Goal: Task Accomplishment & Management: Manage account settings

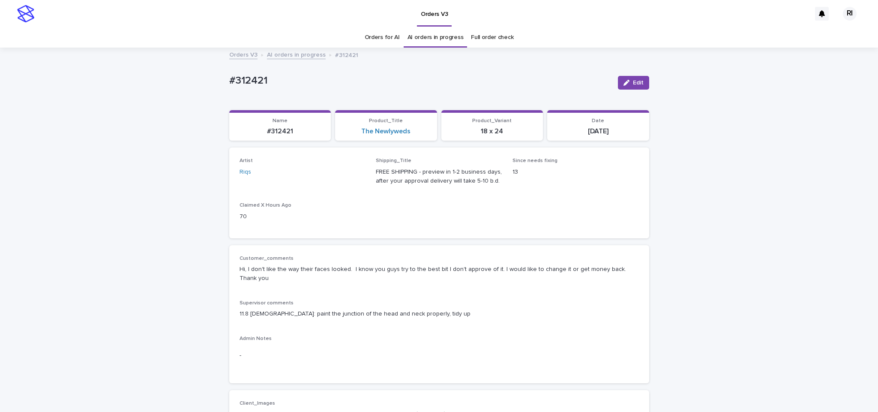
click at [283, 57] on link "AI orders in progress" at bounding box center [296, 54] width 59 height 10
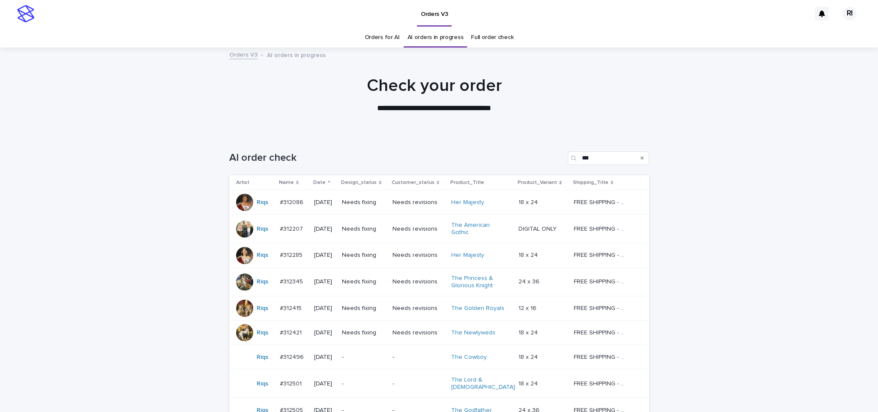
scroll to position [27, 0]
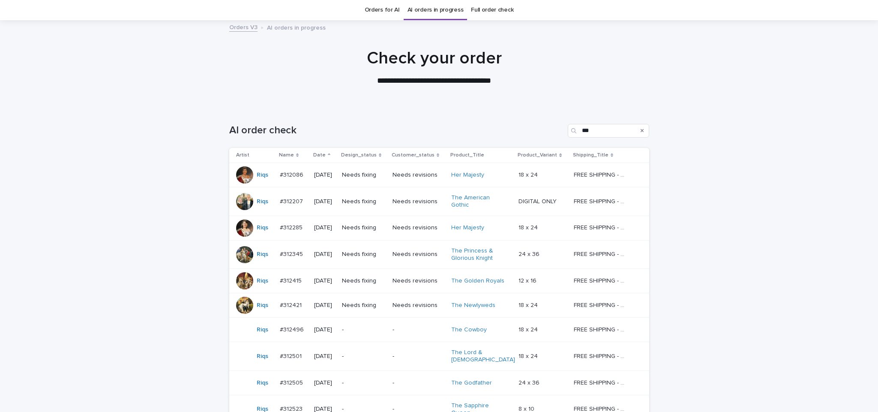
click at [371, 181] on div "Needs fixing" at bounding box center [364, 175] width 44 height 14
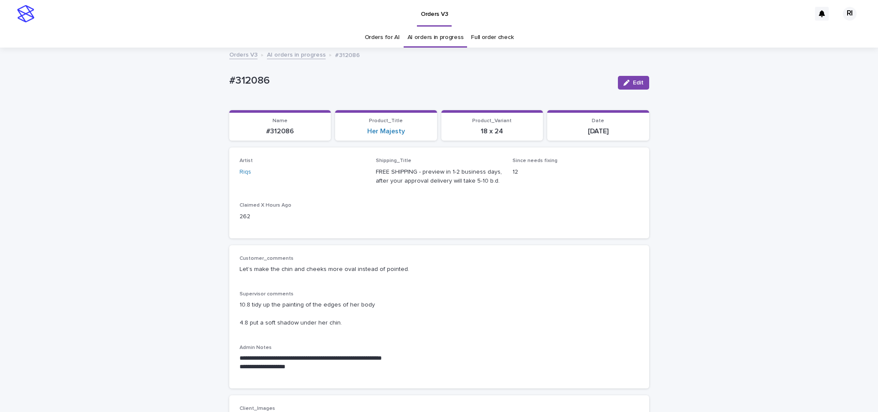
click at [619, 78] on button "Edit" at bounding box center [633, 83] width 31 height 14
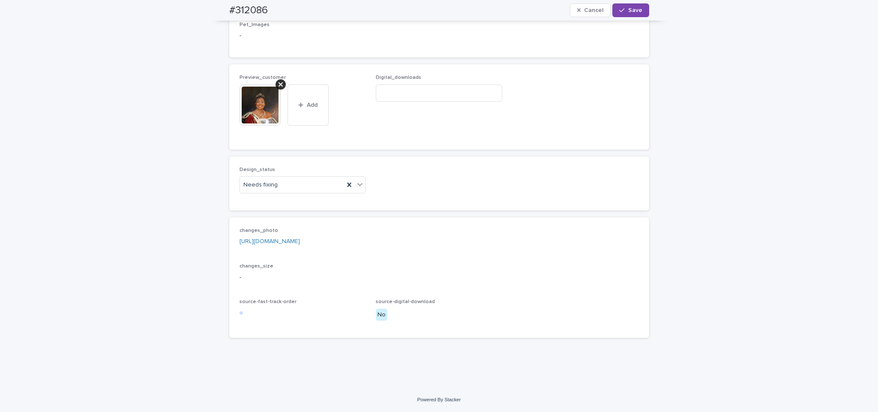
scroll to position [556, 0]
click at [318, 197] on div "Uploaded" at bounding box center [298, 201] width 126 height 15
click at [278, 83] on icon at bounding box center [280, 84] width 4 height 7
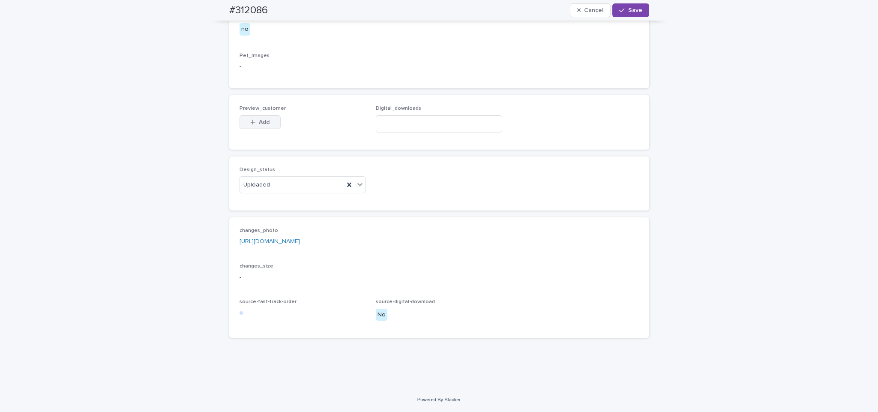
click at [263, 120] on span "Add" at bounding box center [264, 122] width 11 height 6
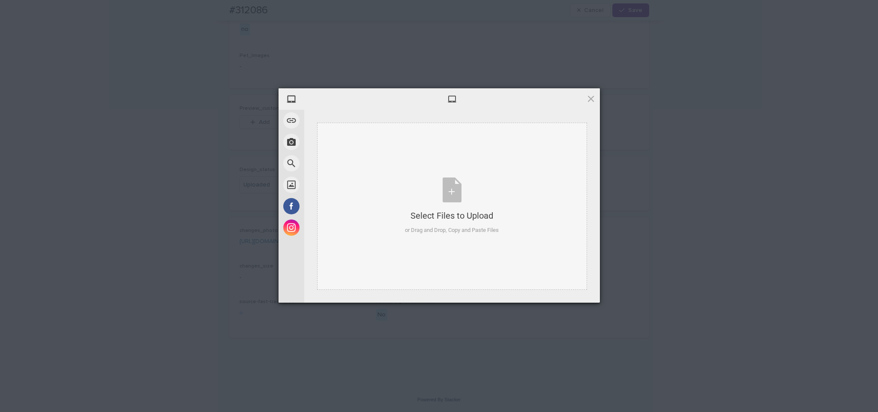
click at [500, 171] on div "Select Files to Upload or Drag and Drop, Copy and Paste Files" at bounding box center [452, 206] width 270 height 167
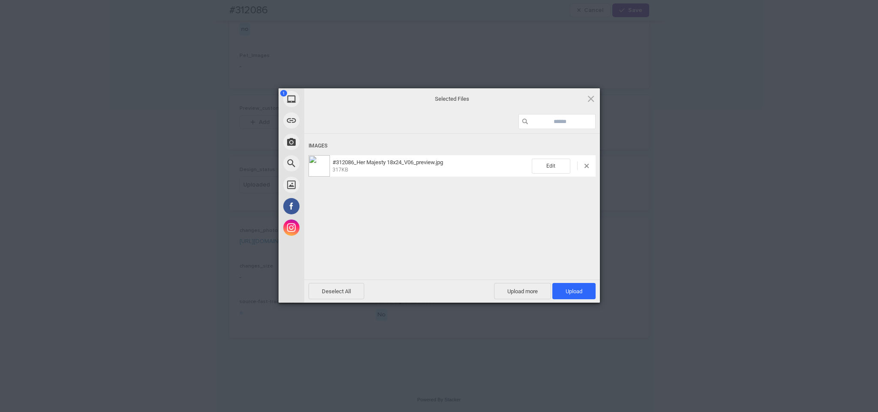
click at [579, 283] on span "Upload 1" at bounding box center [573, 291] width 43 height 16
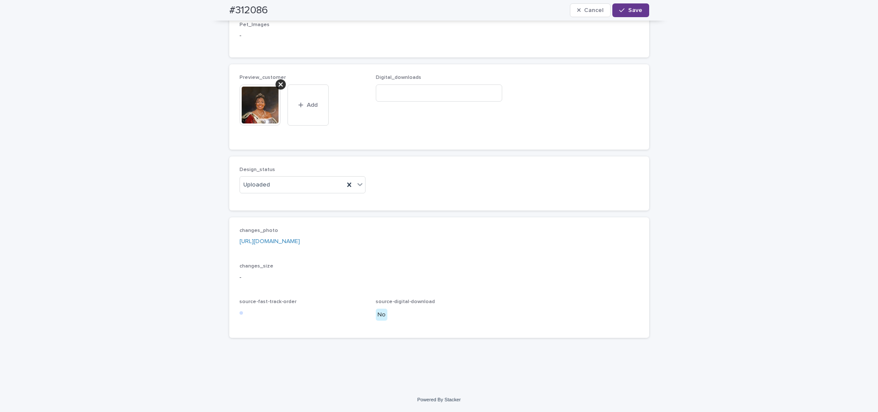
click at [617, 16] on button "Save" at bounding box center [630, 10] width 36 height 14
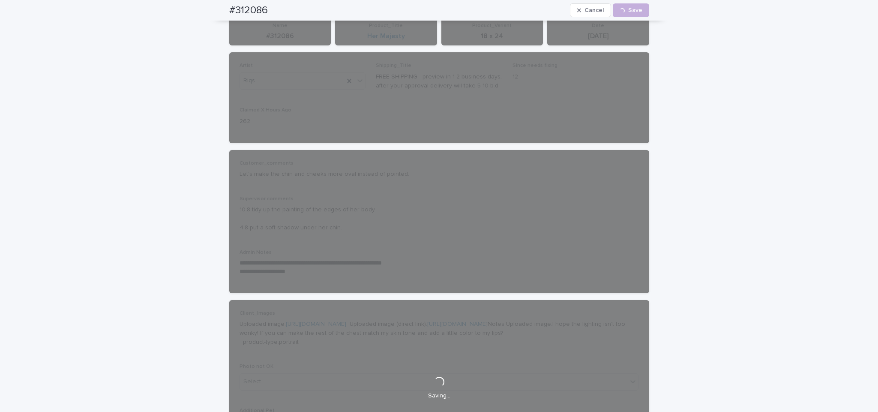
scroll to position [0, 0]
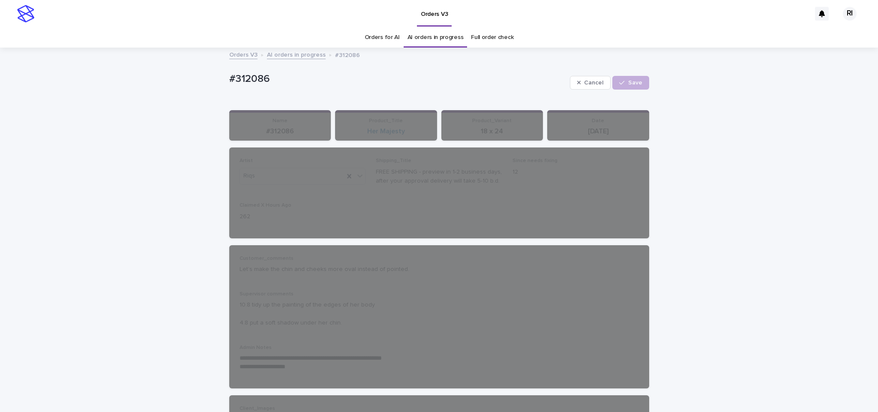
click at [303, 58] on link "AI orders in progress" at bounding box center [296, 54] width 59 height 10
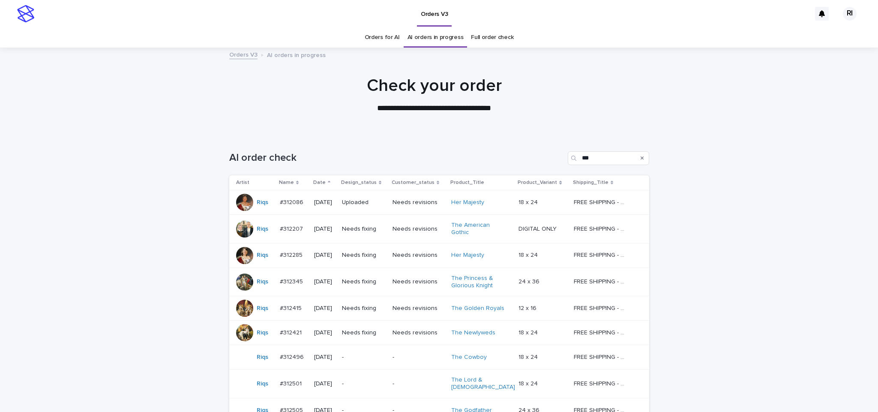
click at [373, 238] on td "Needs fixing" at bounding box center [363, 229] width 51 height 29
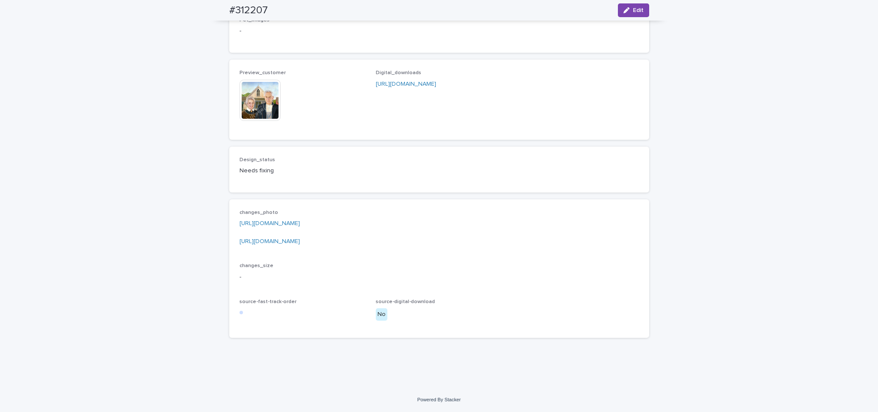
scroll to position [863, 0]
click at [300, 224] on link "https://drive.google.com/file/d/1YzHx1M4hxbA2yYDpXQHN5DKzexINx0mJ/view?usp=shar…" at bounding box center [269, 223] width 60 height 6
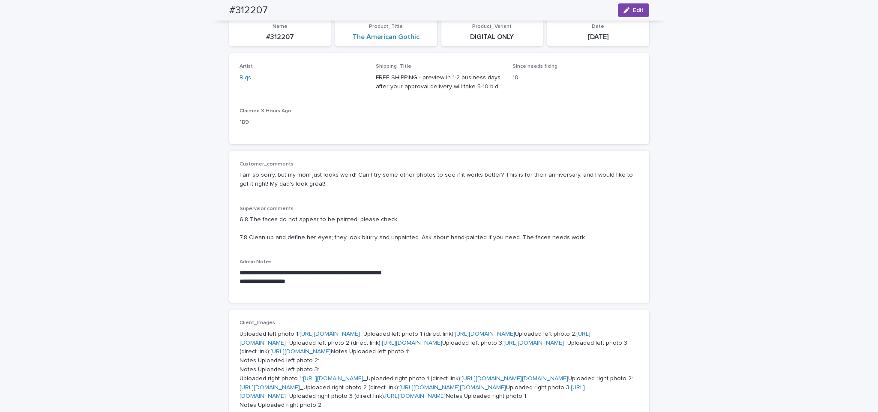
scroll to position [0, 0]
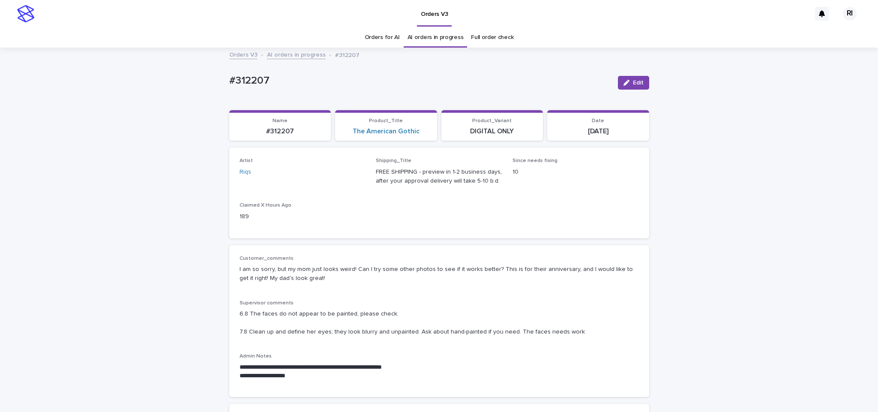
click at [292, 54] on link "AI orders in progress" at bounding box center [296, 54] width 59 height 10
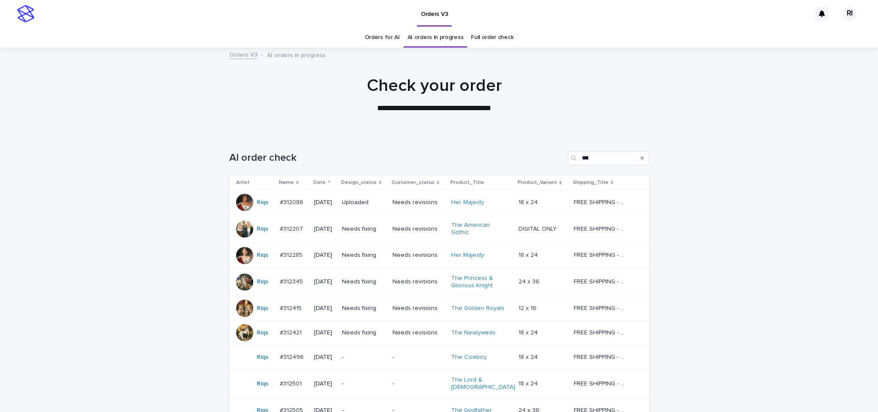
scroll to position [27, 0]
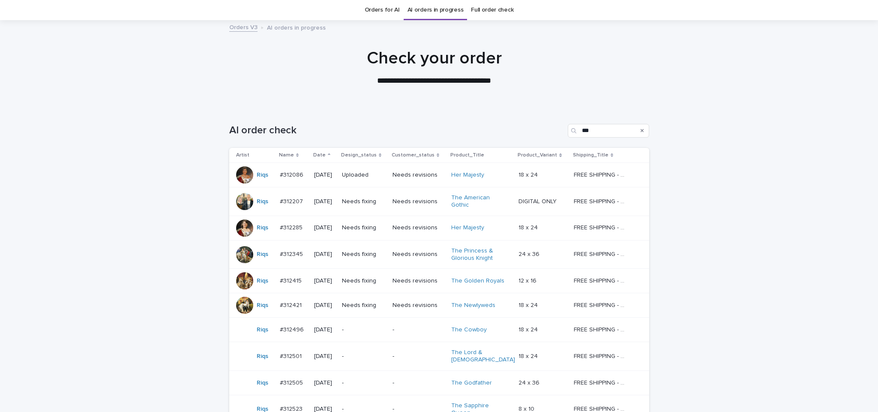
click at [382, 236] on td "Needs fixing" at bounding box center [363, 227] width 51 height 24
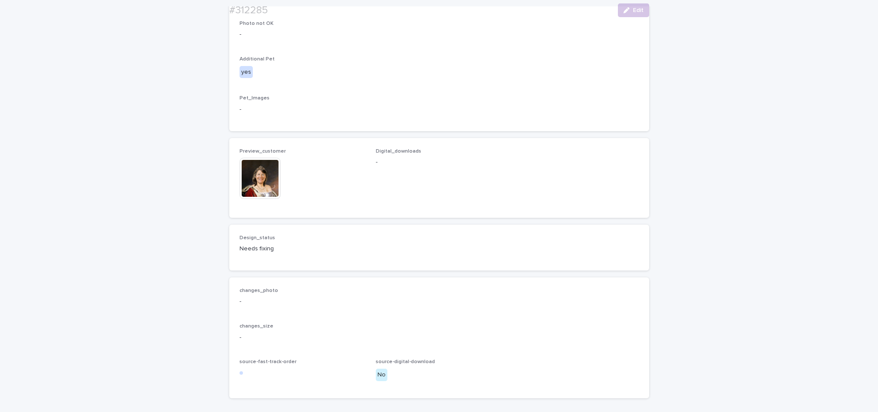
scroll to position [516, 0]
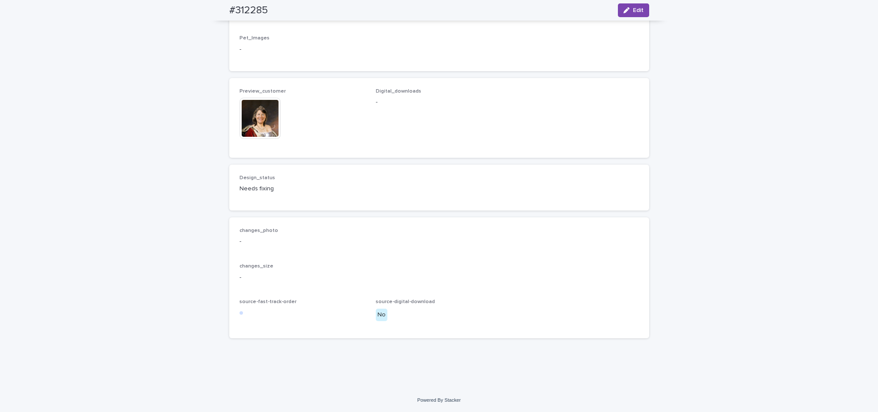
click at [281, 128] on div "This file cannot be opened Download File" at bounding box center [302, 119] width 126 height 43
click at [266, 128] on img at bounding box center [259, 118] width 41 height 41
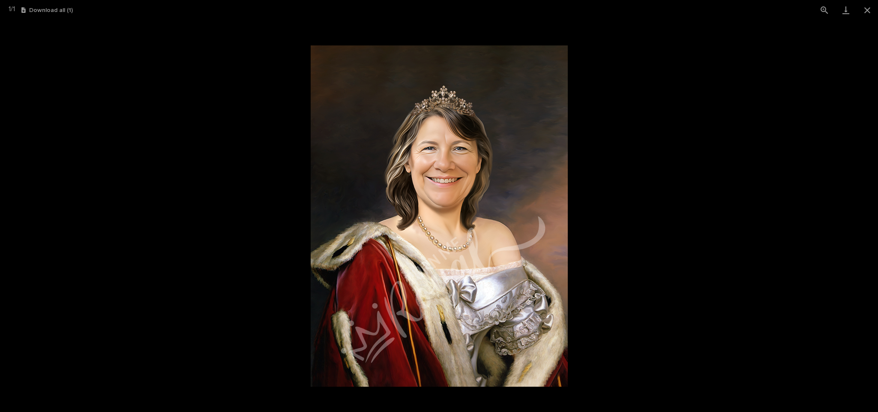
click at [229, 170] on picture at bounding box center [439, 215] width 878 height 391
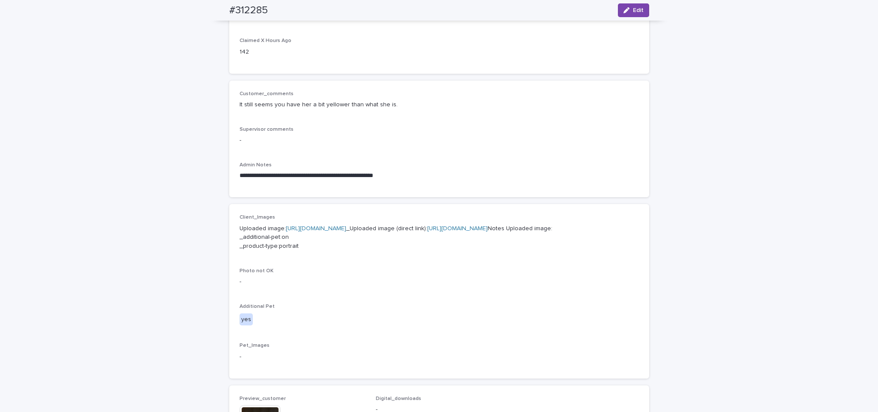
scroll to position [155, 0]
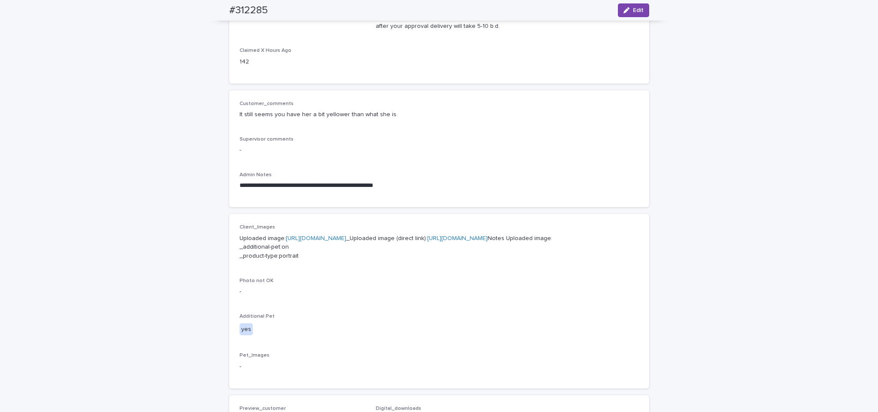
click at [170, 247] on div "**********" at bounding box center [439, 299] width 878 height 811
click at [635, 6] on button "Edit" at bounding box center [633, 10] width 31 height 14
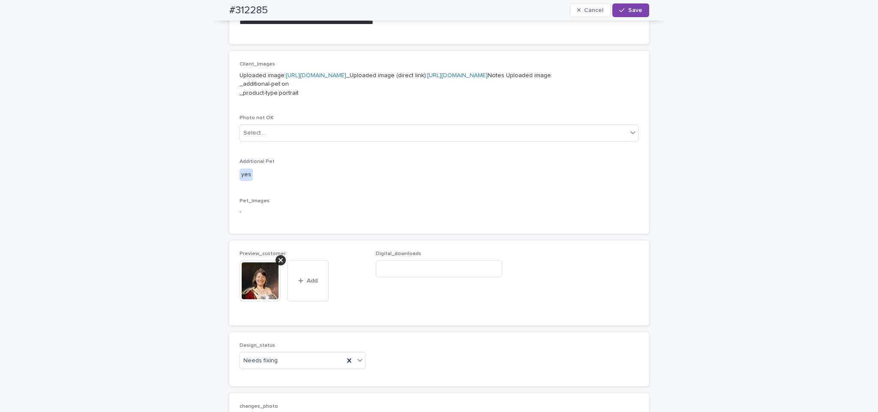
scroll to position [538, 0]
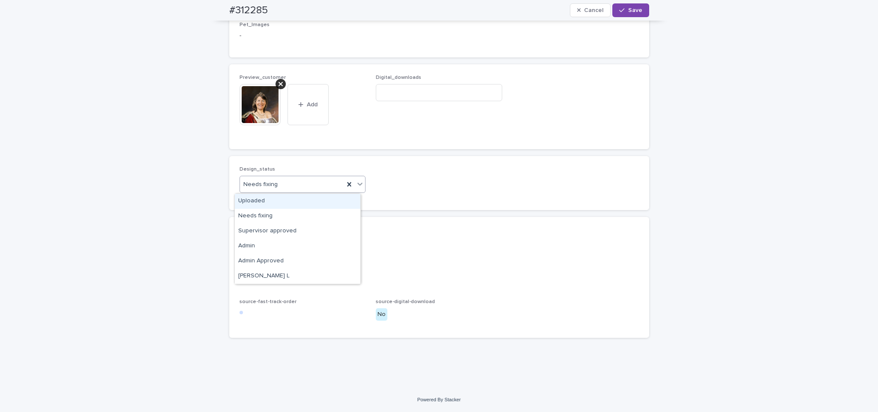
click at [311, 206] on div "Uploaded" at bounding box center [298, 201] width 126 height 15
click at [278, 84] on div at bounding box center [280, 84] width 10 height 10
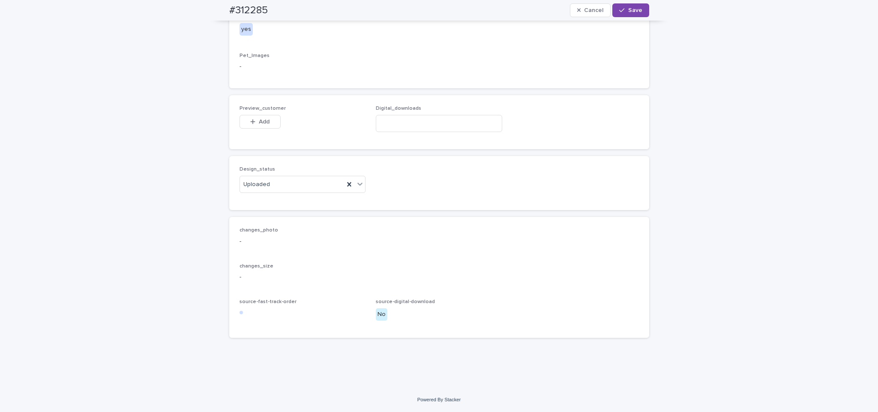
scroll to position [508, 0]
click at [259, 120] on span "Add" at bounding box center [264, 122] width 11 height 6
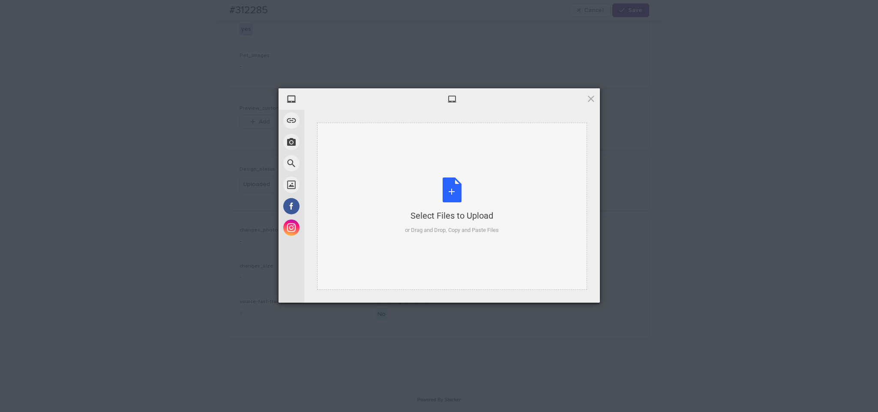
click at [469, 197] on div "Select Files to Upload or Drag and Drop, Copy and Paste Files" at bounding box center [452, 205] width 94 height 57
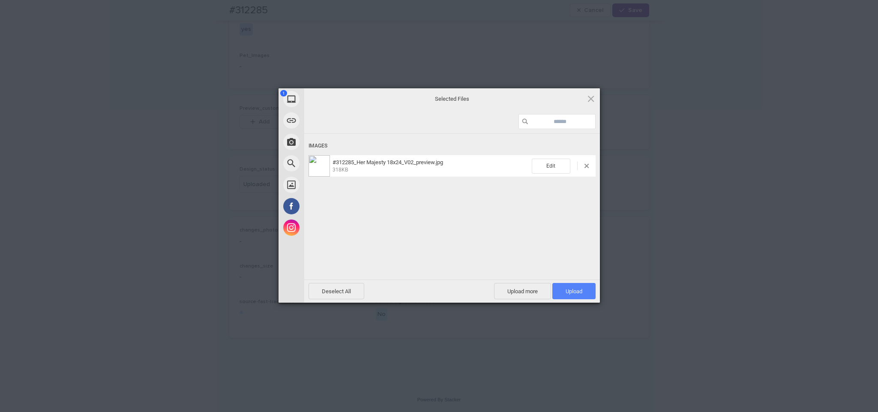
click at [571, 295] on span "Upload 1" at bounding box center [573, 291] width 43 height 16
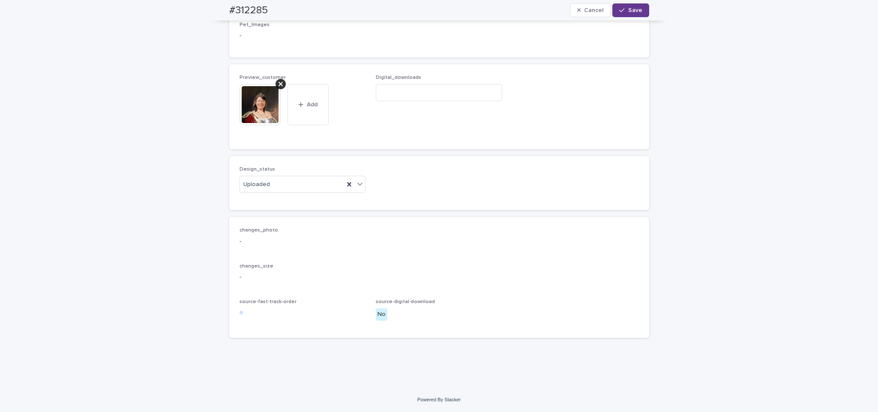
click at [628, 7] on span "Save" at bounding box center [635, 10] width 14 height 6
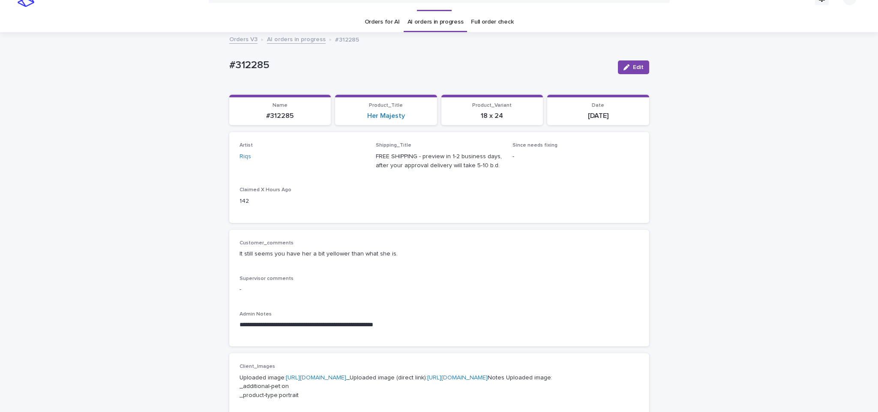
scroll to position [0, 0]
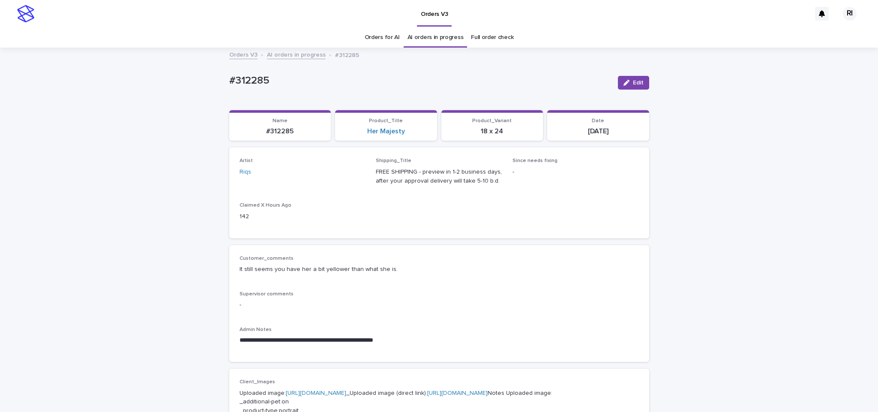
click at [294, 54] on link "AI orders in progress" at bounding box center [296, 54] width 59 height 10
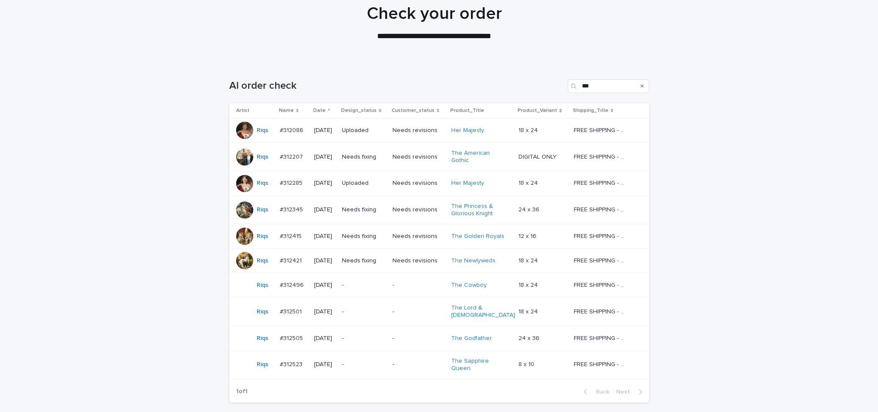
scroll to position [84, 0]
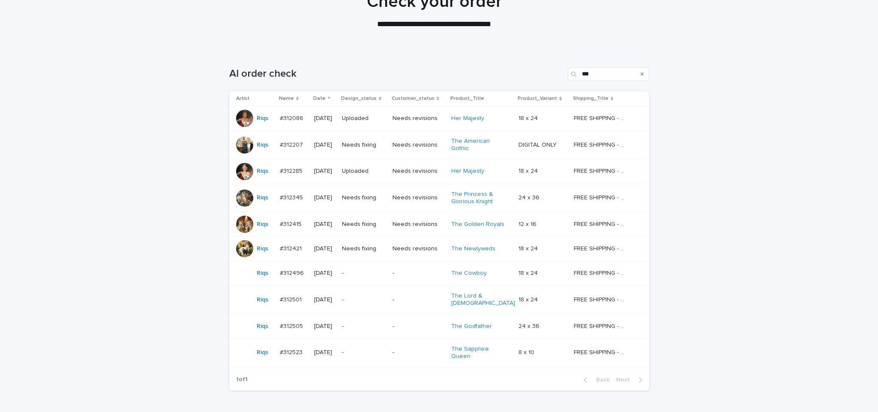
click at [370, 207] on td "Needs fixing" at bounding box center [363, 197] width 51 height 29
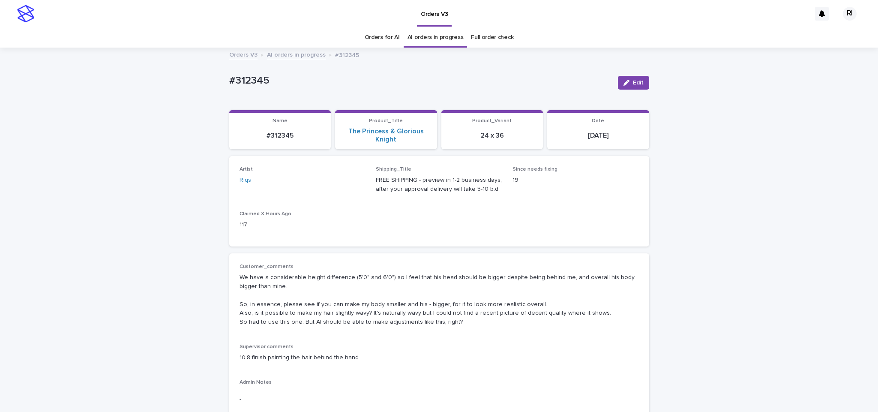
click at [298, 55] on link "AI orders in progress" at bounding box center [296, 54] width 59 height 10
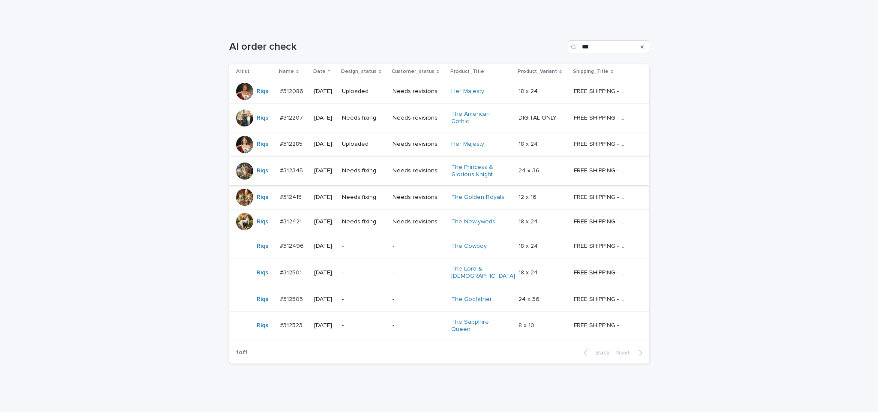
scroll to position [128, 0]
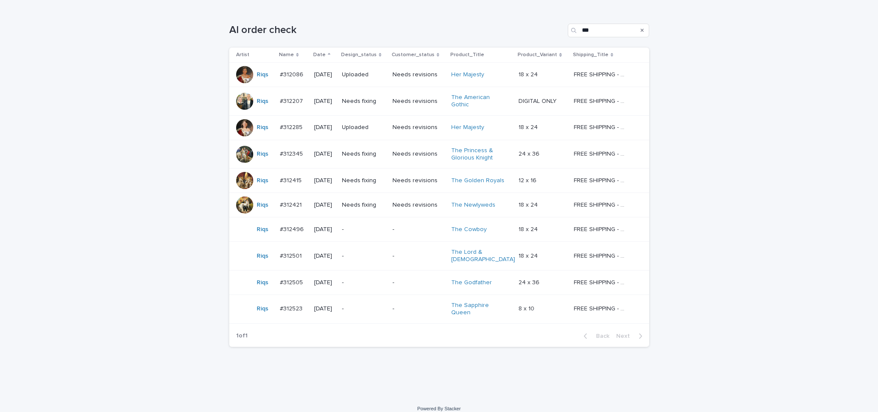
click at [370, 165] on td "Needs fixing" at bounding box center [363, 154] width 51 height 29
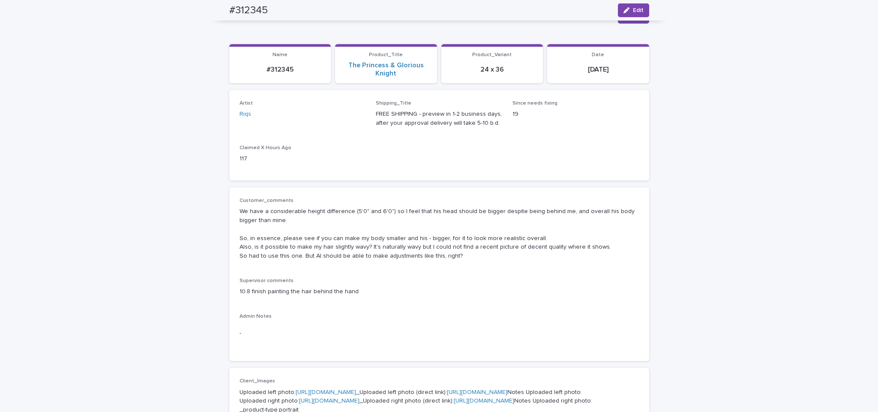
scroll to position [27, 0]
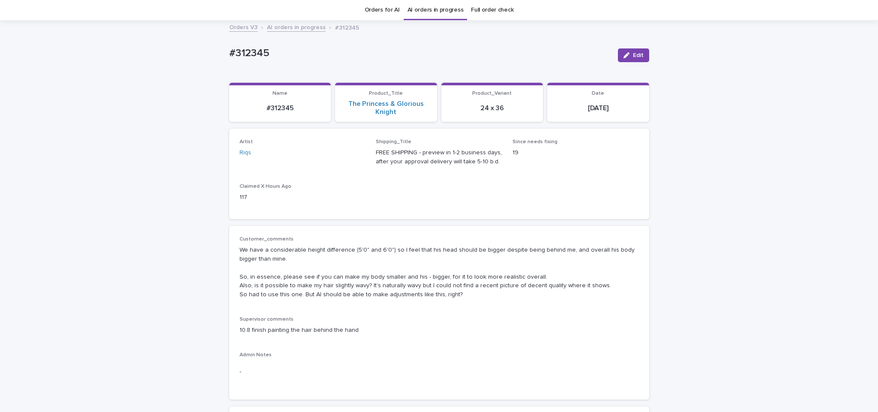
click at [301, 30] on link "AI orders in progress" at bounding box center [296, 27] width 59 height 10
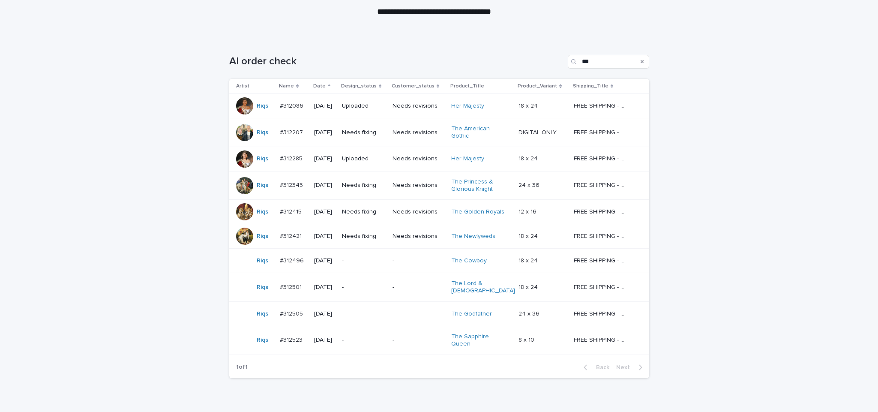
scroll to position [106, 0]
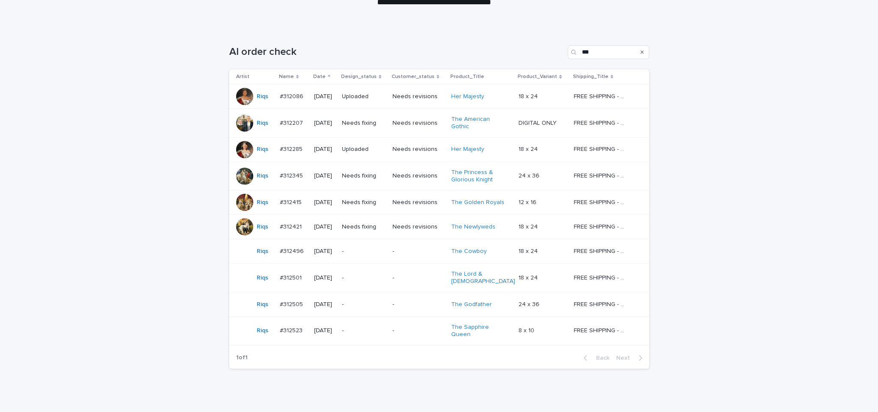
click at [364, 209] on div "Needs fixing" at bounding box center [364, 202] width 44 height 14
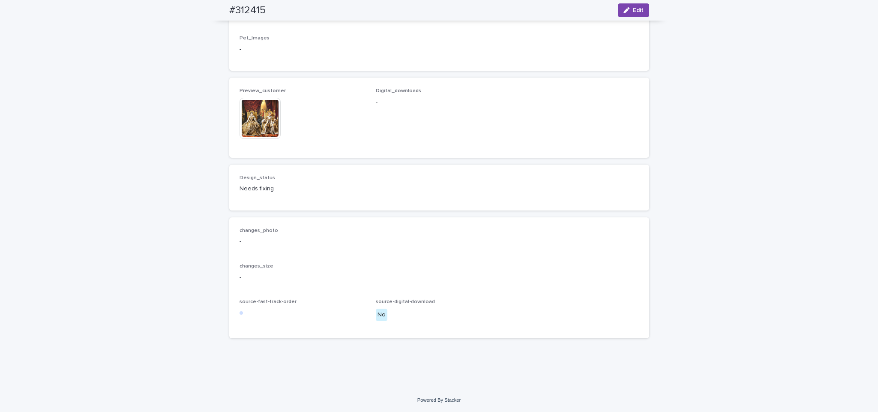
scroll to position [589, 0]
click at [260, 129] on img at bounding box center [259, 118] width 41 height 41
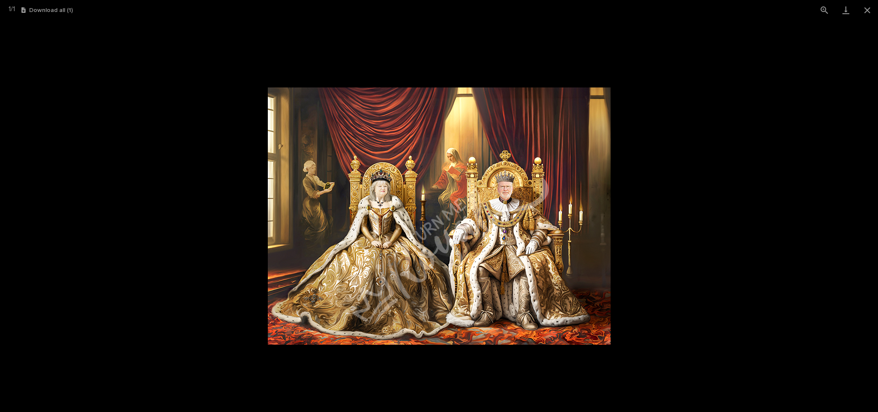
click at [232, 165] on picture at bounding box center [439, 215] width 878 height 391
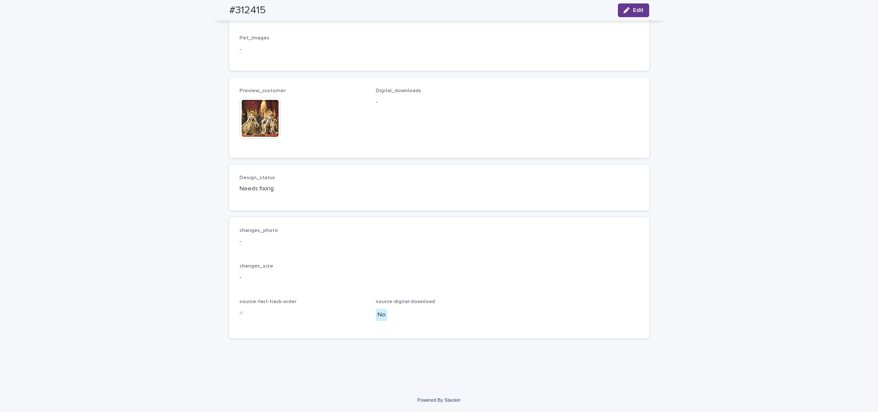
click at [625, 12] on div "button" at bounding box center [627, 10] width 9 height 6
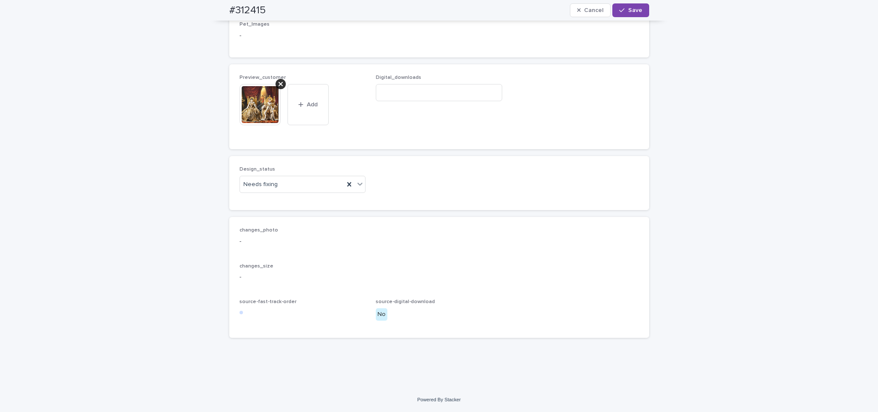
click at [278, 87] on icon at bounding box center [280, 84] width 4 height 7
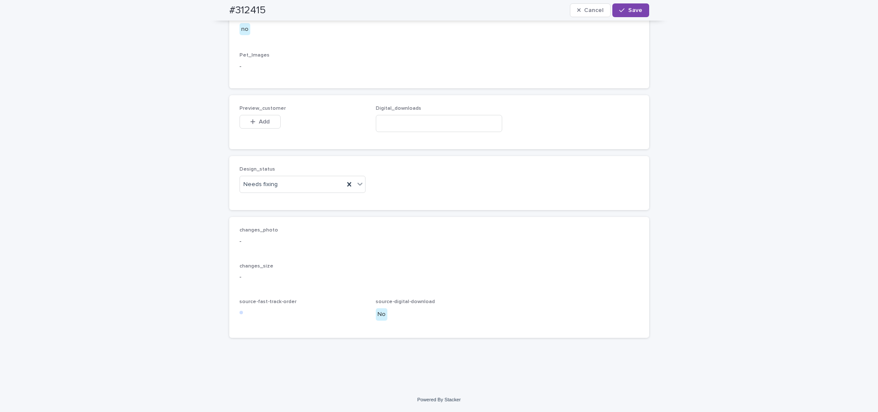
scroll to position [582, 0]
click at [255, 137] on div "Preview_customer This file cannot be opened Download File Add" at bounding box center [302, 121] width 126 height 33
click at [260, 123] on span "Add" at bounding box center [264, 122] width 11 height 6
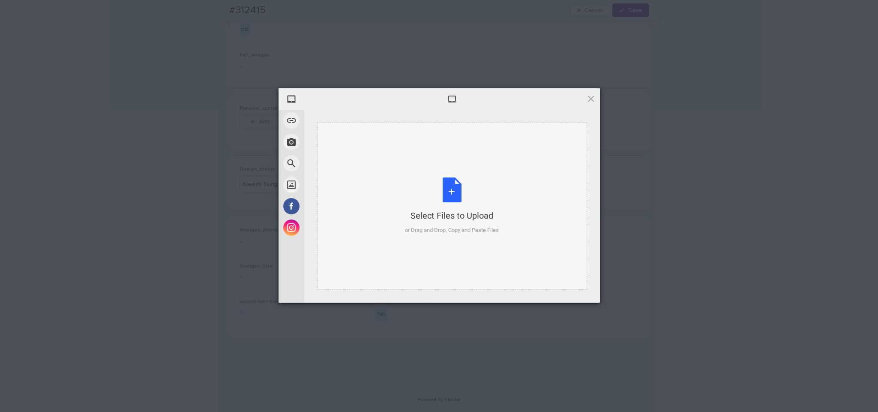
click at [373, 179] on div "Select Files to Upload or Drag and Drop, Copy and Paste Files" at bounding box center [452, 206] width 270 height 167
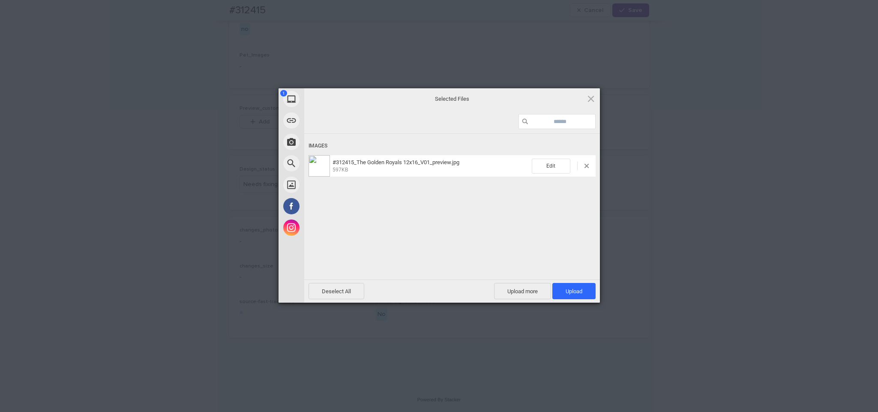
click at [321, 164] on img at bounding box center [318, 165] width 21 height 21
click at [567, 293] on span "Upload 1" at bounding box center [573, 291] width 17 height 6
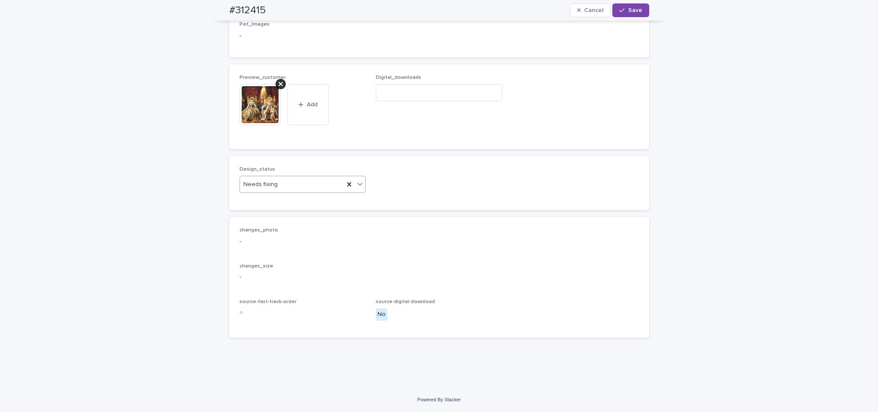
click at [373, 149] on div "Preview_customer This file cannot be opened Download File Add Digital_downloads" at bounding box center [439, 106] width 420 height 85
click at [293, 232] on div "Uploaded" at bounding box center [298, 232] width 126 height 15
click at [263, 125] on img at bounding box center [259, 104] width 41 height 41
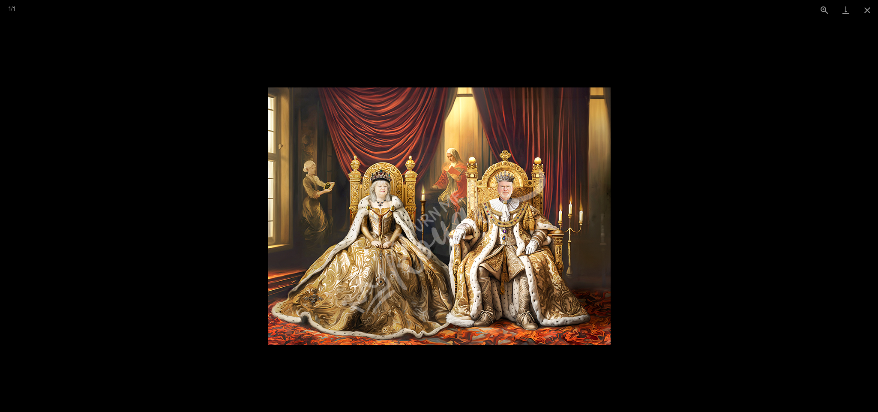
click at [231, 178] on picture at bounding box center [439, 215] width 878 height 391
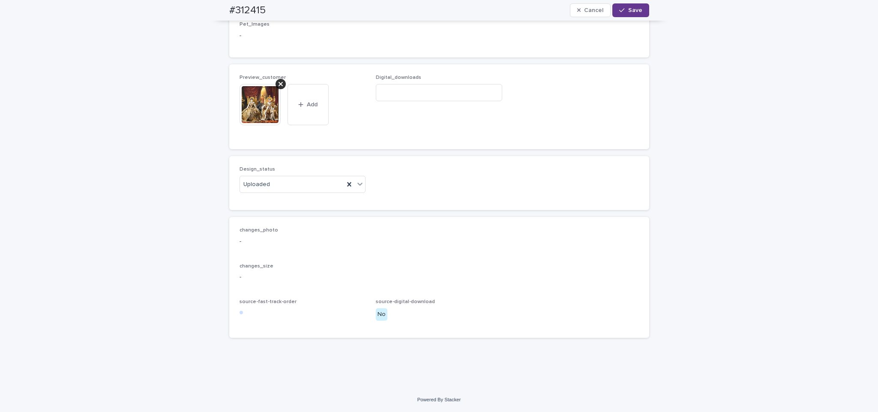
click at [628, 10] on span "Save" at bounding box center [635, 10] width 14 height 6
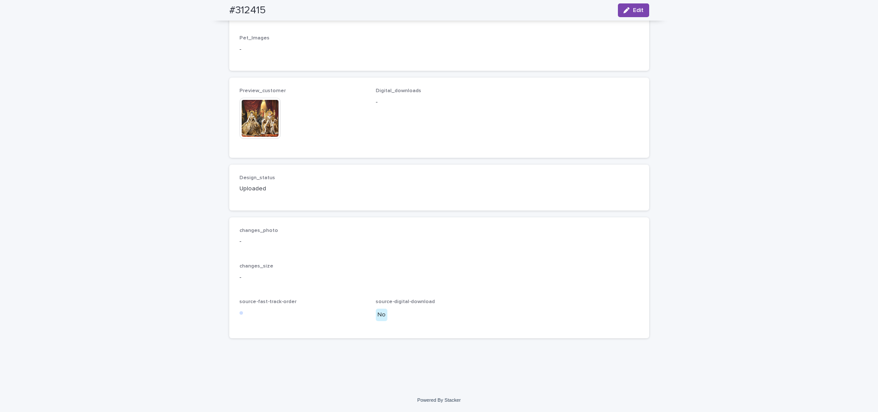
click at [270, 134] on img at bounding box center [259, 118] width 41 height 41
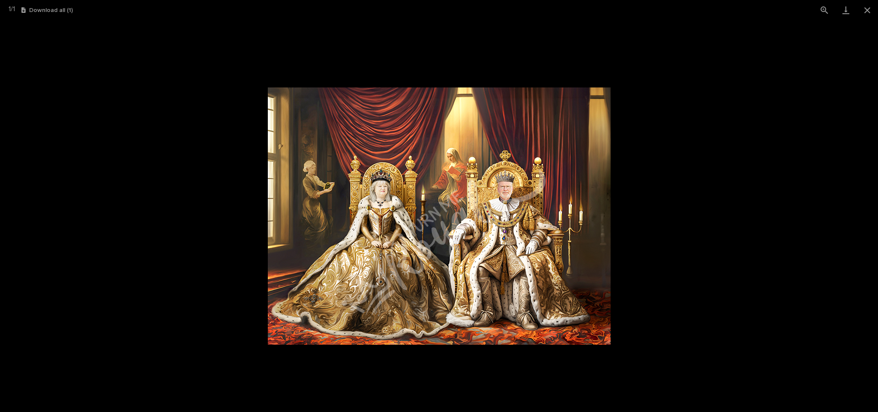
click at [289, 67] on picture at bounding box center [439, 215] width 878 height 391
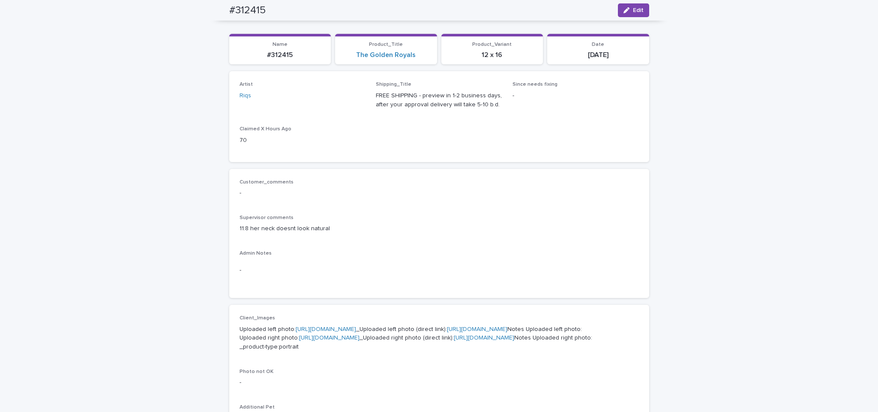
scroll to position [0, 0]
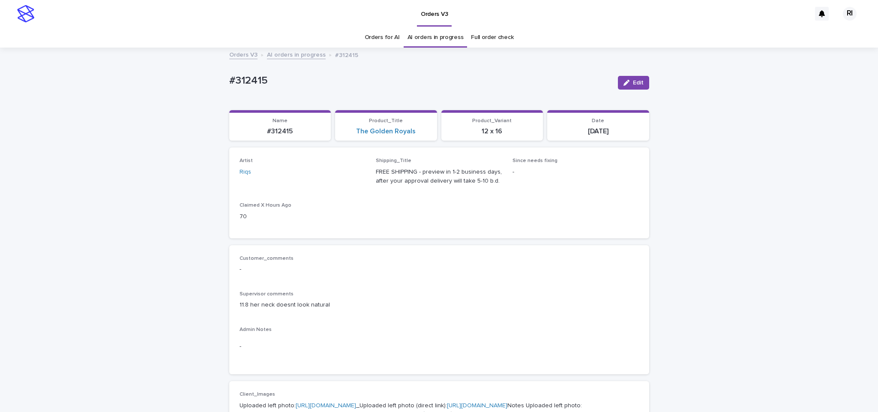
click at [296, 51] on link "AI orders in progress" at bounding box center [296, 54] width 59 height 10
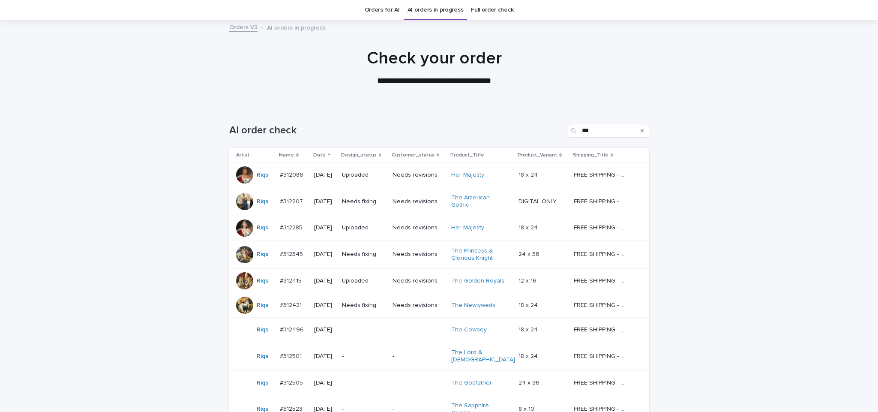
scroll to position [98, 0]
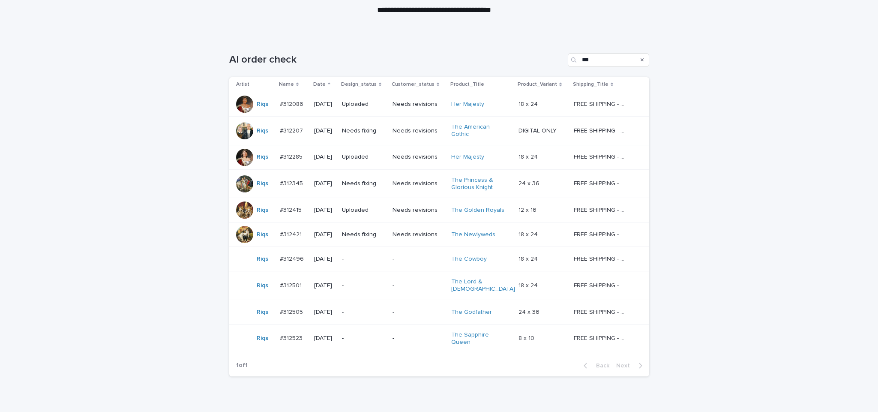
click at [360, 243] on td "Needs fixing" at bounding box center [363, 234] width 51 height 24
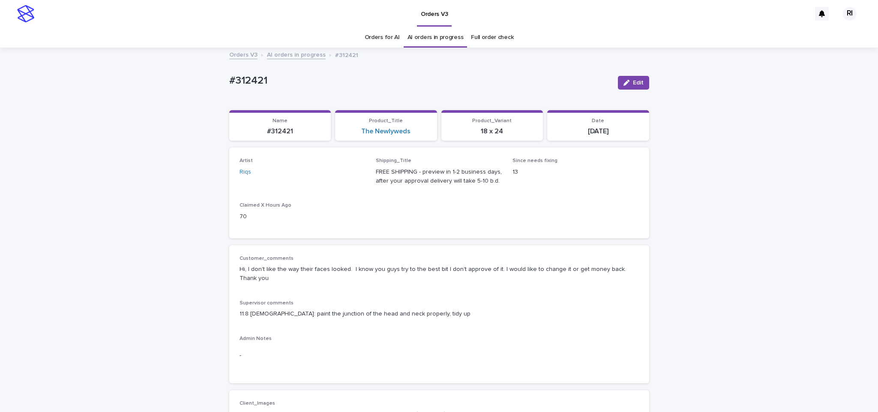
click at [275, 55] on link "AI orders in progress" at bounding box center [296, 54] width 59 height 10
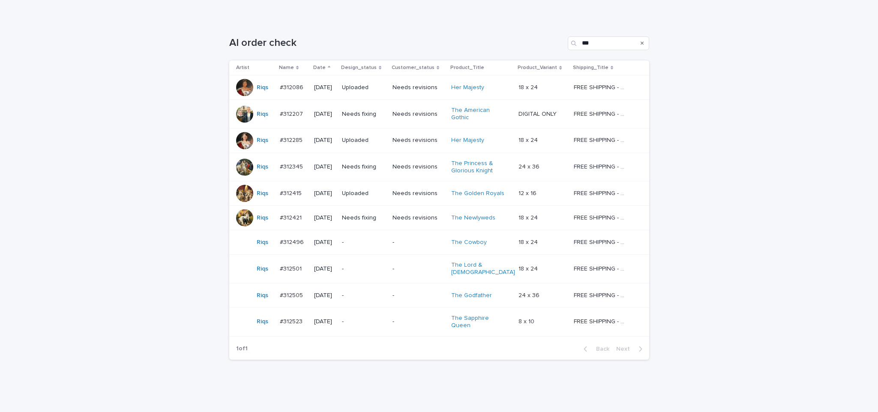
scroll to position [132, 0]
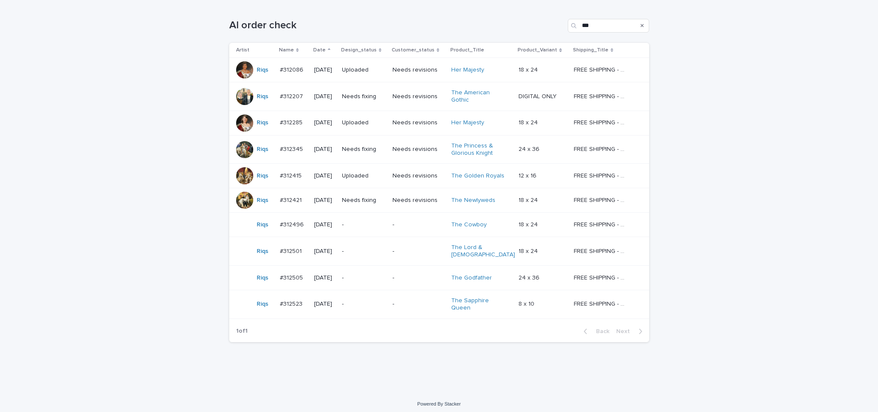
click at [364, 156] on div "Needs fixing" at bounding box center [364, 149] width 44 height 14
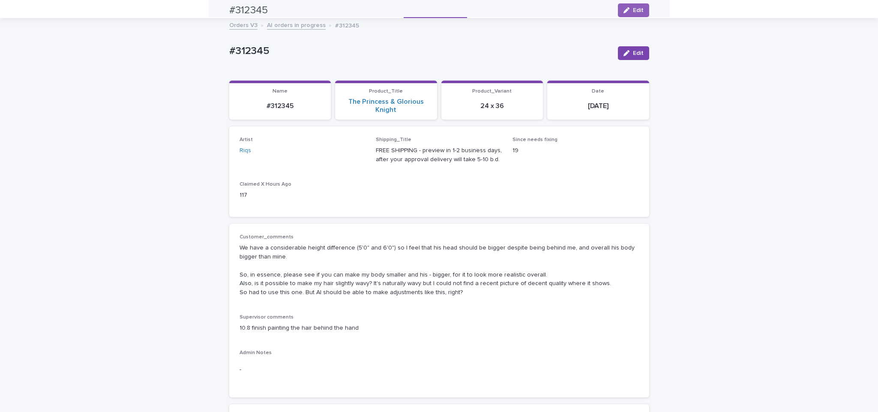
scroll to position [27, 0]
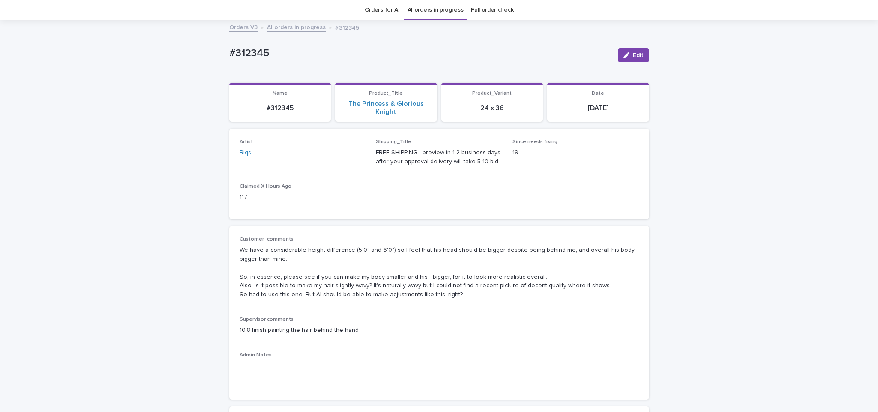
click at [633, 55] on span "Edit" at bounding box center [638, 55] width 11 height 6
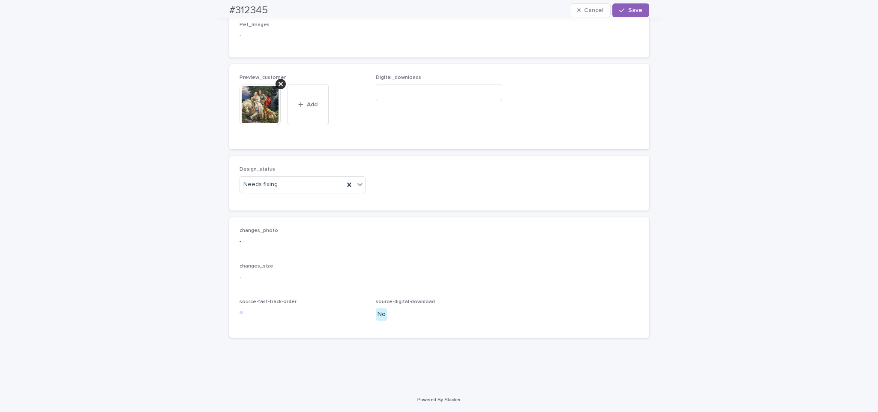
scroll to position [666, 0]
click at [287, 197] on div "Uploaded" at bounding box center [298, 201] width 126 height 15
click at [278, 85] on icon at bounding box center [280, 84] width 4 height 4
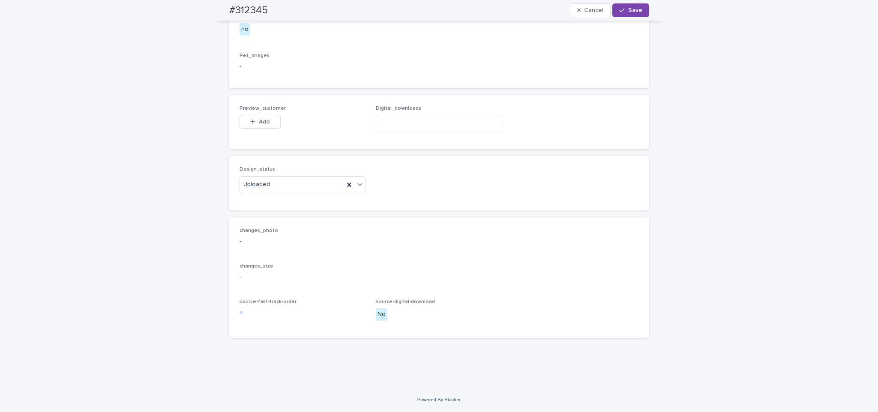
scroll to position [635, 0]
click at [259, 118] on button "Add" at bounding box center [259, 122] width 41 height 14
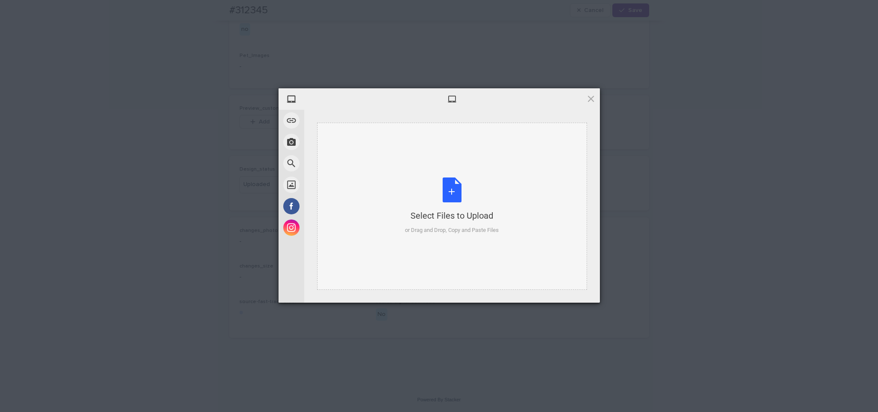
click at [365, 148] on div "Select Files to Upload or Drag and Drop, Copy and Paste Files" at bounding box center [452, 206] width 270 height 167
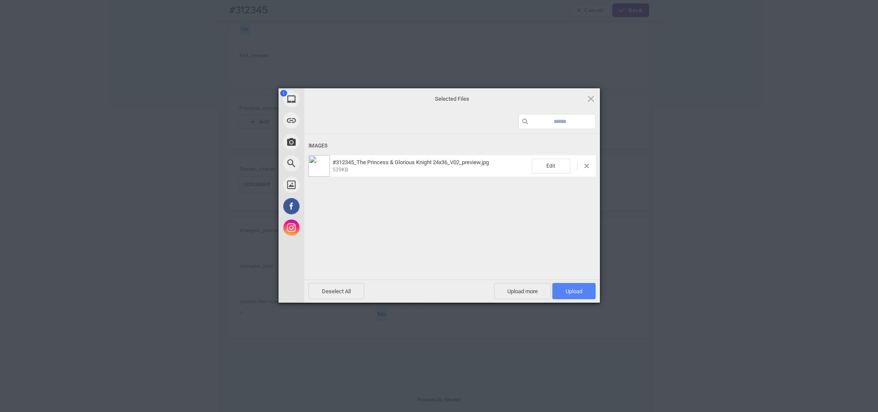
click at [563, 297] on span "Upload 1" at bounding box center [573, 291] width 43 height 16
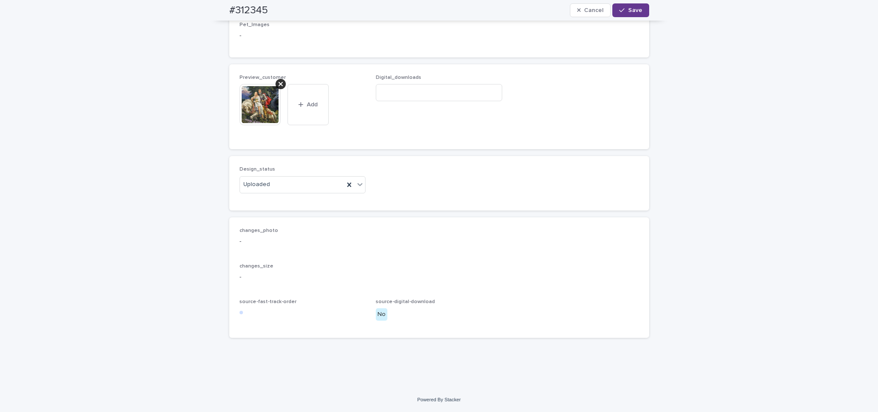
click at [628, 6] on button "Save" at bounding box center [630, 10] width 36 height 14
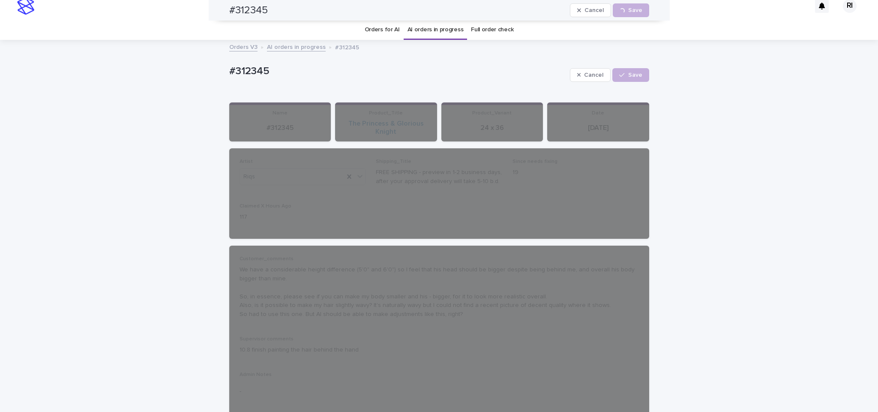
scroll to position [0, 0]
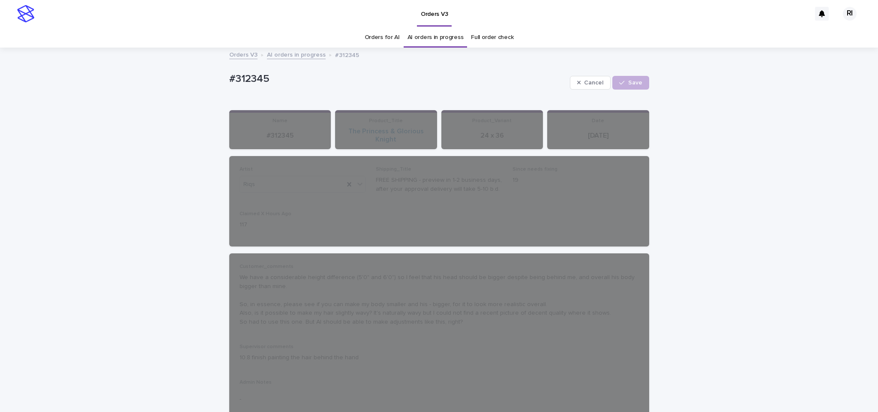
click at [287, 49] on link "AI orders in progress" at bounding box center [296, 54] width 59 height 10
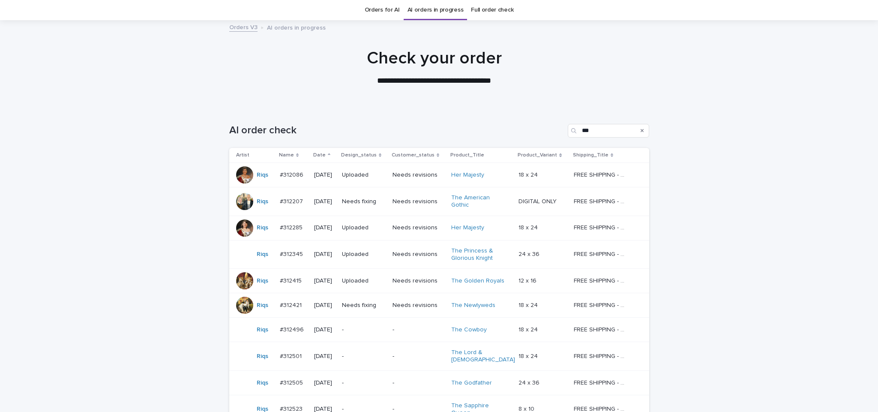
scroll to position [96, 0]
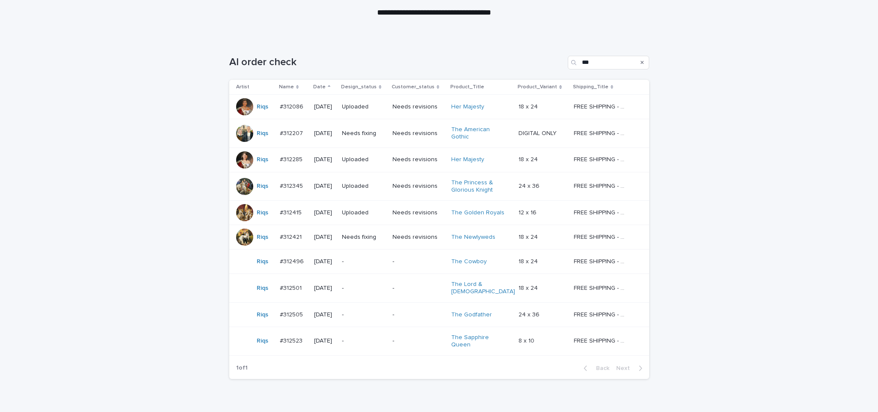
click at [364, 142] on td "Needs fixing" at bounding box center [363, 133] width 51 height 29
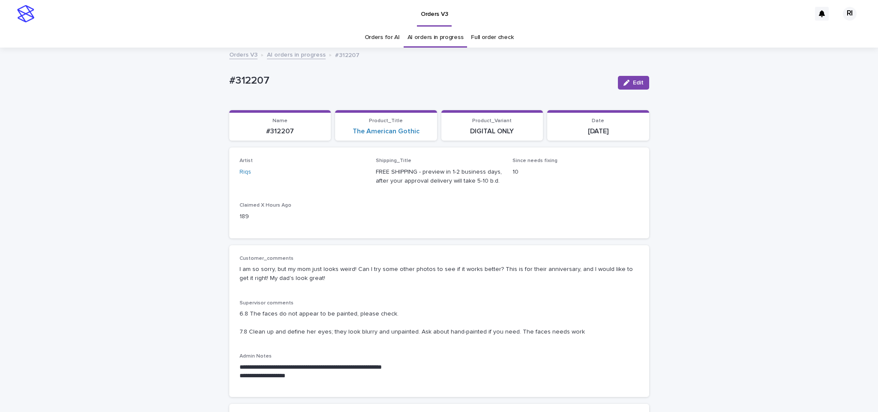
click at [292, 54] on link "AI orders in progress" at bounding box center [296, 54] width 59 height 10
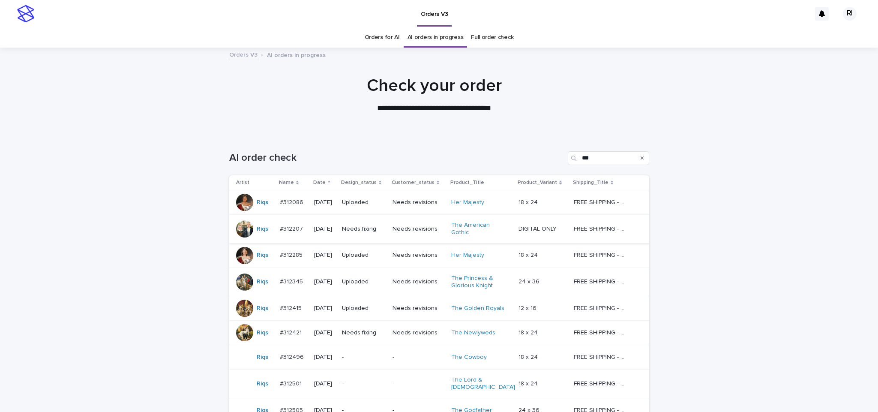
scroll to position [118, 0]
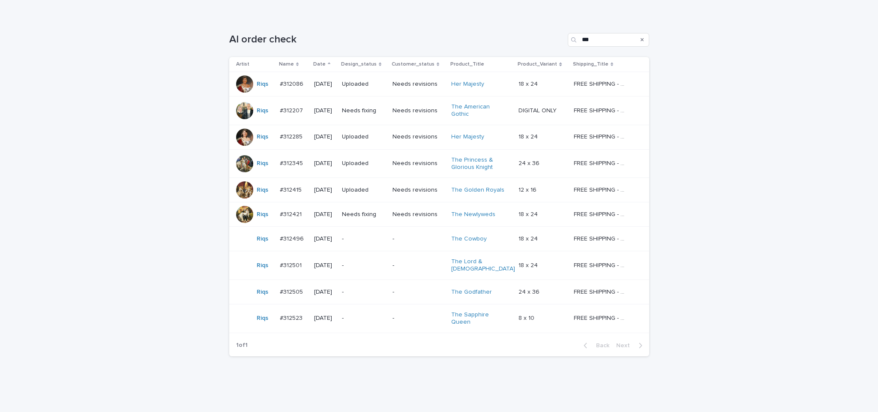
click at [367, 316] on p "-" at bounding box center [364, 317] width 44 height 7
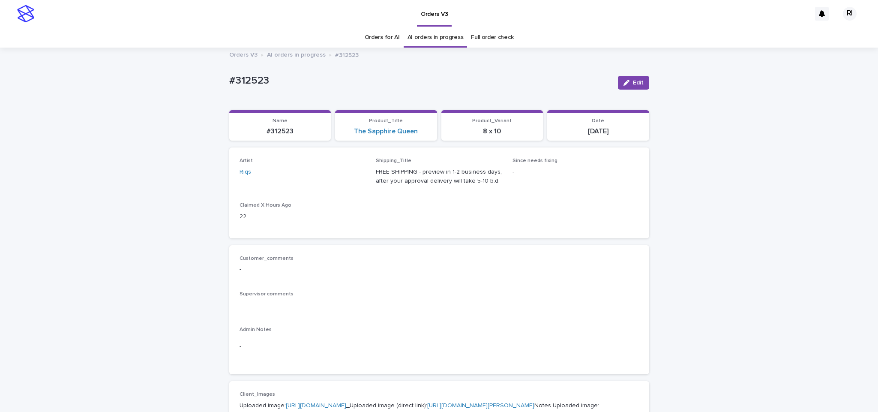
click at [633, 80] on span "Edit" at bounding box center [638, 83] width 11 height 6
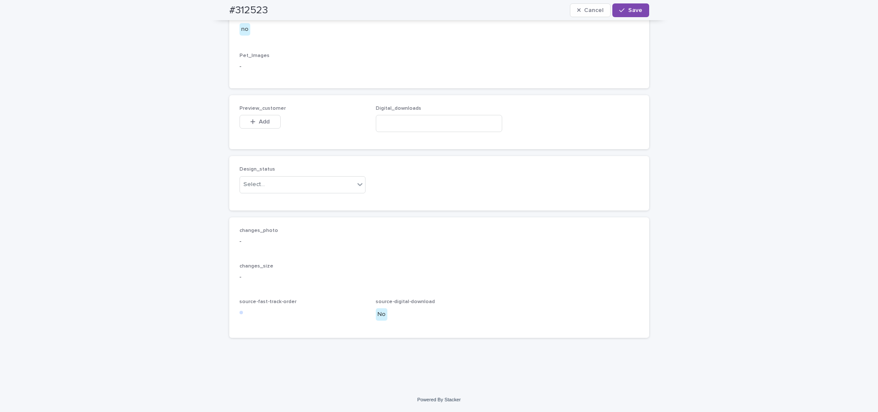
scroll to position [520, 0]
click at [317, 197] on div "Uploaded" at bounding box center [298, 201] width 126 height 15
click at [263, 121] on span "Add" at bounding box center [264, 122] width 11 height 6
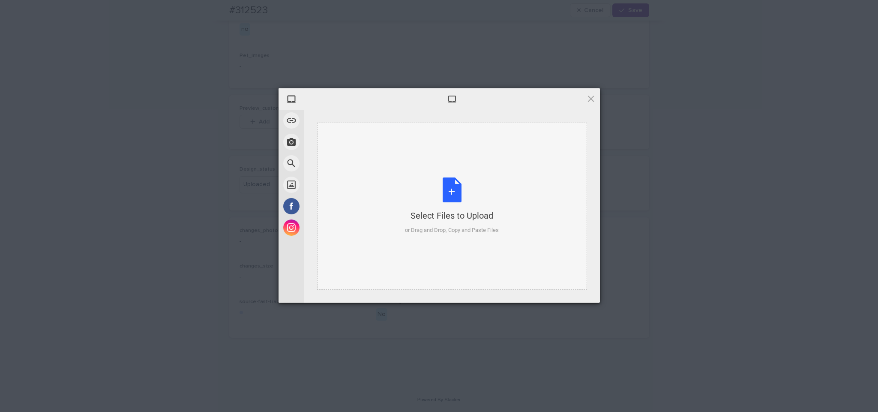
click at [423, 178] on div "Select Files to Upload or Drag and Drop, Copy and Paste Files" at bounding box center [452, 205] width 94 height 57
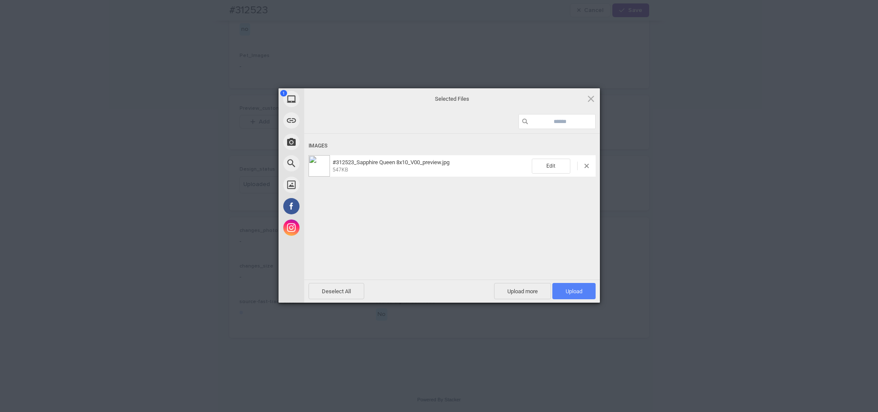
click at [587, 297] on span "Upload 1" at bounding box center [573, 291] width 43 height 16
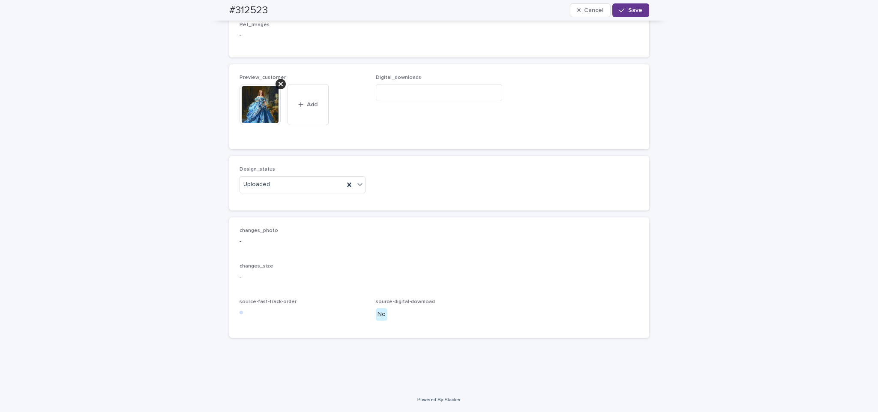
click at [630, 6] on button "Save" at bounding box center [630, 10] width 36 height 14
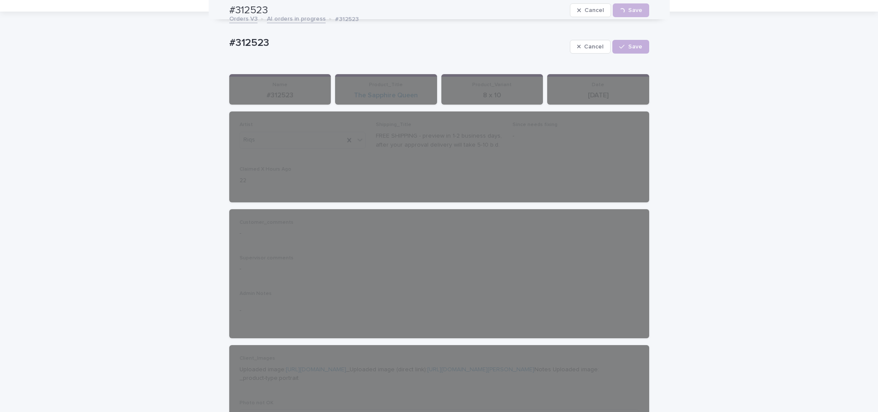
scroll to position [0, 0]
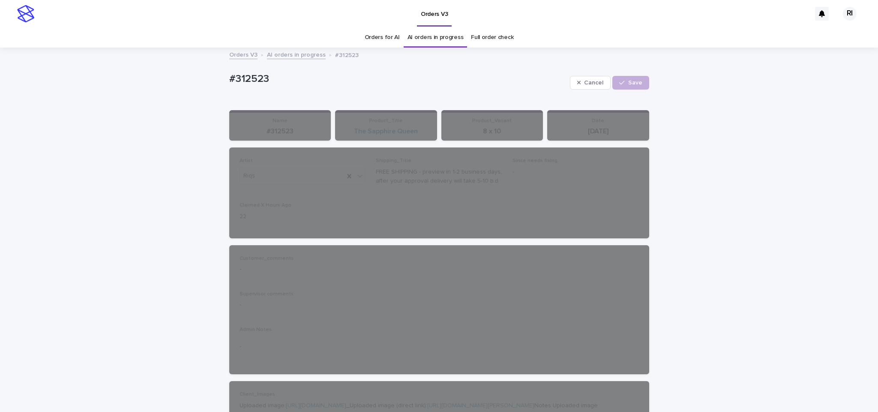
click at [290, 57] on link "AI orders in progress" at bounding box center [296, 54] width 59 height 10
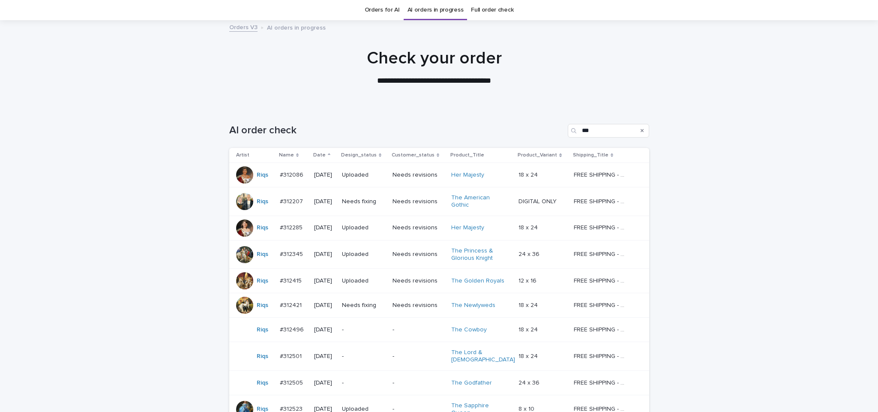
scroll to position [134, 0]
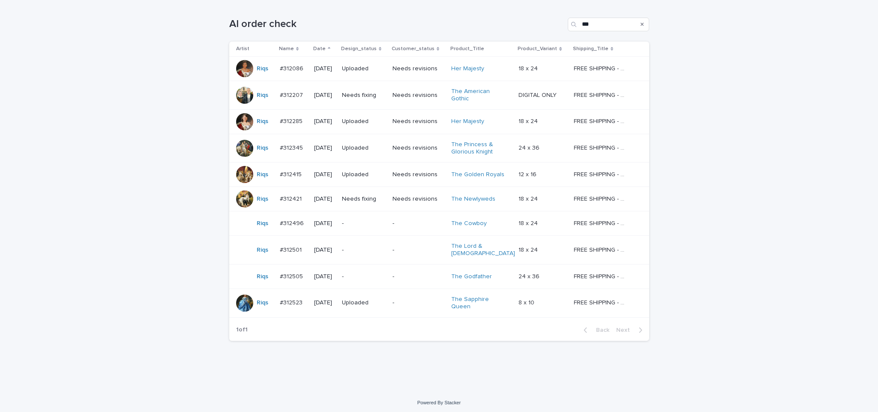
click at [378, 226] on p "-" at bounding box center [364, 223] width 44 height 7
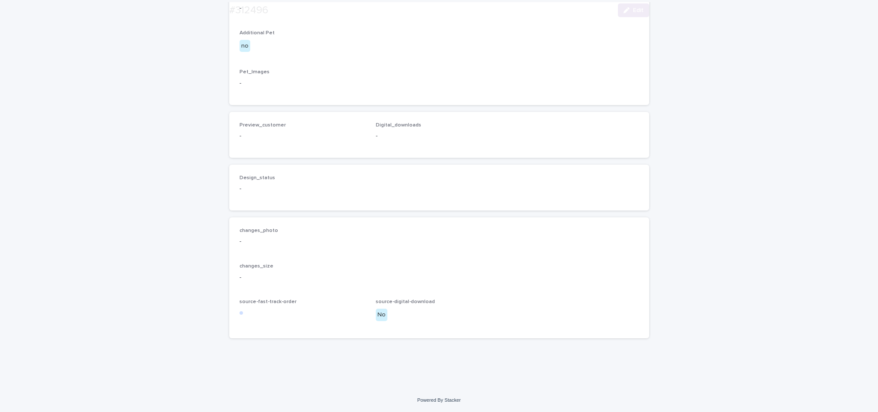
scroll to position [486, 0]
click at [633, 8] on span "Edit" at bounding box center [638, 10] width 11 height 6
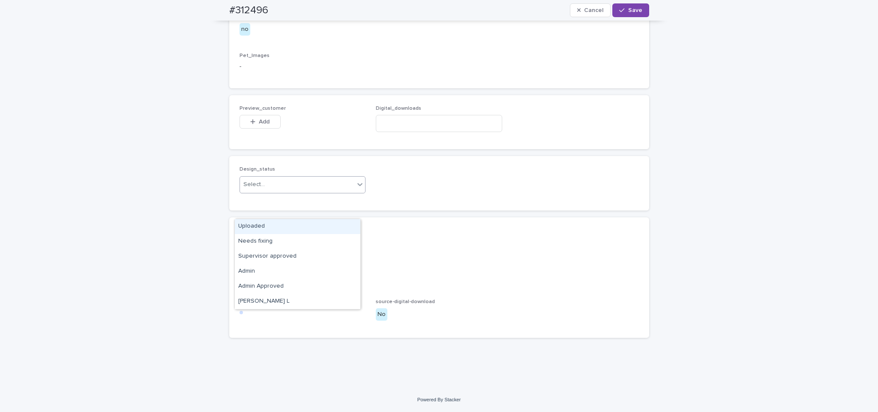
click at [280, 221] on div "Uploaded" at bounding box center [298, 226] width 126 height 15
click at [259, 125] on span "Add" at bounding box center [264, 122] width 11 height 6
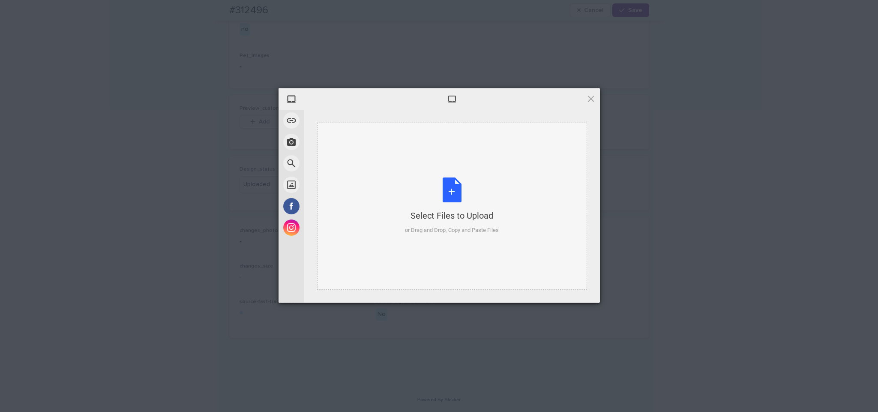
click at [354, 161] on div "Select Files to Upload or Drag and Drop, Copy and Paste Files" at bounding box center [452, 206] width 270 height 167
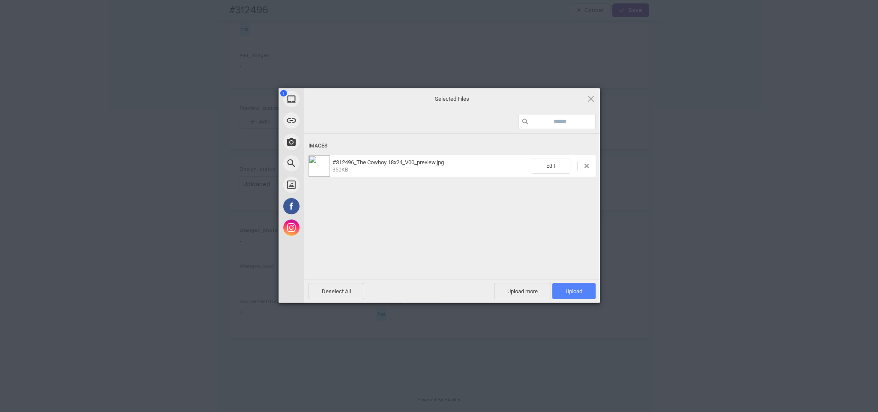
click at [583, 292] on span "Upload 1" at bounding box center [573, 291] width 43 height 16
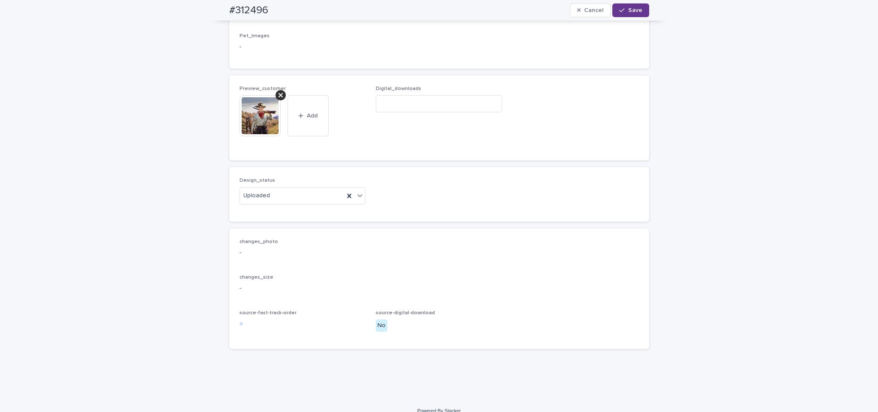
click at [623, 6] on button "Save" at bounding box center [630, 10] width 36 height 14
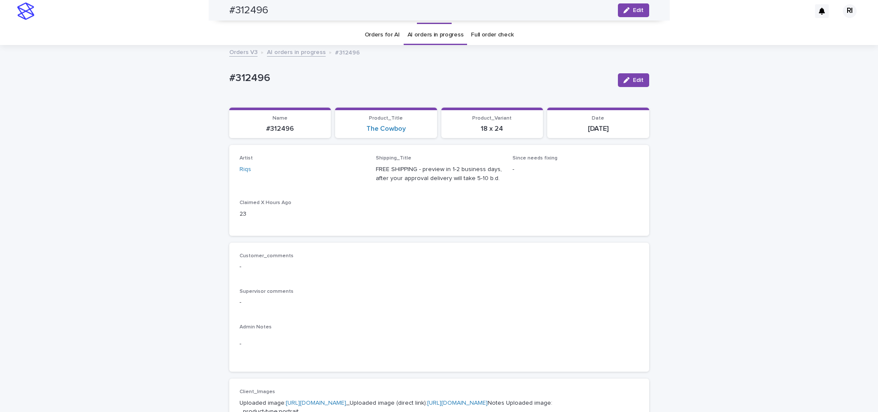
scroll to position [0, 0]
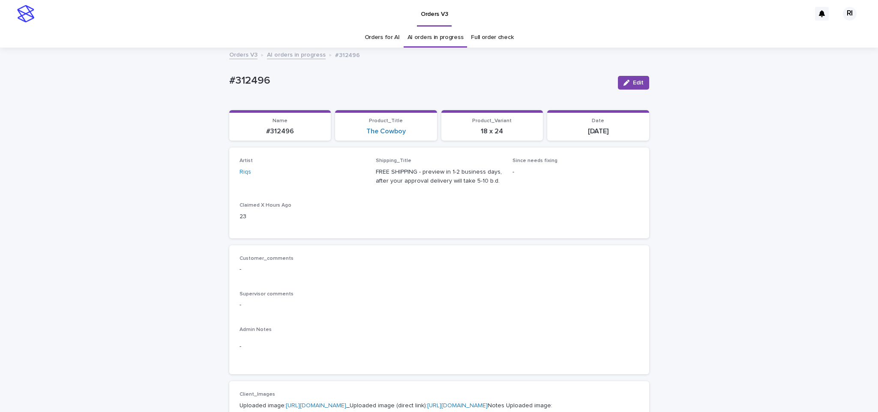
click at [292, 59] on link "AI orders in progress" at bounding box center [296, 54] width 59 height 10
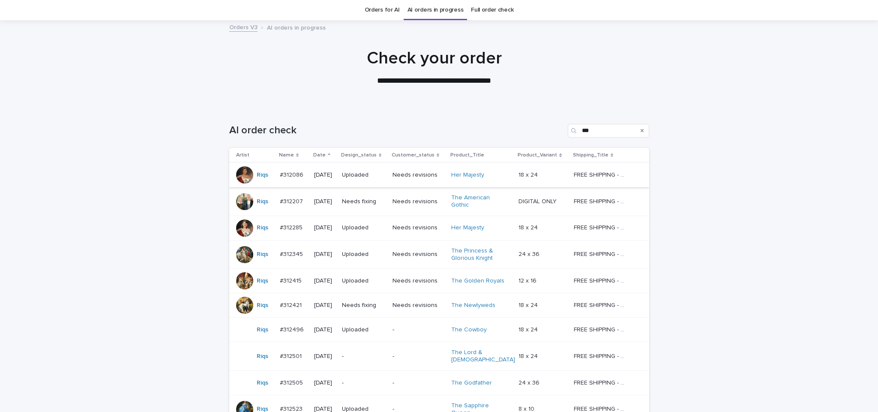
scroll to position [130, 0]
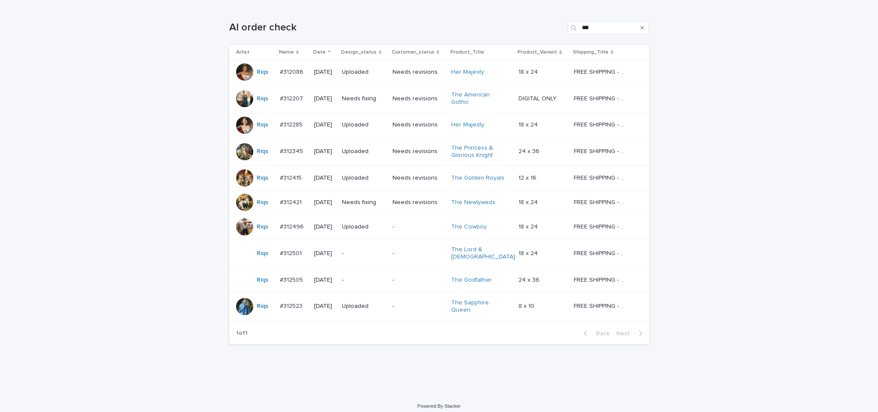
click at [381, 251] on p "-" at bounding box center [364, 253] width 44 height 7
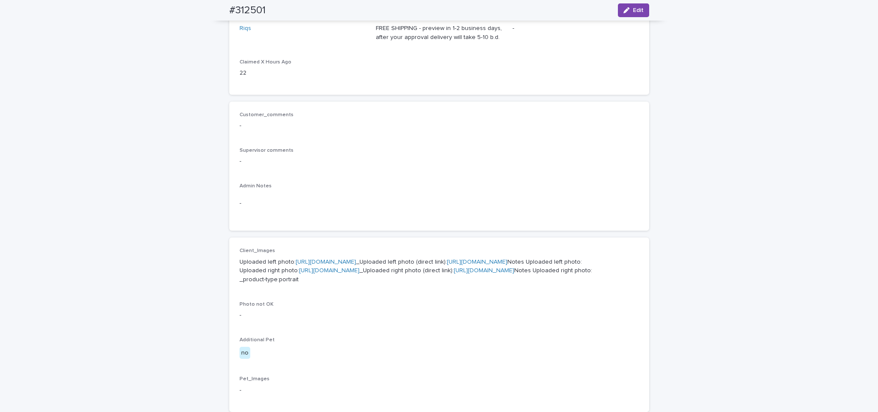
scroll to position [139, 0]
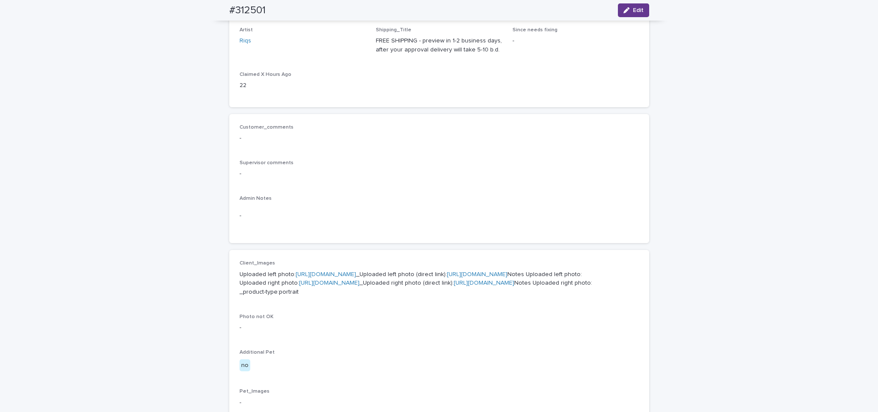
click at [627, 10] on div "button" at bounding box center [627, 10] width 9 height 6
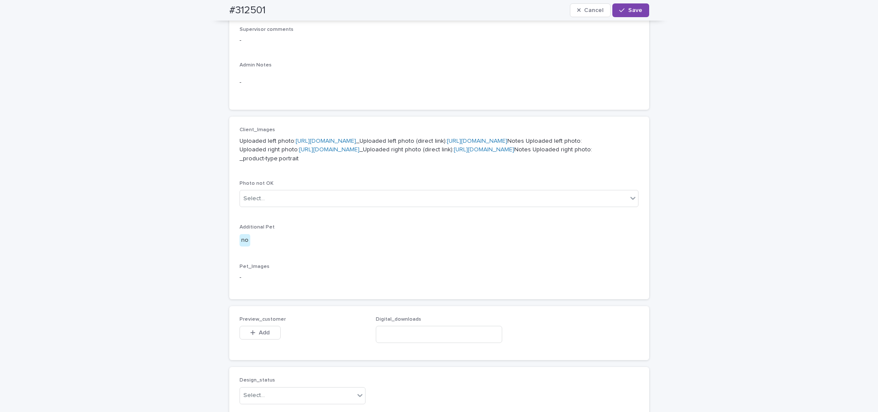
scroll to position [565, 0]
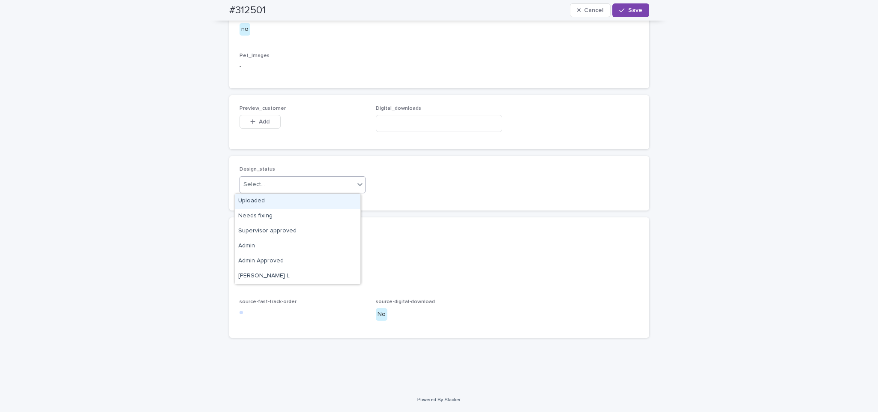
click at [280, 200] on div "Uploaded" at bounding box center [298, 201] width 126 height 15
click at [256, 117] on button "Add" at bounding box center [259, 122] width 41 height 14
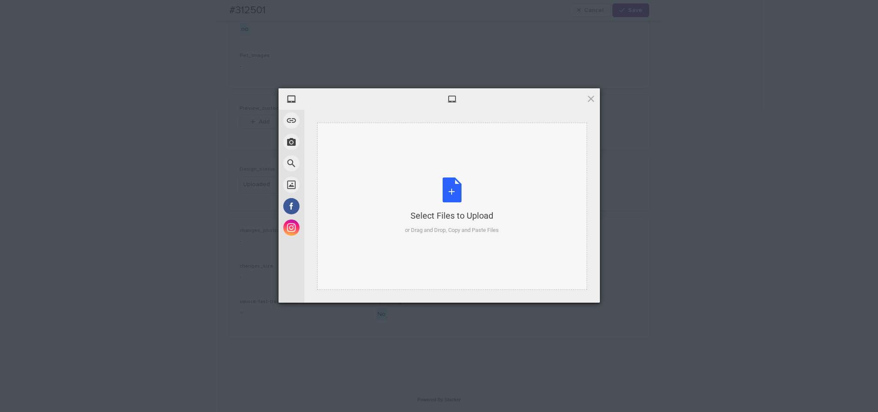
click at [360, 149] on div "Select Files to Upload or Drag and Drop, Copy and Paste Files" at bounding box center [452, 206] width 270 height 167
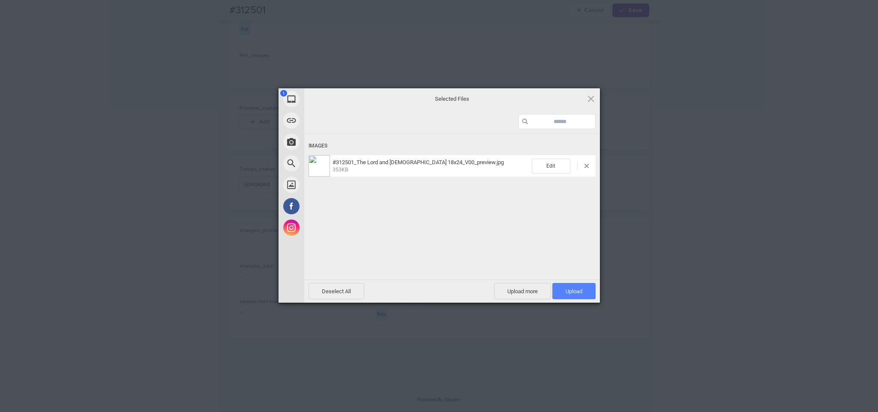
click at [575, 295] on span "Upload 1" at bounding box center [573, 291] width 43 height 16
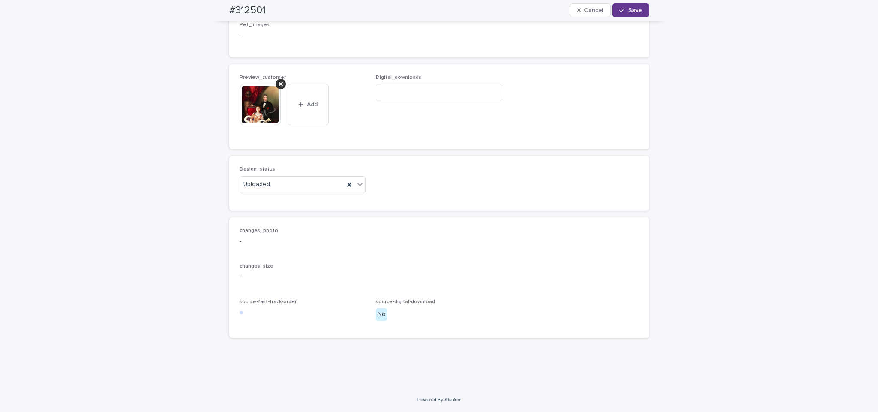
click at [628, 10] on span "Save" at bounding box center [635, 10] width 14 height 6
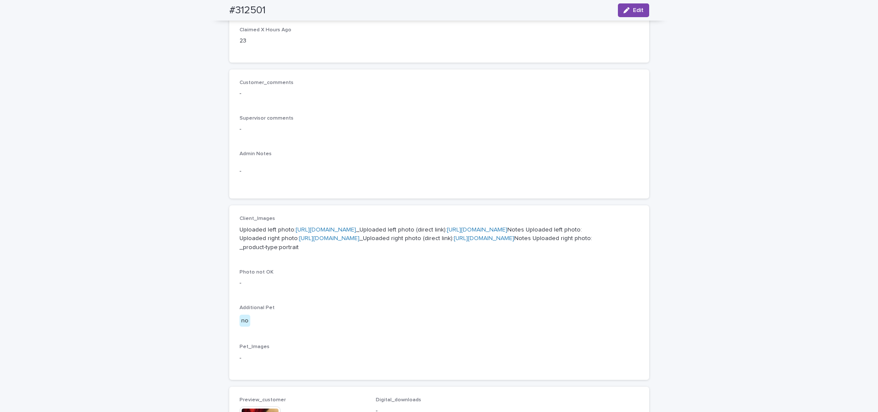
scroll to position [0, 0]
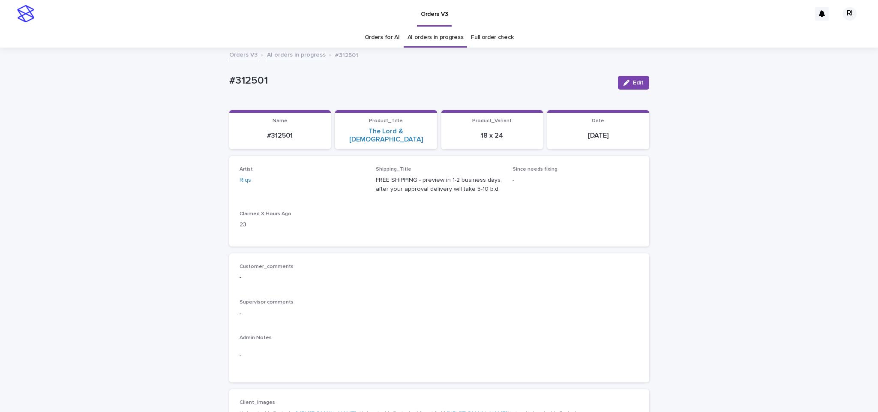
click at [299, 58] on link "AI orders in progress" at bounding box center [296, 54] width 59 height 10
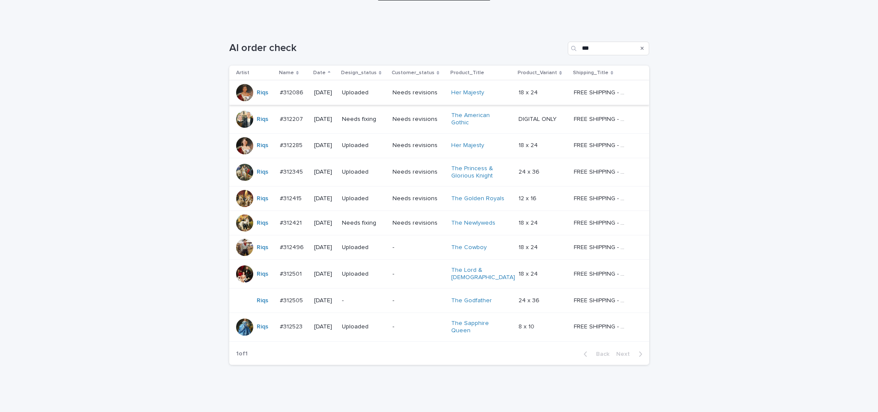
scroll to position [134, 0]
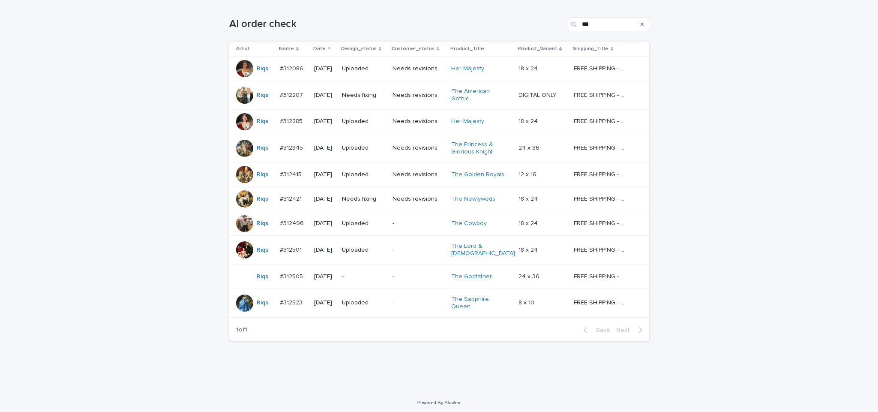
click at [389, 276] on td "-" at bounding box center [363, 276] width 51 height 24
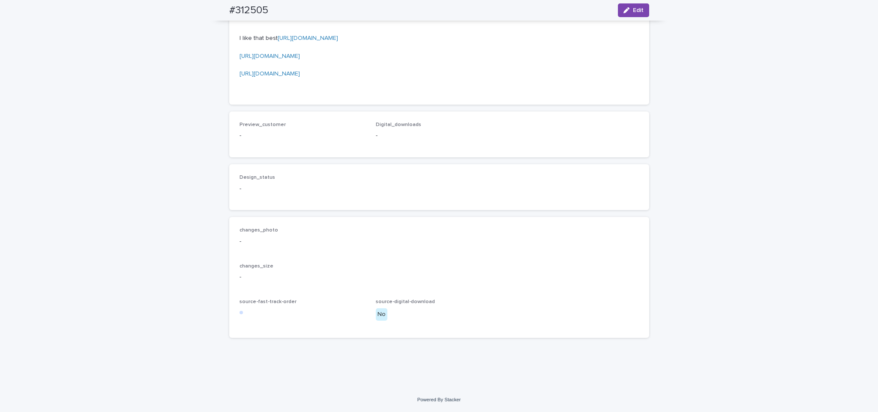
scroll to position [869, 0]
click at [625, 9] on div "button" at bounding box center [627, 10] width 9 height 6
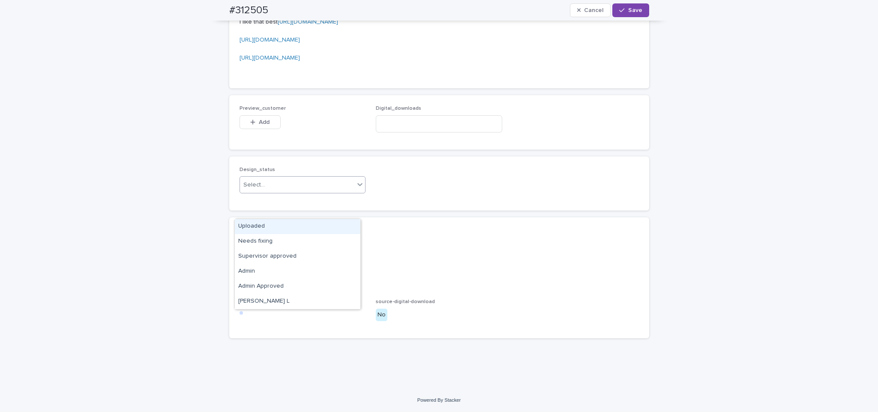
click at [305, 224] on div "Uploaded" at bounding box center [298, 226] width 126 height 15
click at [259, 125] on span "Add" at bounding box center [264, 122] width 11 height 6
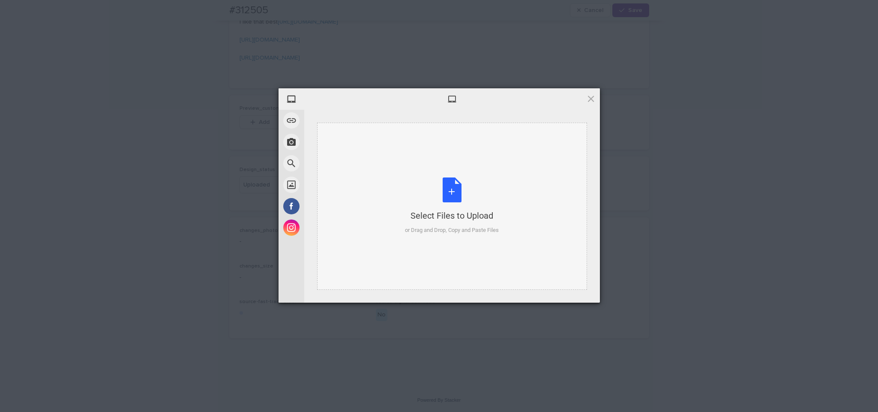
click at [395, 144] on div "Select Files to Upload or Drag and Drop, Copy and Paste Files" at bounding box center [452, 206] width 270 height 167
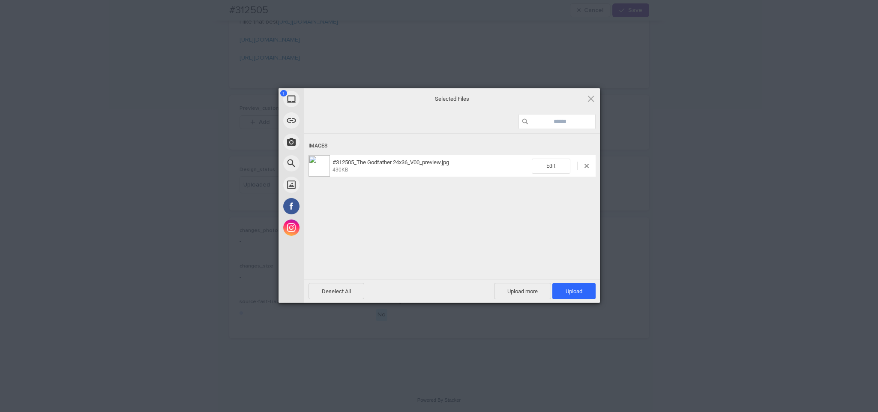
click at [566, 290] on span "Upload 1" at bounding box center [573, 291] width 17 height 6
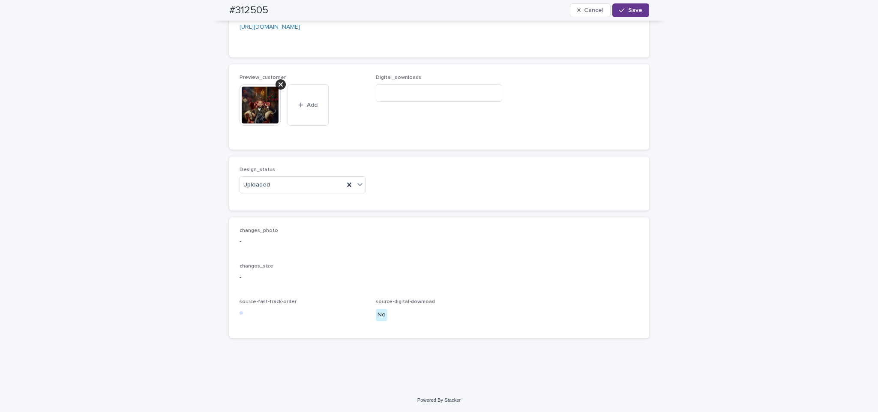
click at [630, 11] on span "Save" at bounding box center [635, 10] width 14 height 6
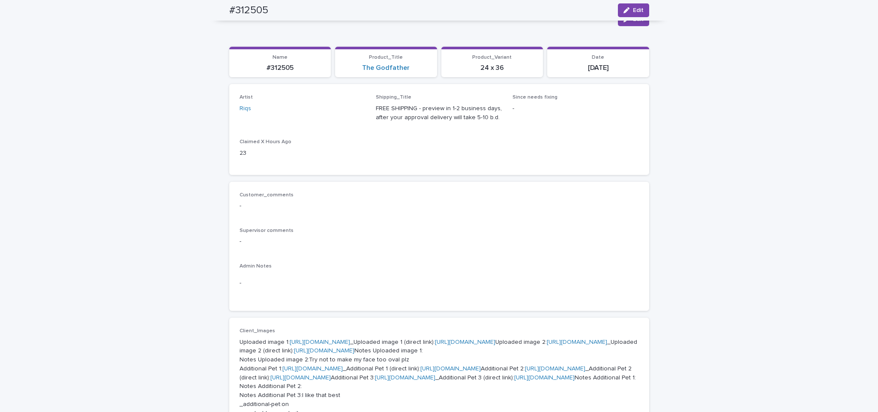
scroll to position [0, 0]
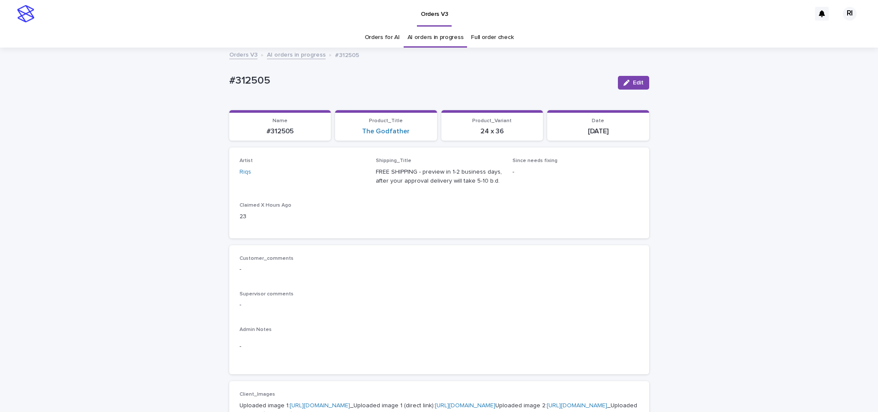
click at [285, 58] on link "AI orders in progress" at bounding box center [296, 54] width 59 height 10
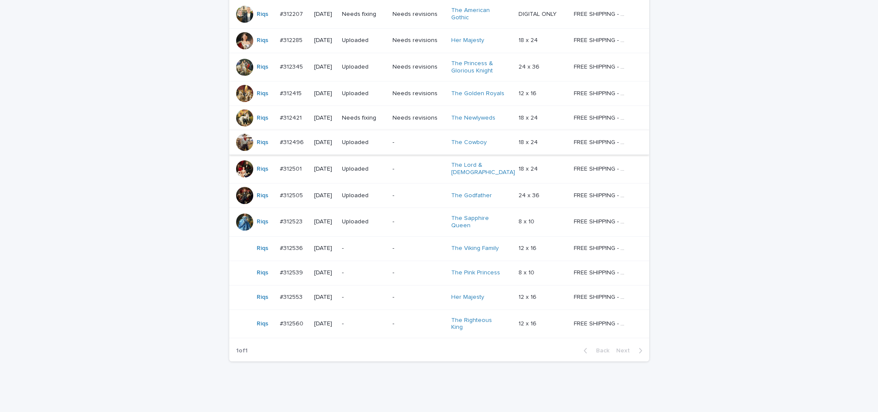
scroll to position [222, 0]
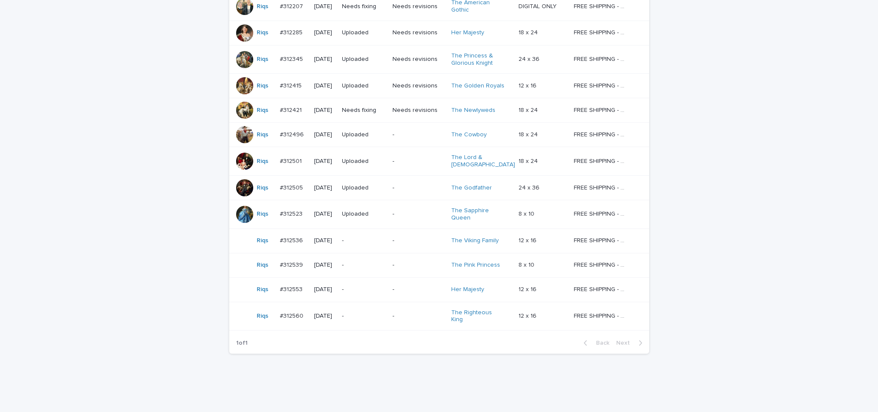
click at [717, 66] on div "Loading... Saving… Loading... Saving… AI order check *** Artist Name Date Desig…" at bounding box center [439, 157] width 878 height 491
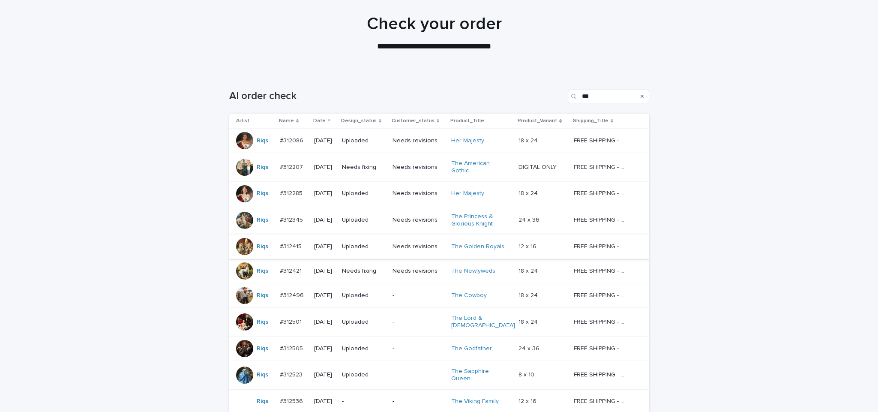
scroll to position [0, 0]
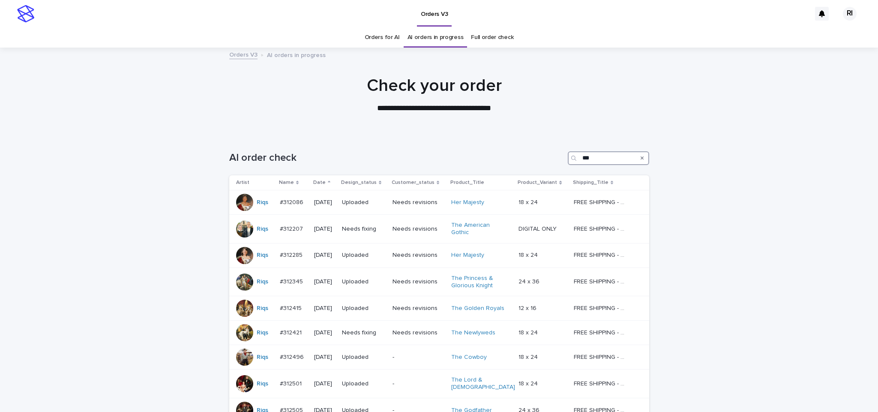
click at [599, 161] on input "***" at bounding box center [608, 158] width 81 height 14
click at [603, 160] on input "***" at bounding box center [608, 158] width 81 height 14
click at [606, 158] on input "***" at bounding box center [608, 158] width 81 height 14
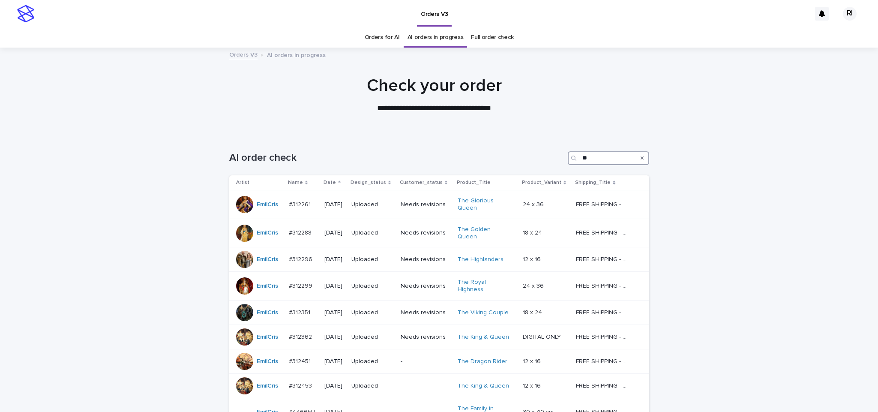
type input "*"
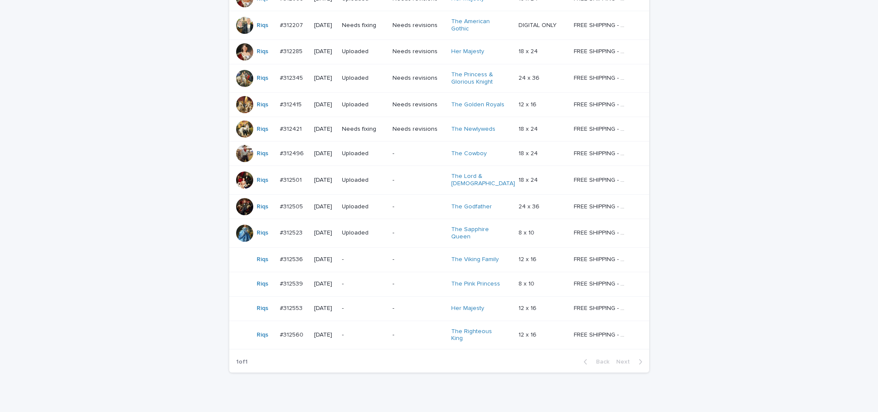
scroll to position [206, 0]
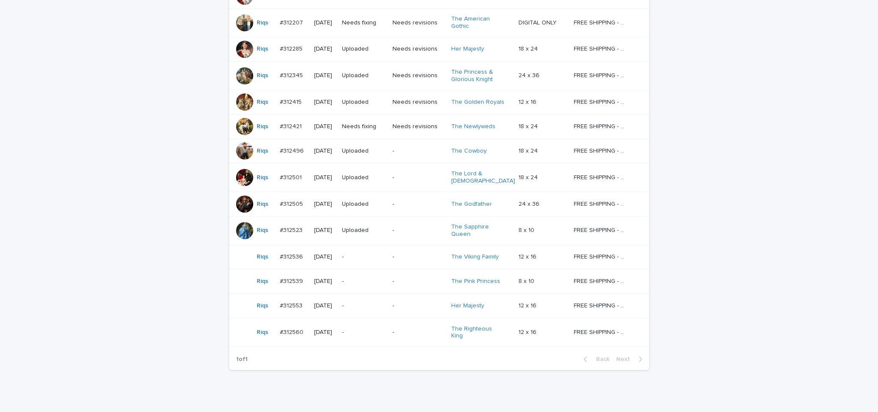
type input "****"
click at [371, 256] on p "-" at bounding box center [364, 256] width 44 height 7
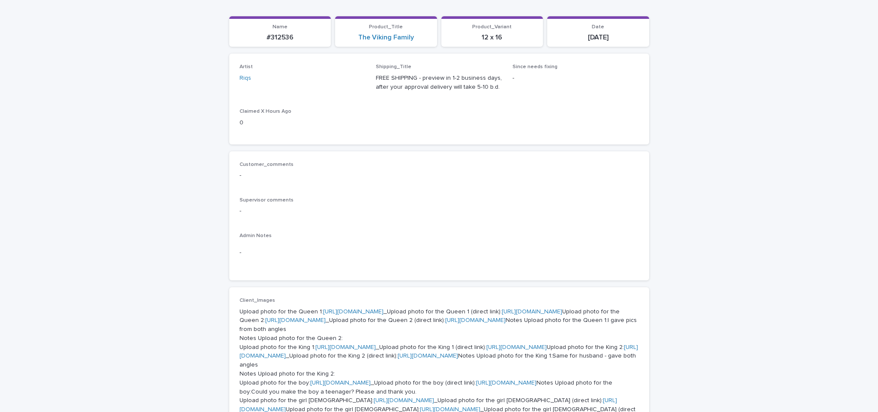
scroll to position [143, 0]
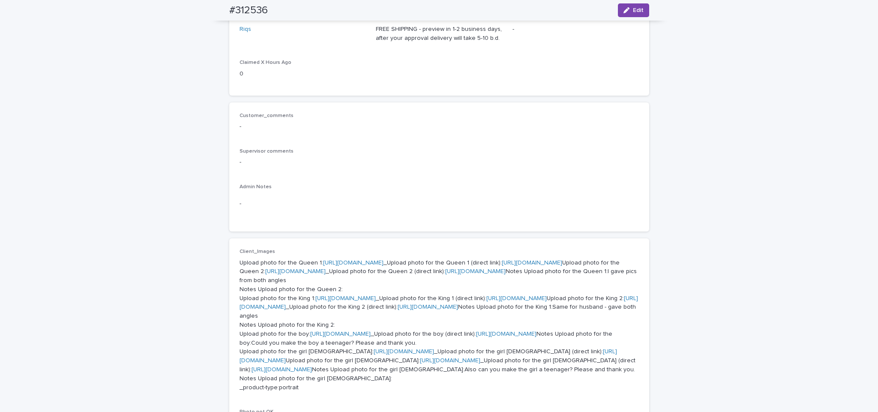
click at [362, 262] on link "https://cdn.shopify.com-uploadkit.app/s/files/1/0033/4807/0511/files/download.h…" at bounding box center [353, 263] width 60 height 6
click at [326, 274] on link "https://cdn.shopify.com-uploadkit.app/s/files/1/0033/4807/0511/files/download.h…" at bounding box center [295, 271] width 60 height 6
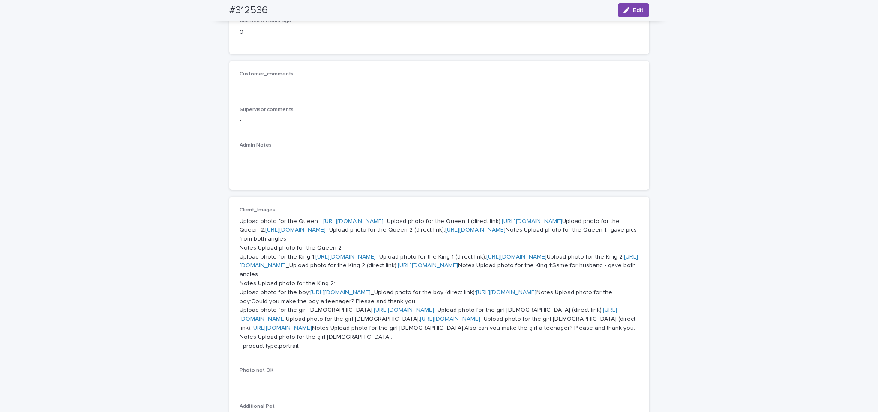
scroll to position [198, 0]
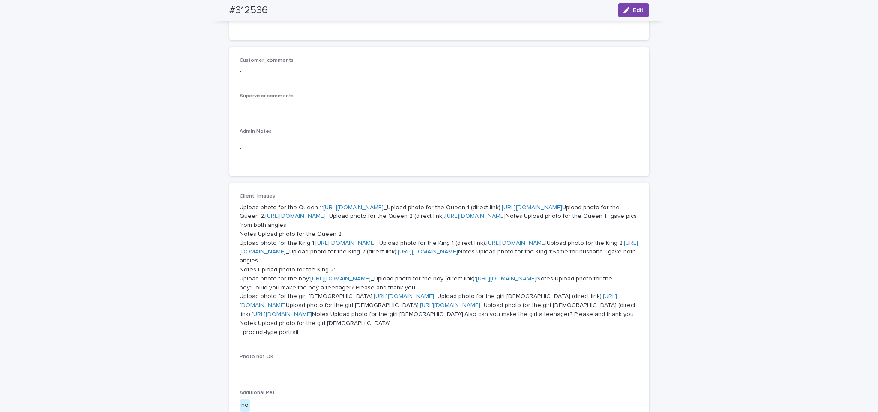
click at [410, 310] on p "Upload photo for the Queen 1: https://cdn.shopify.com-uploadkit.app/s/files/1/0…" at bounding box center [438, 270] width 399 height 134
click at [332, 246] on link "https://cdn.shopify.com-uploadkit.app/s/files/1/0033/4807/0511/files/download.h…" at bounding box center [345, 243] width 60 height 6
click at [486, 246] on link "https://files.getuploadkit.com/e11cfb23-3d37-4f5e-b252-d52a065c0f83/1500b693-84…" at bounding box center [516, 243] width 60 height 6
click at [338, 255] on link "https://cdn.shopify.com-uploadkit.app/s/files/1/0033/4807/0511/files/download.h…" at bounding box center [438, 247] width 398 height 15
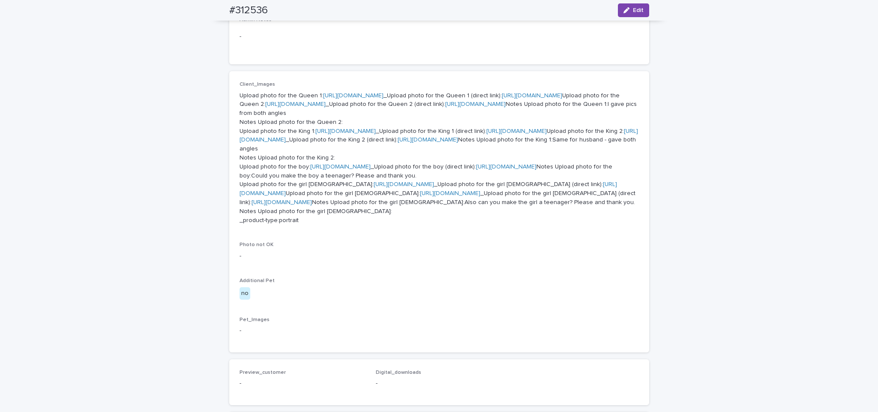
scroll to position [346, 0]
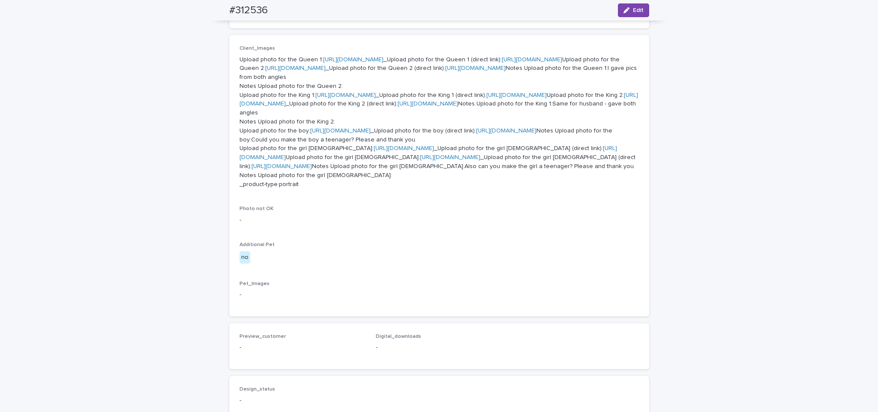
click at [371, 134] on link "https://cdn.shopify.com-uploadkit.app/s/files/1/0033/4807/0511/files/download.h…" at bounding box center [340, 131] width 60 height 6
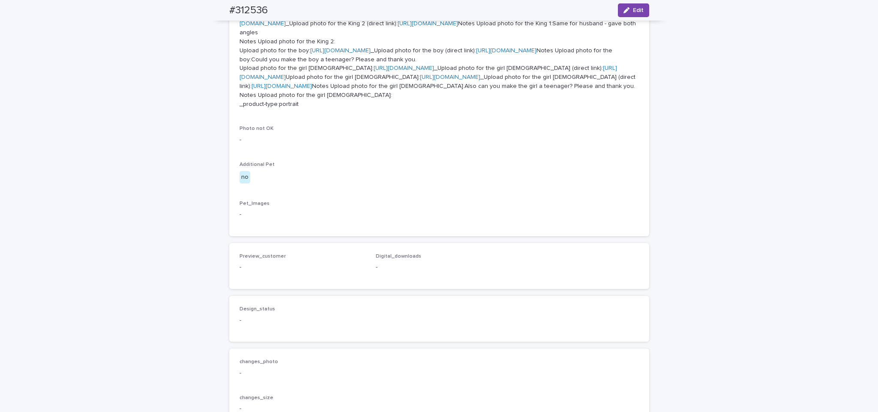
scroll to position [442, 0]
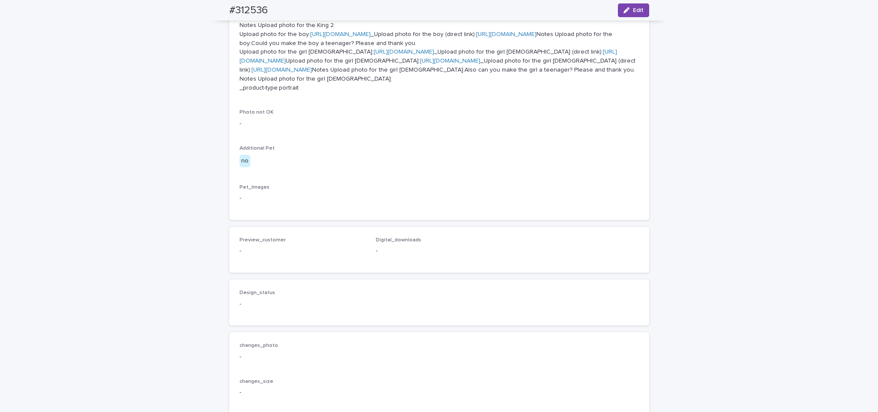
click at [374, 55] on link "https://cdn.shopify.com-uploadkit.app/s/files/1/0033/4807/0511/files/download.h…" at bounding box center [404, 52] width 60 height 6
click at [420, 64] on link "https://cdn.shopify.com-uploadkit.app/s/files/1/0033/4807/0511/files/download.h…" at bounding box center [450, 61] width 60 height 6
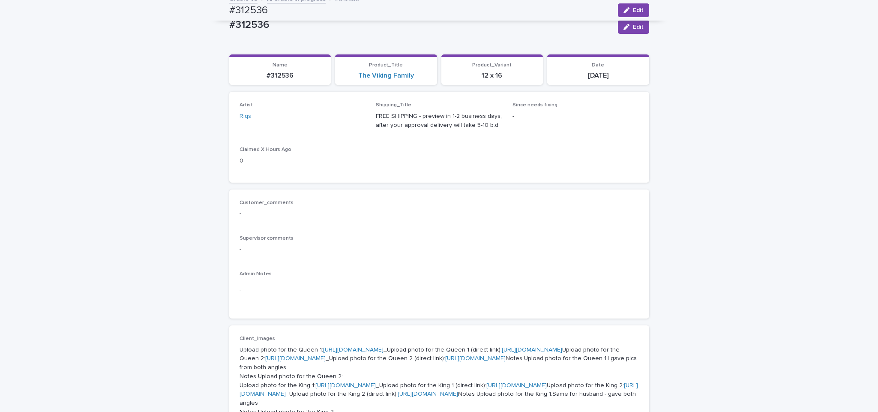
scroll to position [0, 0]
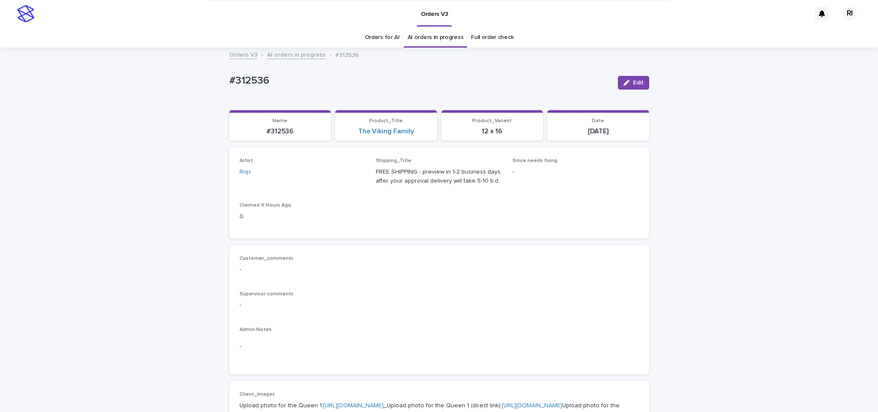
click at [294, 54] on link "AI orders in progress" at bounding box center [296, 54] width 59 height 10
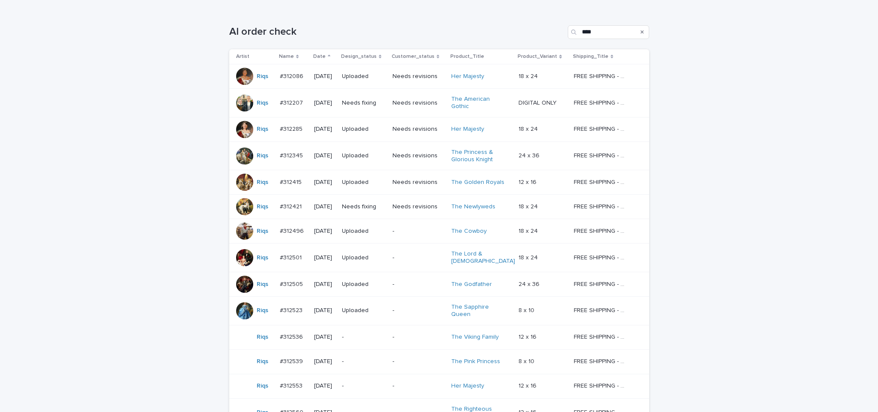
scroll to position [175, 0]
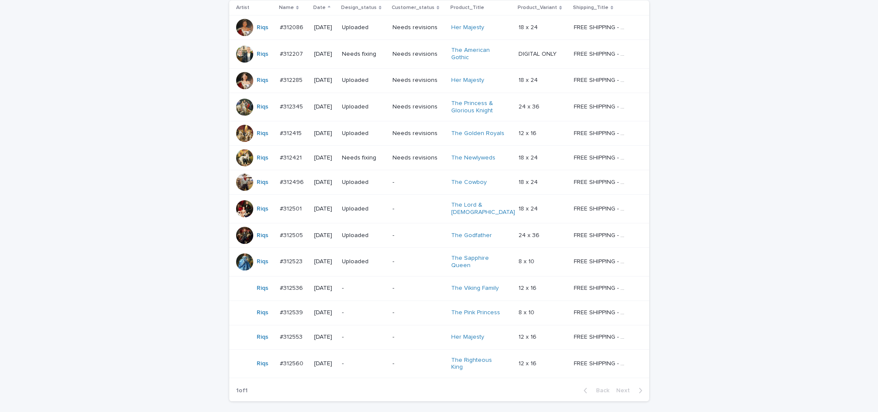
click at [361, 310] on p "-" at bounding box center [364, 312] width 44 height 7
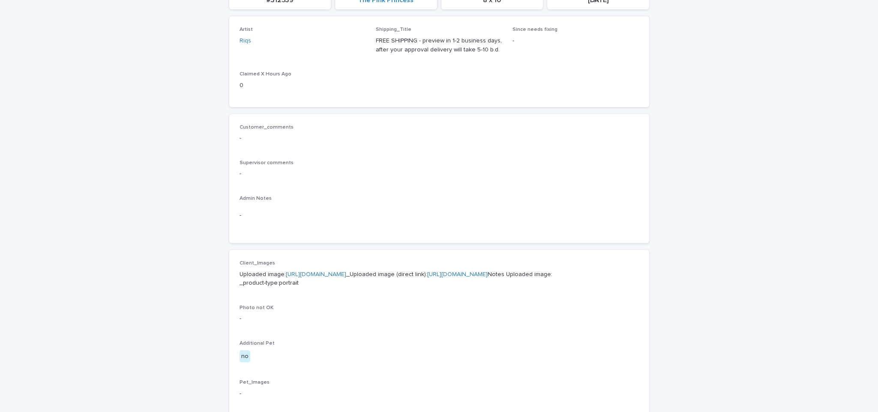
scroll to position [153, 0]
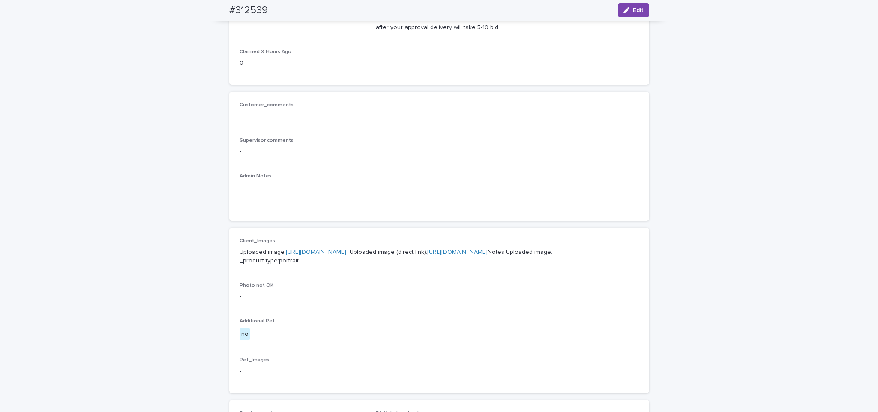
click at [346, 249] on link "https://cdn.shopify.com-uploadkit.app/s/files/1/0033/4807/0511/files/download.h…" at bounding box center [316, 252] width 60 height 6
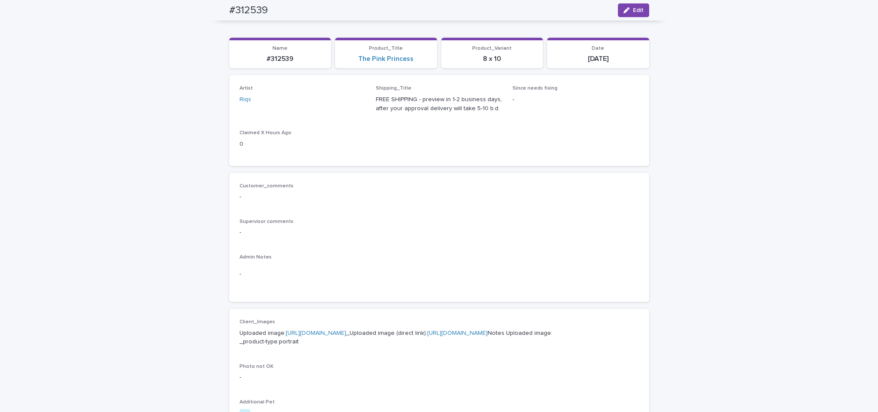
scroll to position [0, 0]
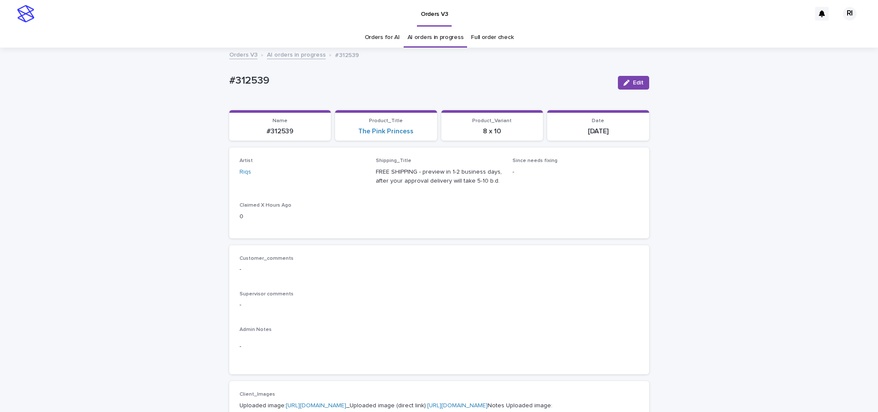
click at [295, 55] on link "AI orders in progress" at bounding box center [296, 54] width 59 height 10
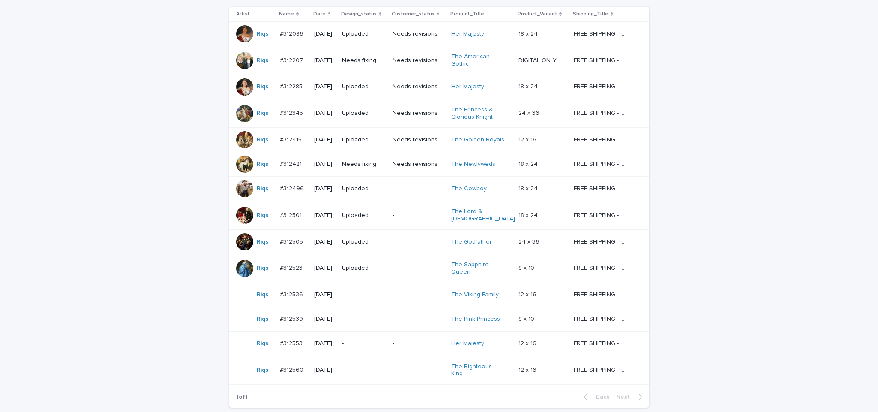
scroll to position [193, 0]
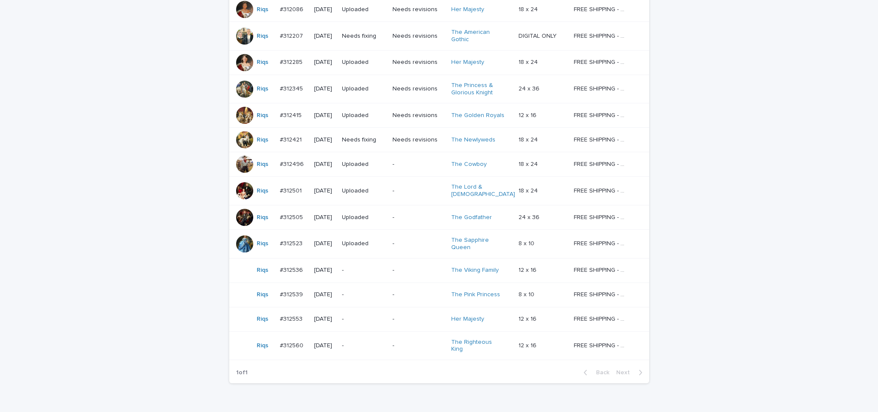
click at [375, 315] on p "-" at bounding box center [364, 318] width 44 height 7
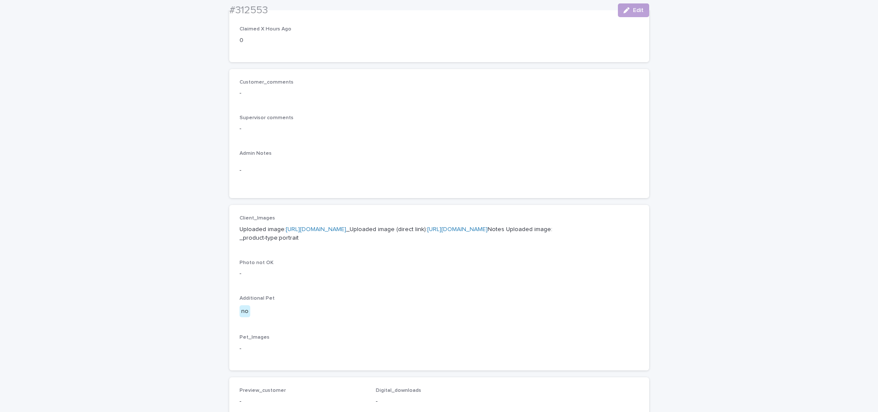
scroll to position [175, 0]
click at [369, 233] on p "Uploaded image: https://cdn.shopify.com-uploadkit.app/s/files/1/0033/4807/0511/…" at bounding box center [438, 235] width 399 height 18
click at [346, 230] on link "https://cdn.shopify.com-uploadkit.app/s/files/1/0033/4807/0511/files/download.h…" at bounding box center [316, 230] width 60 height 6
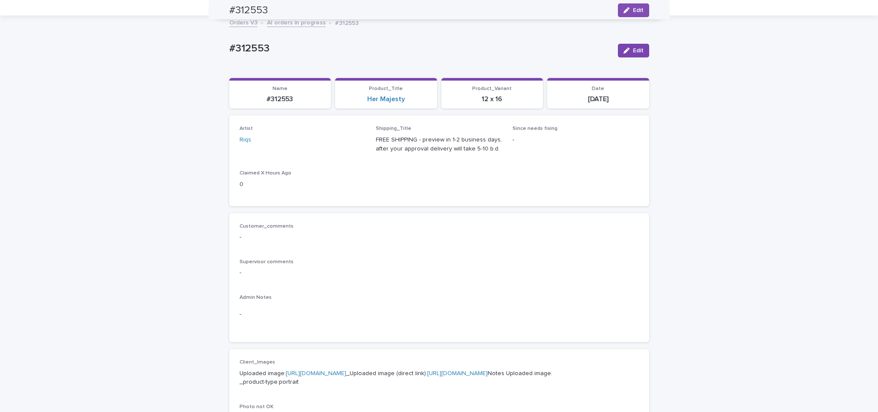
scroll to position [0, 0]
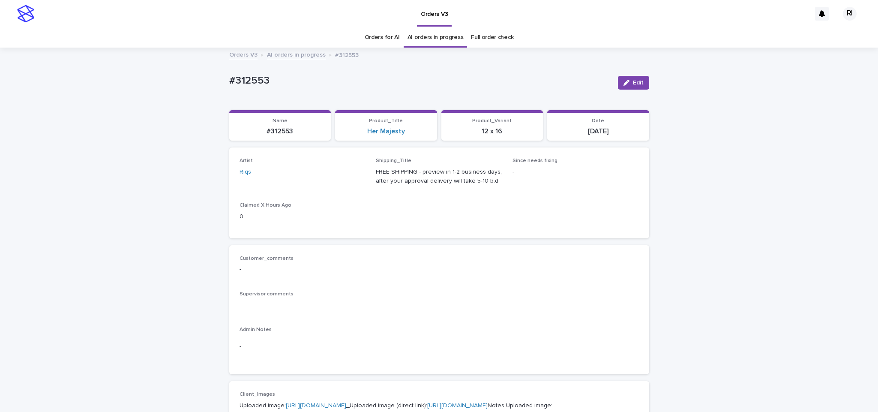
click at [298, 54] on link "AI orders in progress" at bounding box center [296, 54] width 59 height 10
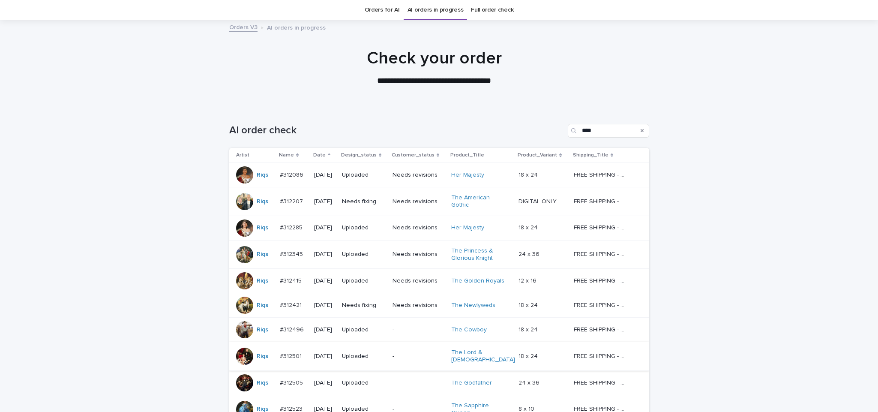
scroll to position [233, 0]
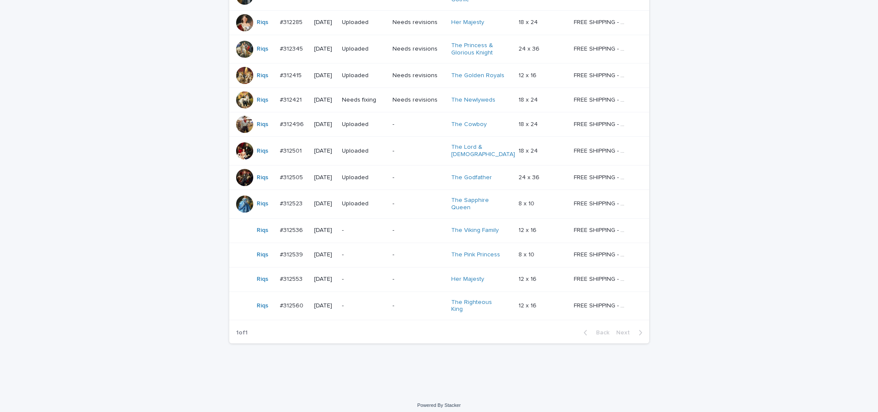
click at [376, 305] on p "-" at bounding box center [364, 305] width 44 height 7
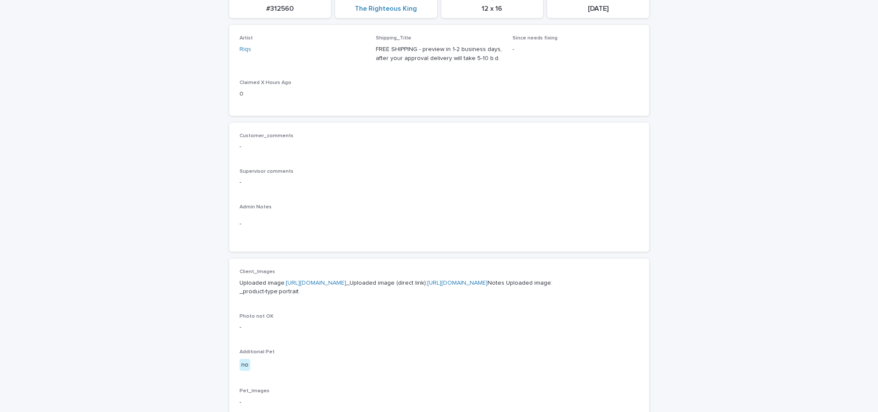
scroll to position [141, 0]
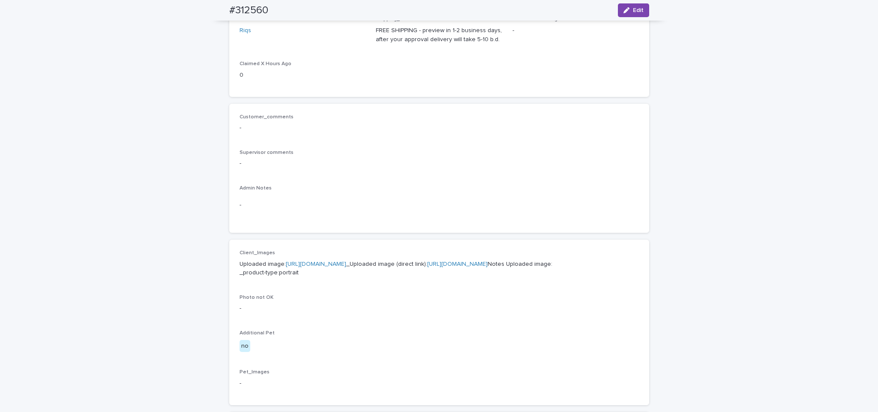
click at [385, 267] on p "Uploaded image: https://cdn.shopify.com-uploadkit.app/s/files/1/0033/4807/0511/…" at bounding box center [438, 269] width 399 height 18
click at [346, 265] on link "https://cdn.shopify.com-uploadkit.app/s/files/1/0033/4807/0511/files/download.h…" at bounding box center [316, 264] width 60 height 6
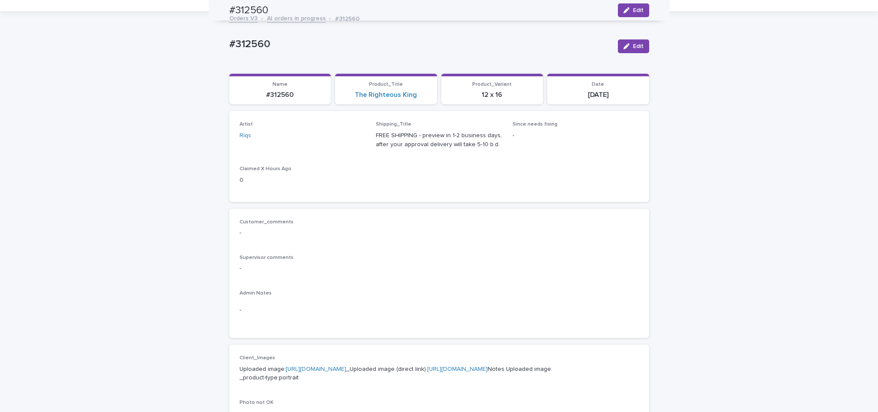
scroll to position [0, 0]
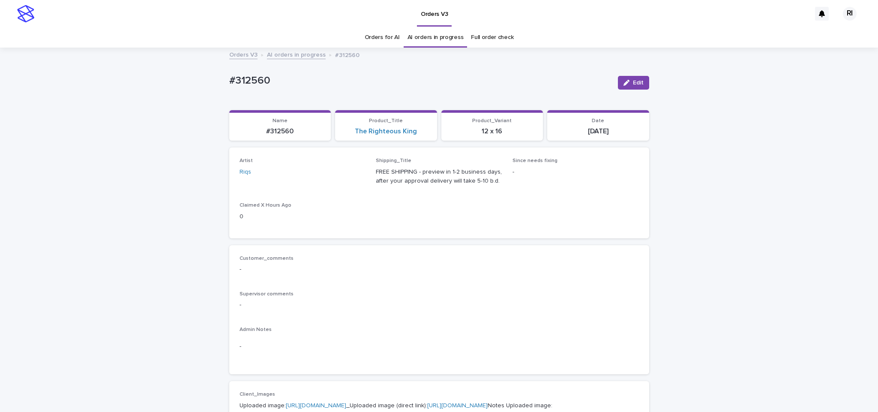
click at [301, 57] on link "AI orders in progress" at bounding box center [296, 54] width 59 height 10
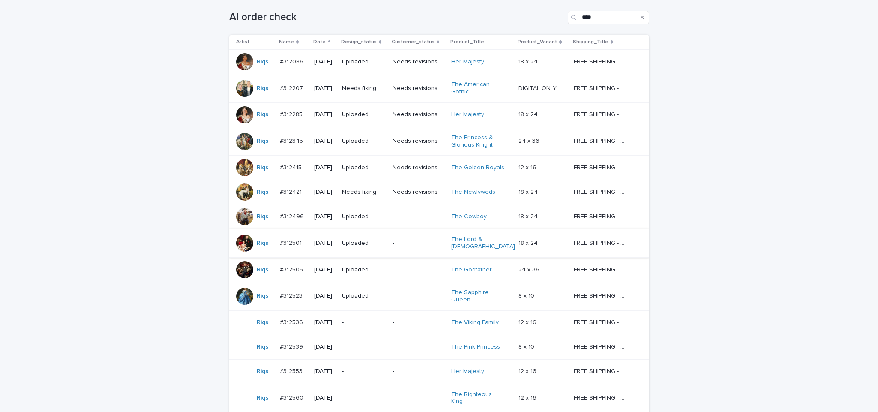
scroll to position [158, 0]
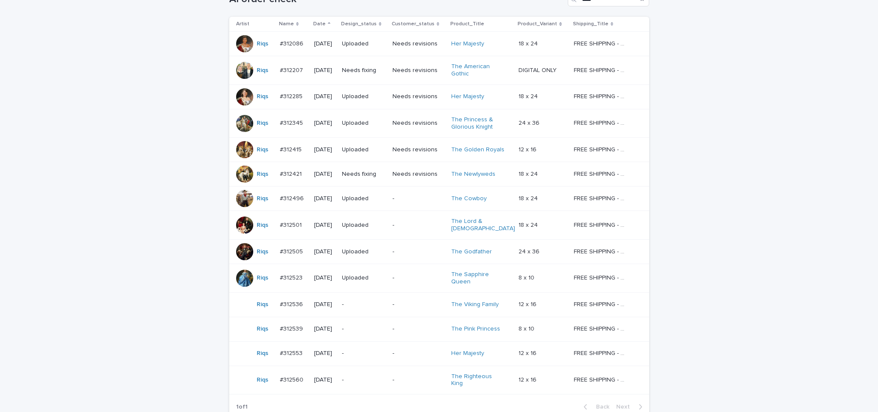
click at [385, 77] on div "Needs fixing" at bounding box center [364, 70] width 44 height 14
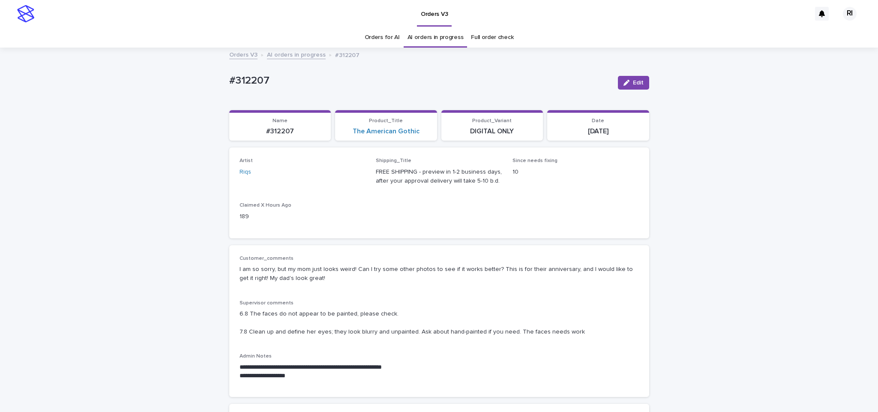
click at [625, 85] on div "button" at bounding box center [627, 83] width 9 height 6
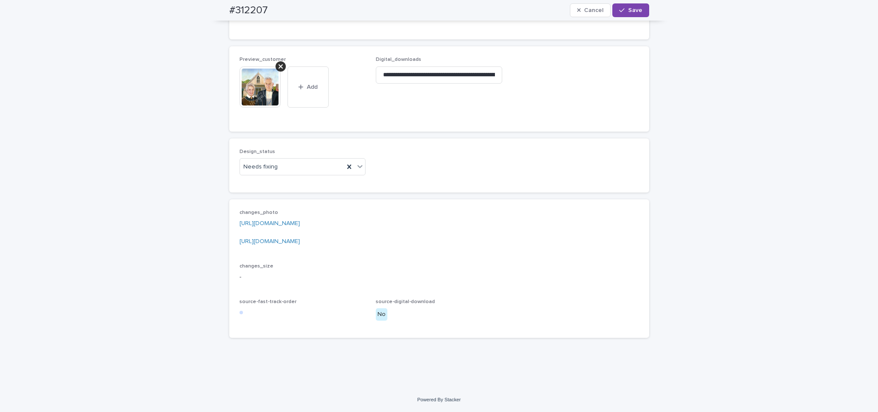
scroll to position [885, 0]
click at [309, 185] on div "Uploaded" at bounding box center [298, 183] width 126 height 15
click at [408, 69] on input "**********" at bounding box center [439, 74] width 126 height 17
type input "**********"
click at [278, 66] on icon at bounding box center [280, 66] width 4 height 7
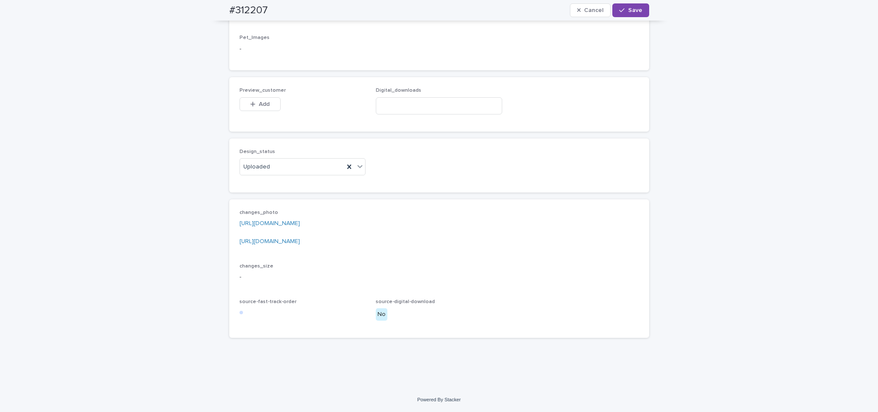
scroll to position [855, 0]
click at [261, 107] on button "Add" at bounding box center [259, 104] width 41 height 14
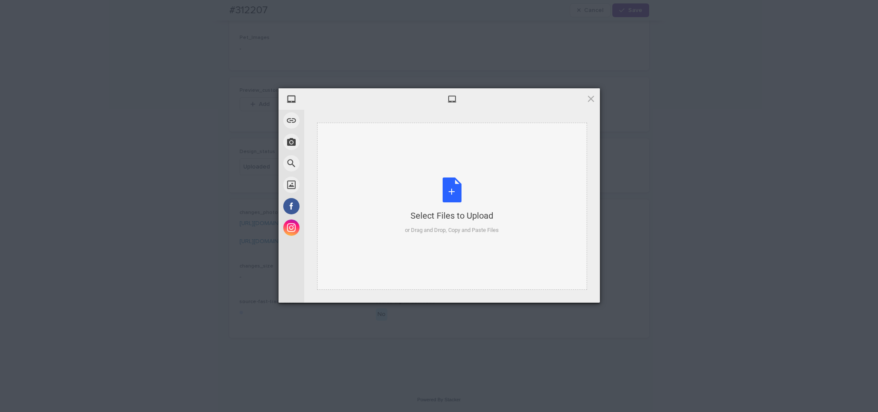
click at [437, 183] on div "Select Files to Upload or Drag and Drop, Copy and Paste Files" at bounding box center [452, 205] width 94 height 57
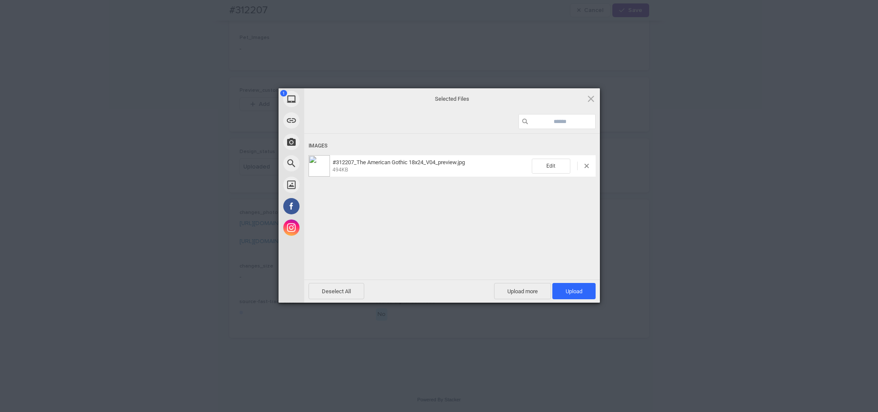
click at [575, 293] on span "Upload 1" at bounding box center [573, 291] width 17 height 6
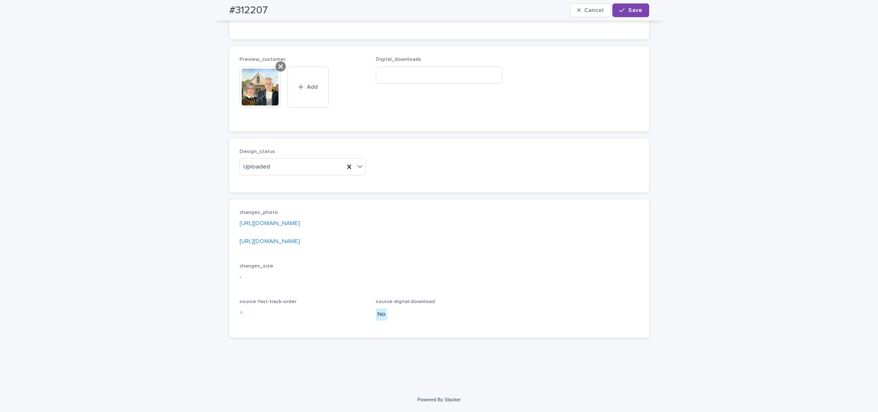
click at [278, 70] on icon at bounding box center [280, 66] width 4 height 7
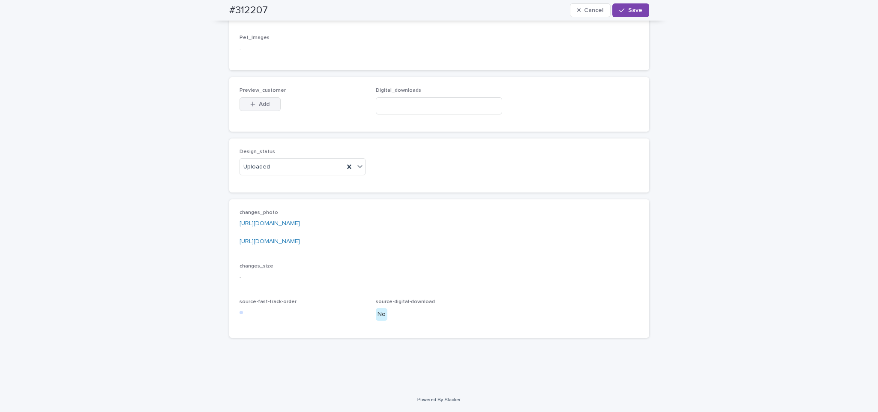
click at [258, 99] on button "Add" at bounding box center [259, 104] width 41 height 14
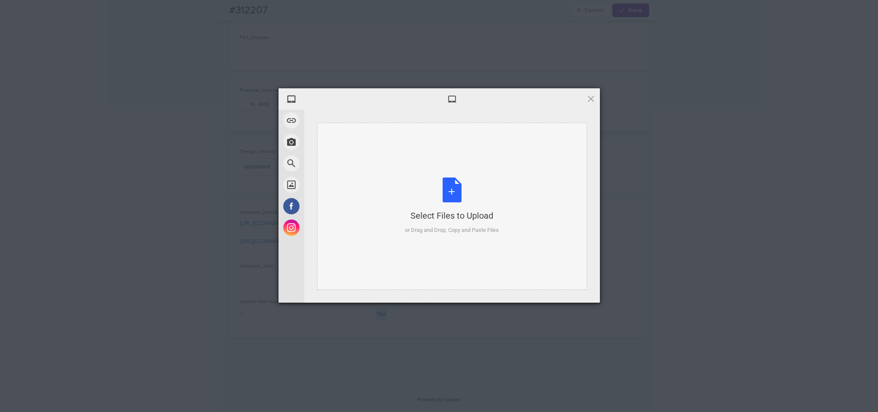
click at [433, 176] on div "Select Files to Upload or Drag and Drop, Copy and Paste Files" at bounding box center [452, 206] width 270 height 167
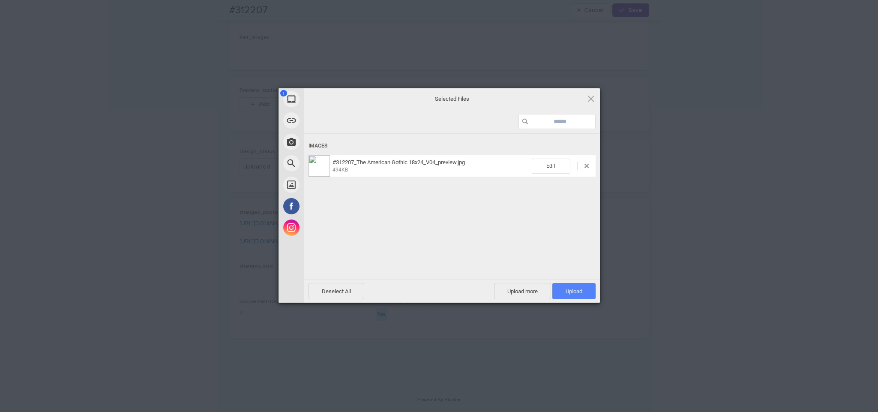
click at [572, 289] on span "Upload 1" at bounding box center [573, 291] width 17 height 6
click at [665, 193] on div "My Device Link (URL) Take Photo Web Search Unsplash Facebook Instagram Uploaded…" at bounding box center [439, 206] width 878 height 412
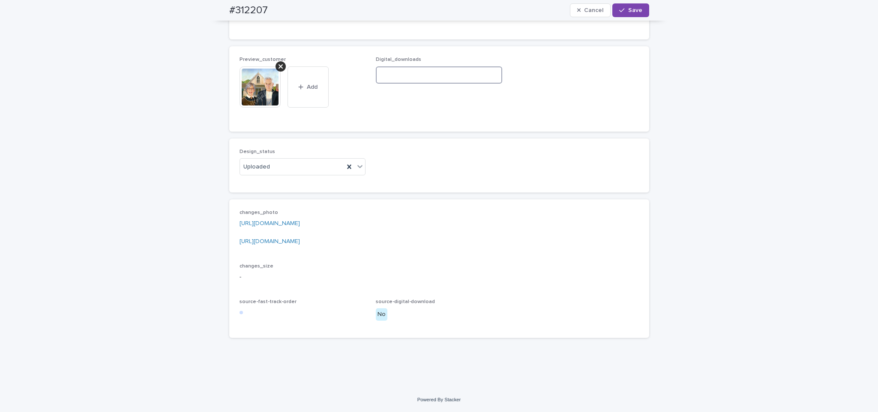
paste input "**********"
type input "**********"
click at [628, 9] on span "Save" at bounding box center [635, 10] width 14 height 6
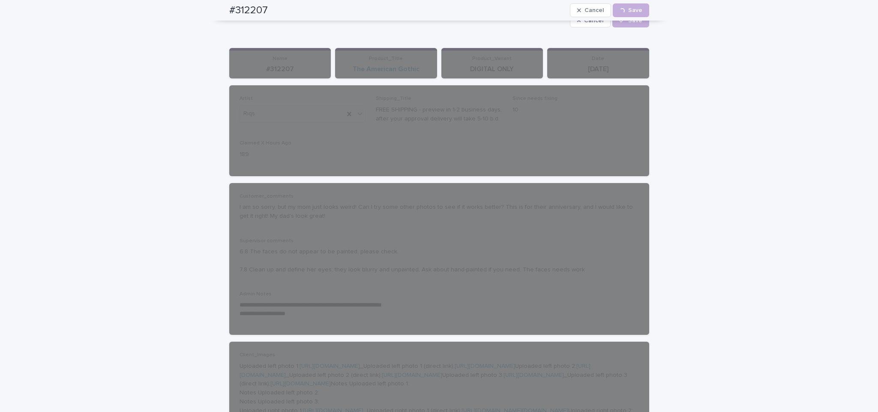
scroll to position [0, 0]
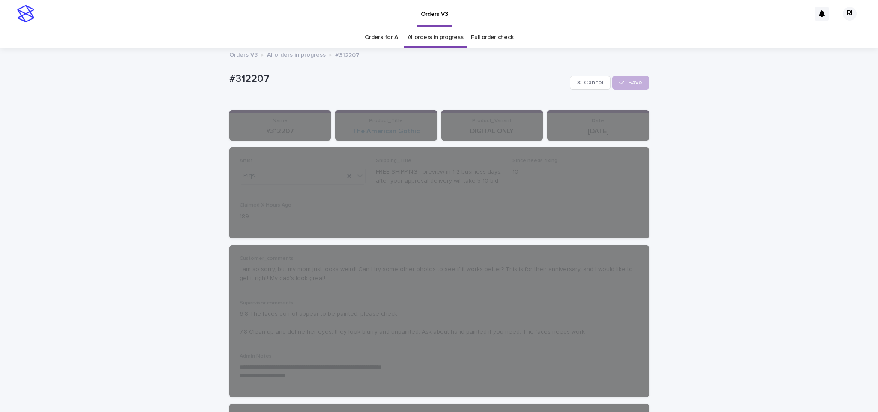
click at [287, 57] on link "AI orders in progress" at bounding box center [296, 54] width 59 height 10
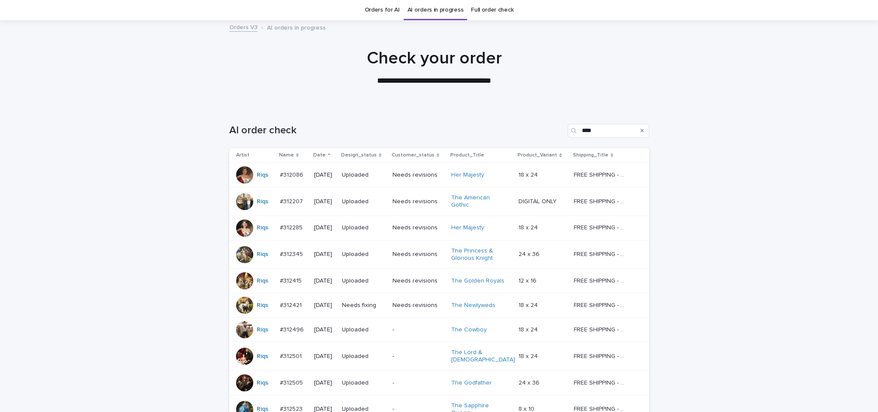
scroll to position [170, 0]
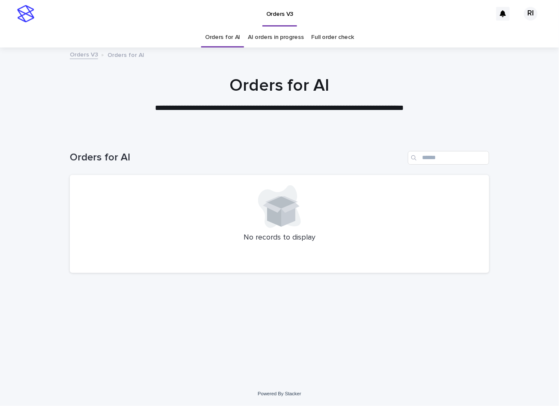
click at [111, 155] on h1 "Orders for AI" at bounding box center [237, 158] width 335 height 12
click at [155, 130] on div at bounding box center [279, 91] width 559 height 86
click at [159, 213] on div at bounding box center [279, 206] width 399 height 43
click at [149, 223] on div at bounding box center [279, 206] width 399 height 43
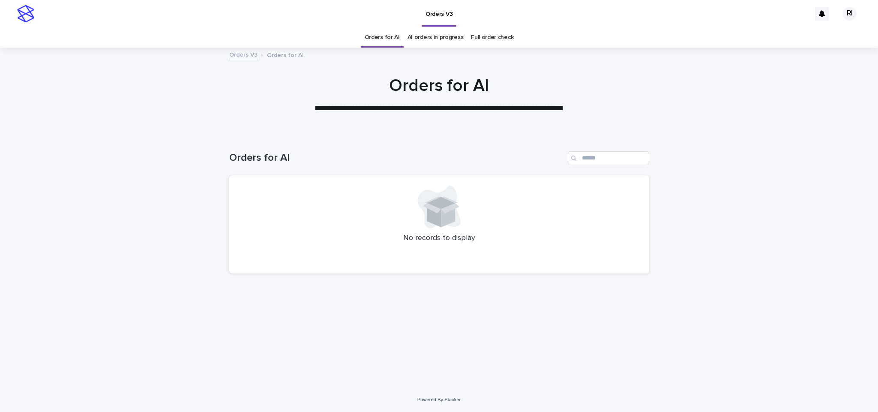
click at [392, 39] on link "Orders for AI" at bounding box center [382, 37] width 35 height 20
click at [384, 38] on link "Orders for AI" at bounding box center [382, 37] width 35 height 20
click at [381, 35] on link "Orders for AI" at bounding box center [382, 37] width 35 height 20
click at [380, 33] on link "Orders for AI" at bounding box center [382, 37] width 35 height 20
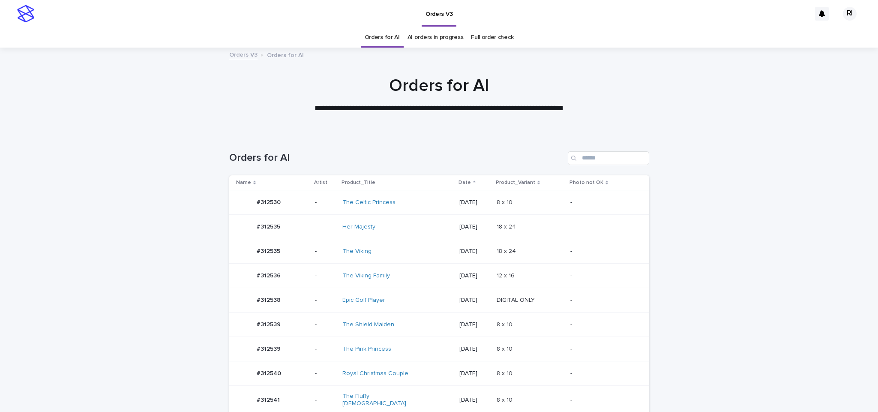
click at [378, 34] on link "Orders for AI" at bounding box center [382, 37] width 35 height 20
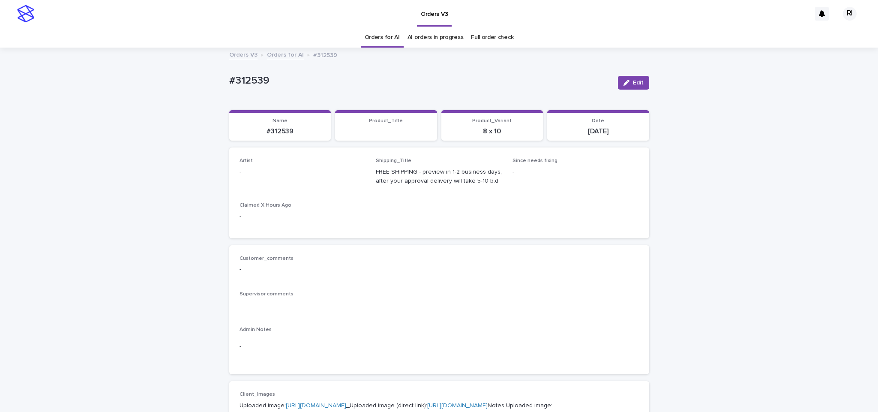
click at [633, 83] on span "Edit" at bounding box center [638, 83] width 11 height 6
paste input "****"
type input "****"
click at [619, 82] on icon "button" at bounding box center [621, 83] width 5 height 6
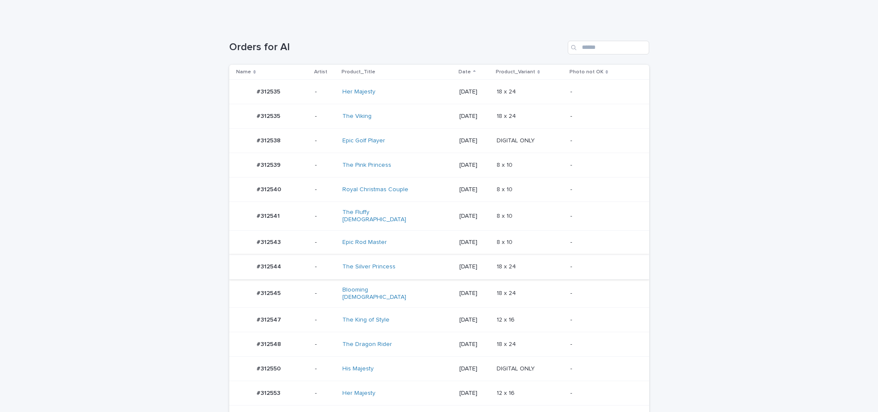
scroll to position [158, 0]
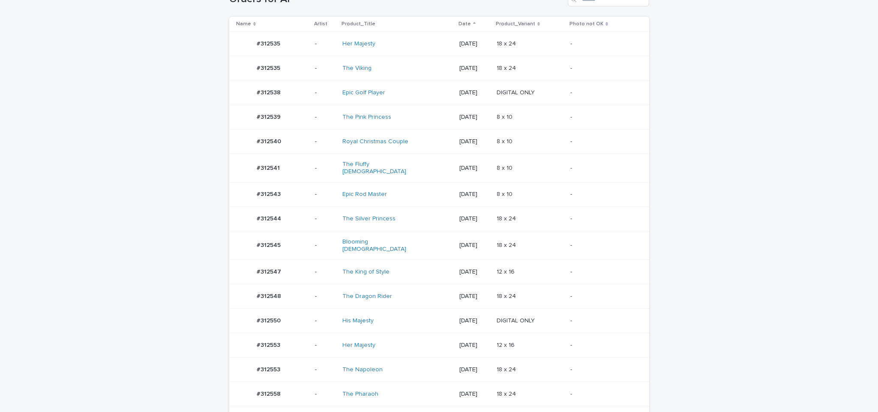
click at [544, 333] on td "12 x 16 12 x 16" at bounding box center [530, 345] width 74 height 24
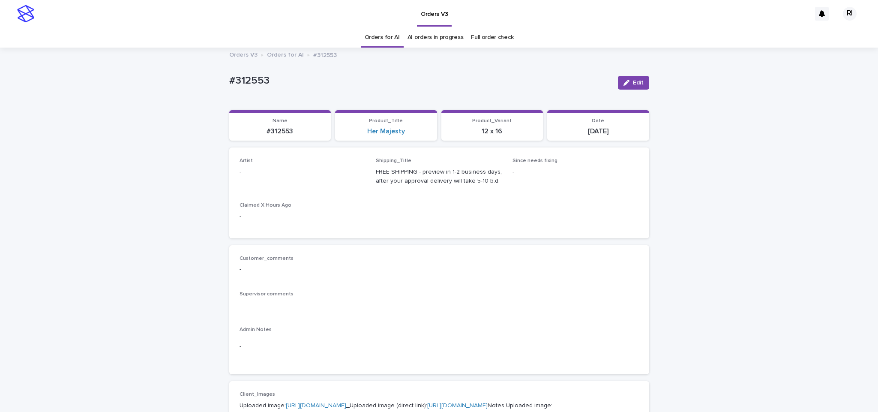
click at [302, 177] on div "Artist -" at bounding box center [302, 170] width 126 height 25
click at [630, 87] on button "Edit" at bounding box center [633, 83] width 31 height 14
paste input "****"
type input "****"
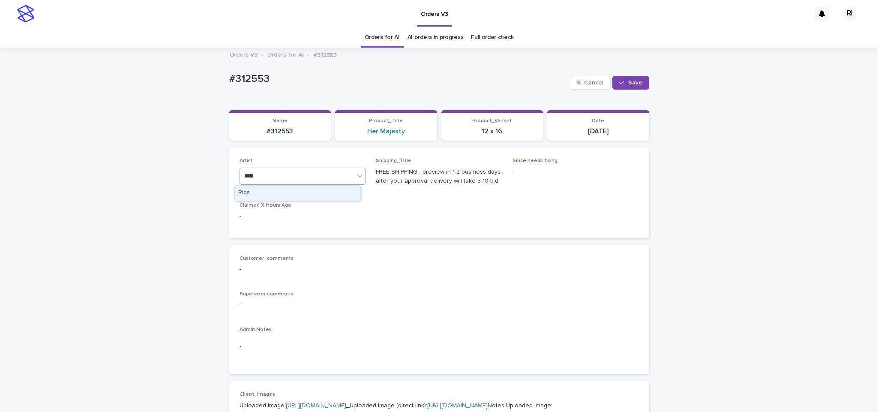
click at [296, 191] on div "Riqs" at bounding box center [298, 192] width 126 height 15
click at [619, 82] on icon "button" at bounding box center [621, 83] width 5 height 6
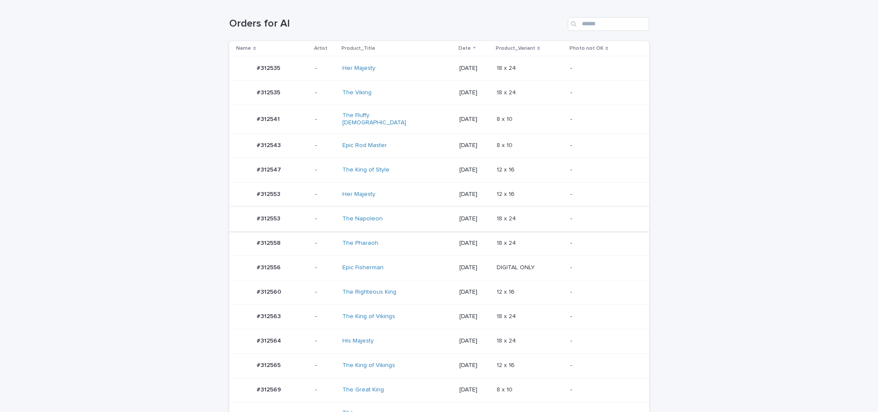
scroll to position [176, 0]
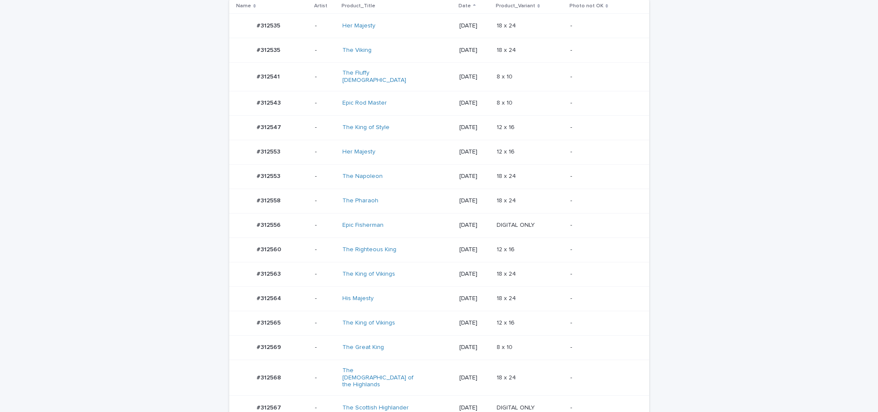
click at [549, 251] on div "12 x 16 12 x 16" at bounding box center [529, 249] width 67 height 14
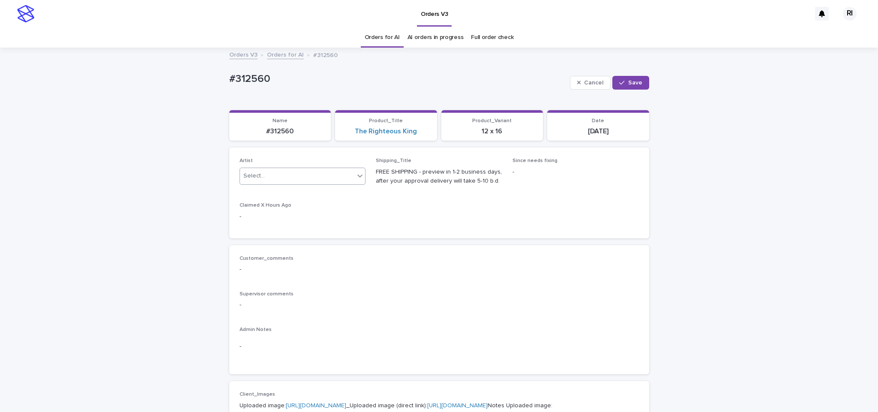
paste input "****"
type input "****"
click at [326, 196] on div "Riqs" at bounding box center [298, 192] width 126 height 15
click at [631, 83] on span "Save" at bounding box center [635, 83] width 14 height 6
click at [633, 82] on span "Edit" at bounding box center [638, 83] width 11 height 6
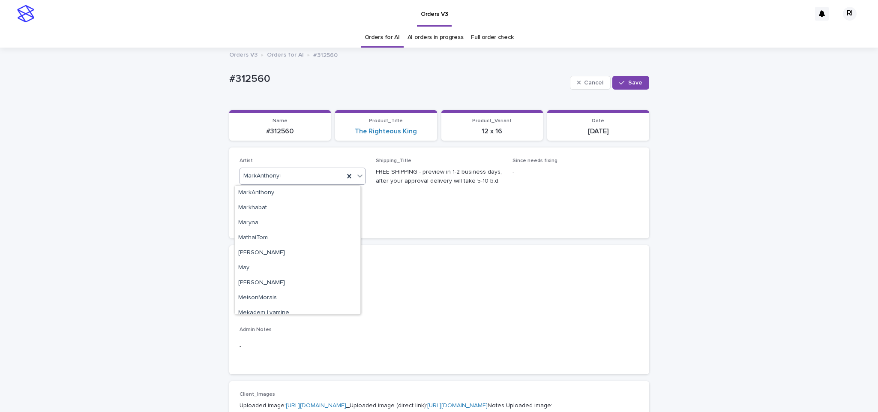
scroll to position [3619, 0]
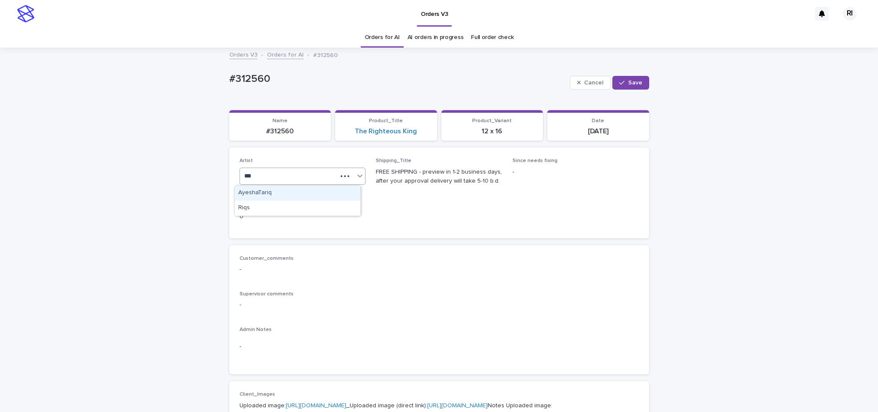
type input "****"
click at [274, 193] on div "Riqs" at bounding box center [298, 192] width 126 height 15
click at [630, 79] on button "Save" at bounding box center [630, 83] width 36 height 14
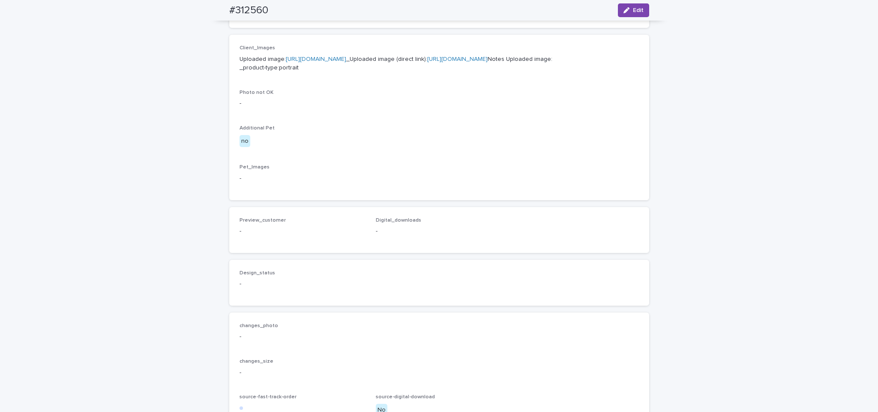
scroll to position [346, 0]
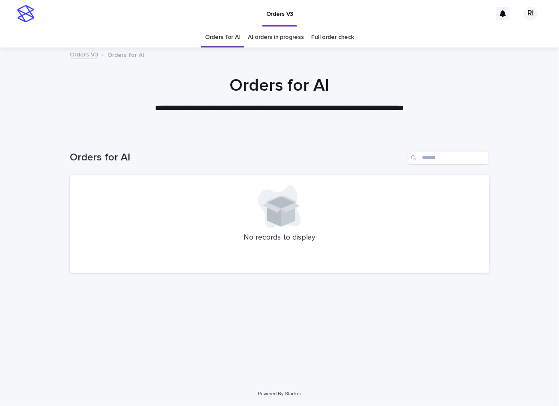
click at [261, 140] on div "Orders for AI" at bounding box center [280, 154] width 420 height 41
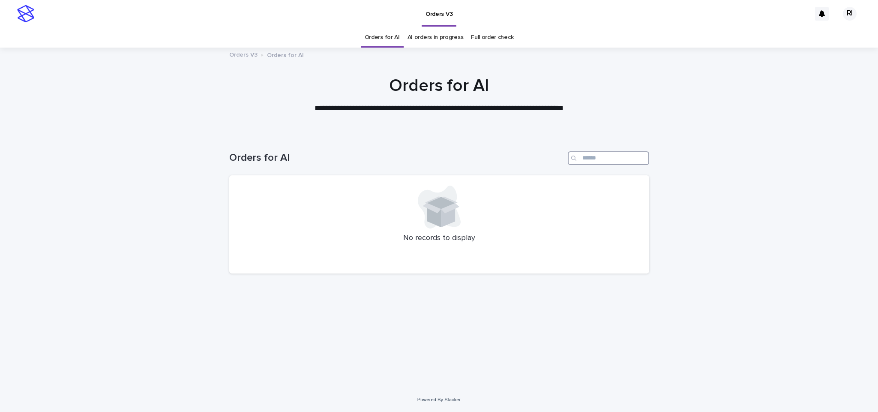
click at [605, 161] on input "Search" at bounding box center [608, 158] width 81 height 14
type input "**"
click at [599, 155] on input "Search" at bounding box center [608, 158] width 81 height 14
type input "****"
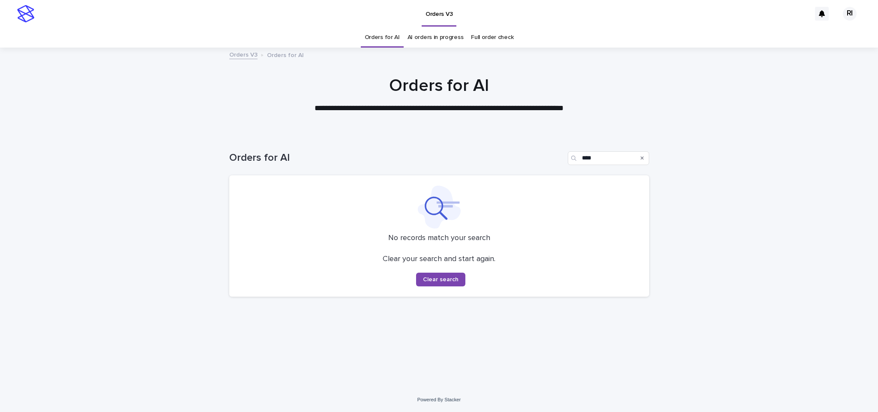
click at [381, 38] on link "Orders for AI" at bounding box center [382, 37] width 35 height 20
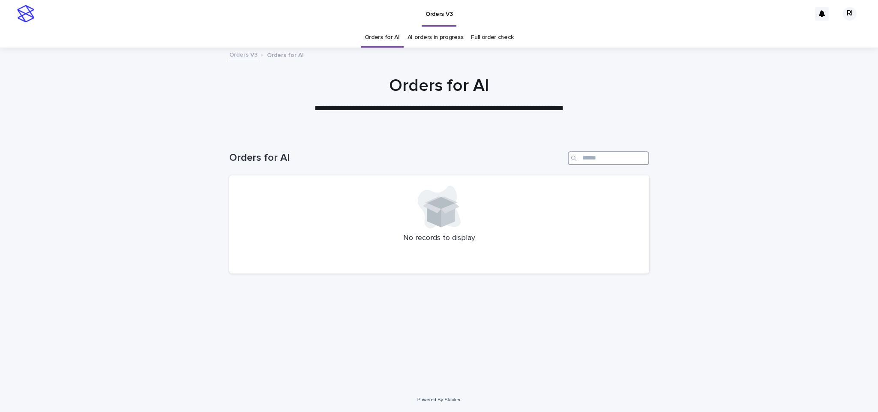
click at [600, 155] on input "Search" at bounding box center [608, 158] width 81 height 14
paste input "****"
type input "****"
click at [370, 36] on link "Orders for AI" at bounding box center [382, 37] width 35 height 20
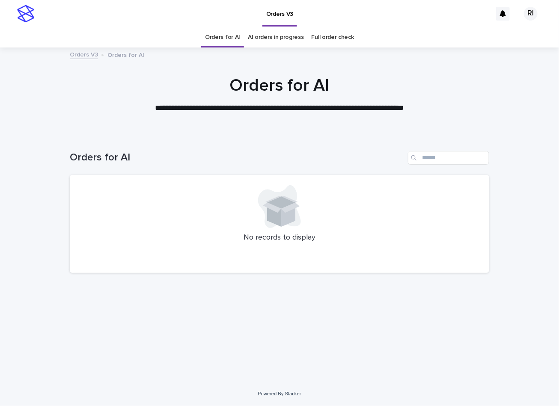
click at [302, 299] on div "Loading... Saving… Loading... Saving… Orders for AI No records to display" at bounding box center [280, 247] width 428 height 227
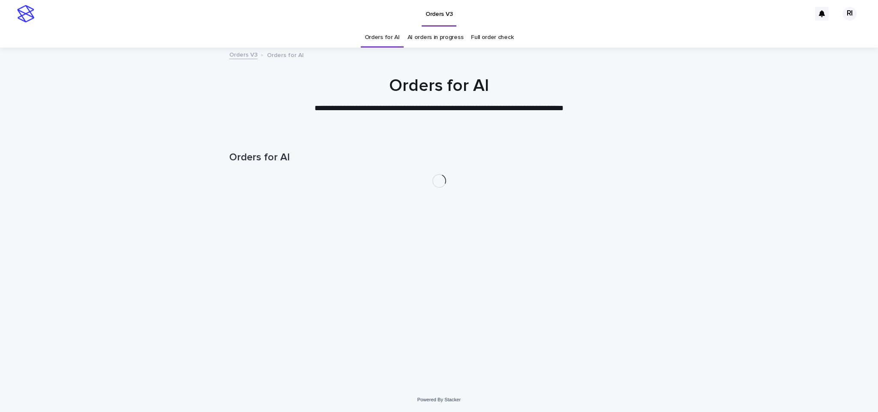
click at [188, 287] on div "Loading... Saving… Loading... Saving… Orders for AI" at bounding box center [439, 260] width 878 height 253
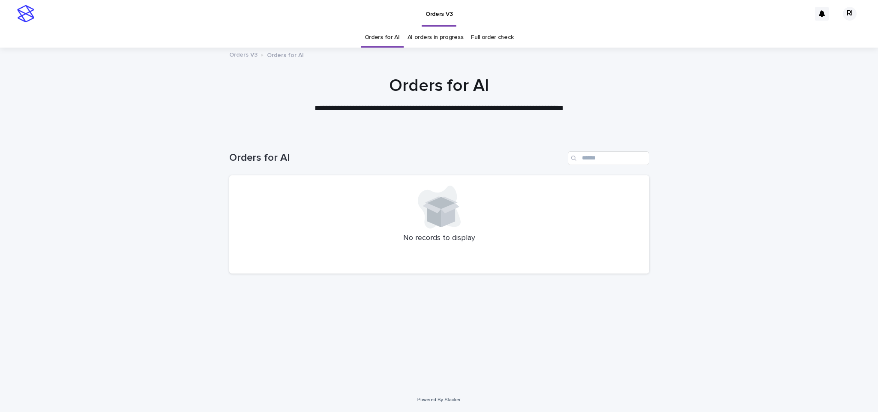
click at [804, 102] on div "**********" at bounding box center [439, 94] width 878 height 39
click at [608, 162] on input "Search" at bounding box center [608, 158] width 81 height 14
paste input "****"
type input "****"
click at [385, 35] on link "Orders for AI" at bounding box center [382, 37] width 35 height 20
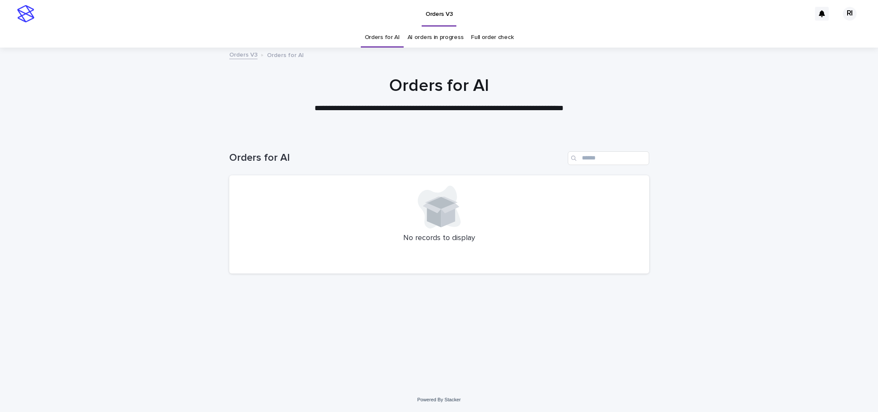
click at [377, 35] on link "Orders for AI" at bounding box center [382, 37] width 35 height 20
click at [251, 206] on div at bounding box center [438, 206] width 399 height 43
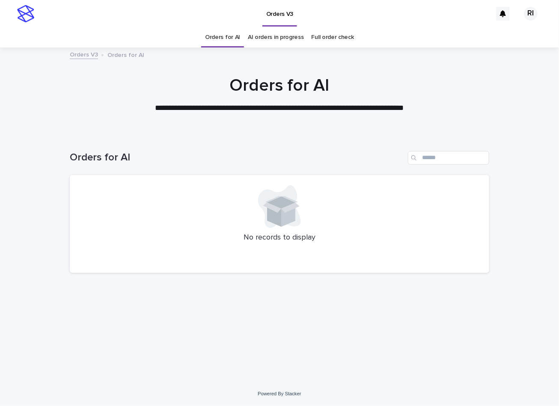
click at [171, 200] on div at bounding box center [279, 206] width 399 height 43
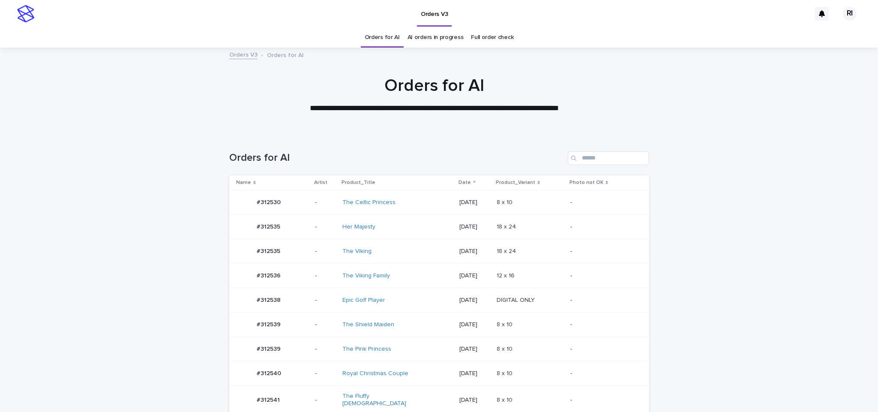
click at [578, 274] on p "-" at bounding box center [602, 275] width 65 height 7
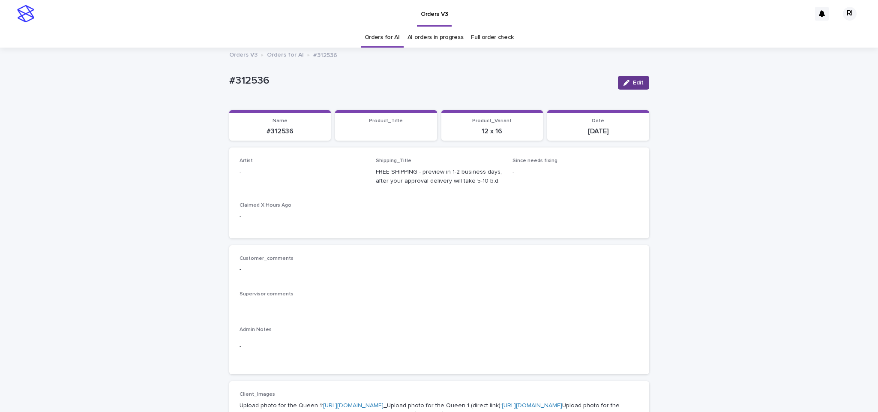
click at [623, 83] on icon "button" at bounding box center [626, 83] width 6 height 6
paste input "****"
type input "****"
click at [631, 83] on span "Save" at bounding box center [635, 83] width 14 height 6
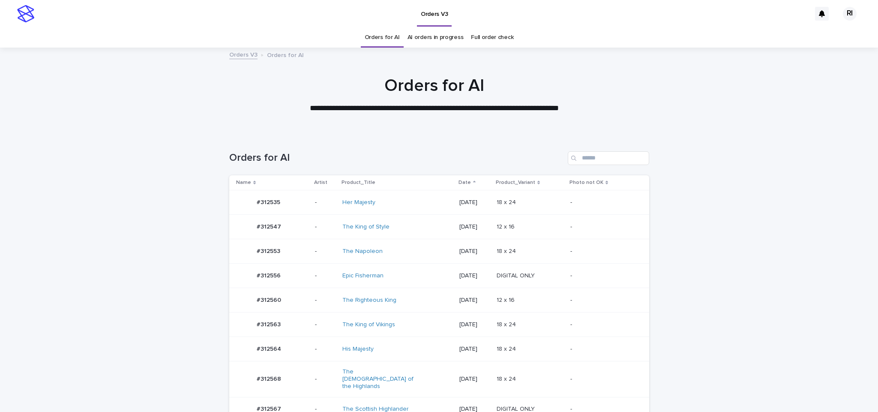
scroll to position [122, 0]
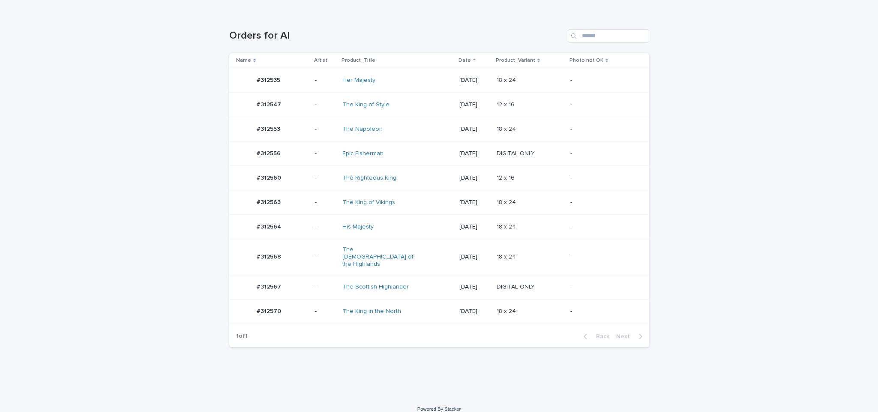
click at [527, 283] on div "DIGITAL ONLY DIGITAL ONLY" at bounding box center [529, 287] width 67 height 14
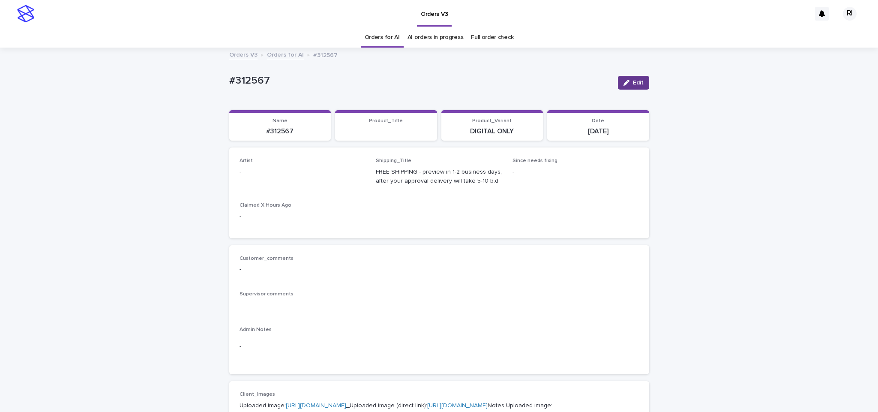
click at [628, 76] on button "Edit" at bounding box center [633, 83] width 31 height 14
paste input "****"
type input "****"
click at [628, 81] on span "Save" at bounding box center [635, 83] width 14 height 6
click at [621, 88] on button "Edit" at bounding box center [633, 83] width 31 height 14
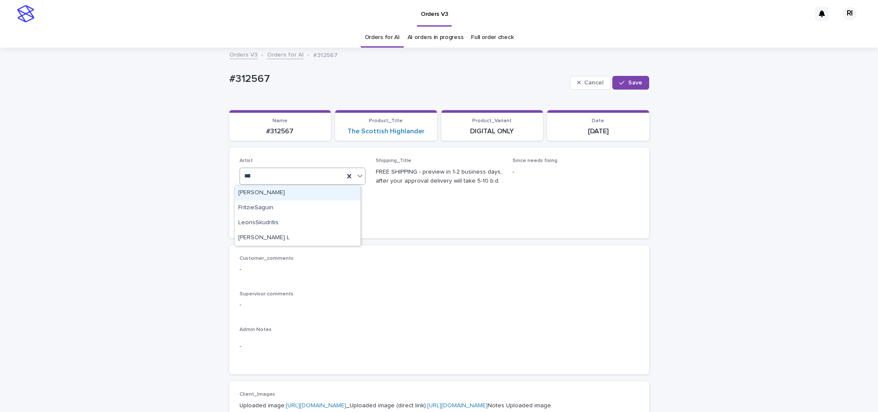
type input "*****"
click at [329, 193] on div "Ritch L" at bounding box center [298, 192] width 126 height 15
click at [638, 79] on button "Save" at bounding box center [630, 83] width 36 height 14
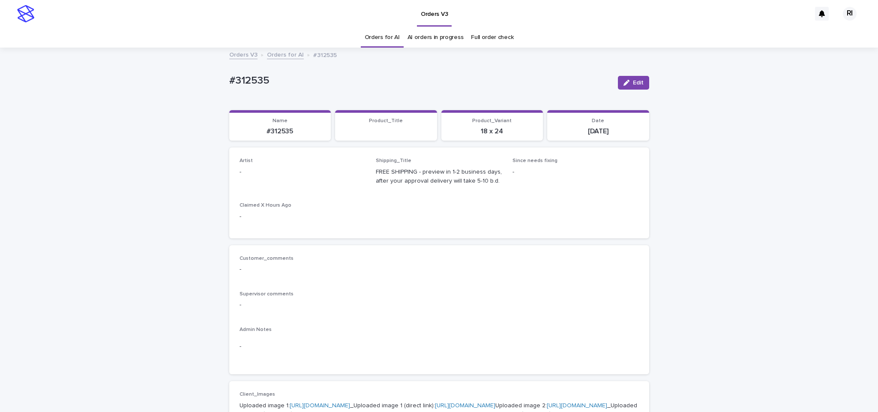
click at [618, 82] on button "Edit" at bounding box center [633, 83] width 31 height 14
paste input "****"
type input "****"
click at [632, 80] on span "Save" at bounding box center [635, 83] width 14 height 6
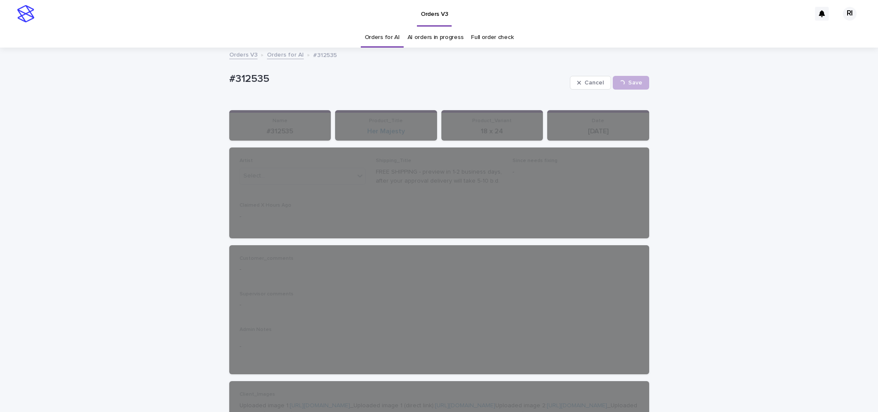
click at [371, 41] on link "Orders for AI" at bounding box center [382, 37] width 35 height 20
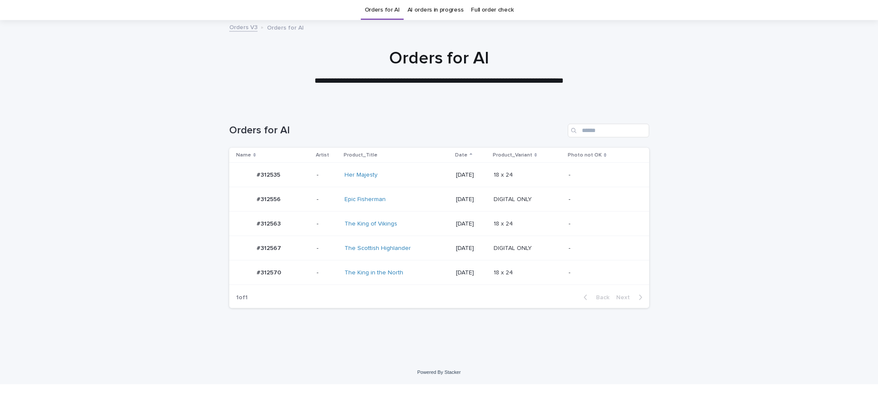
click at [601, 209] on div "-" at bounding box center [601, 202] width 66 height 14
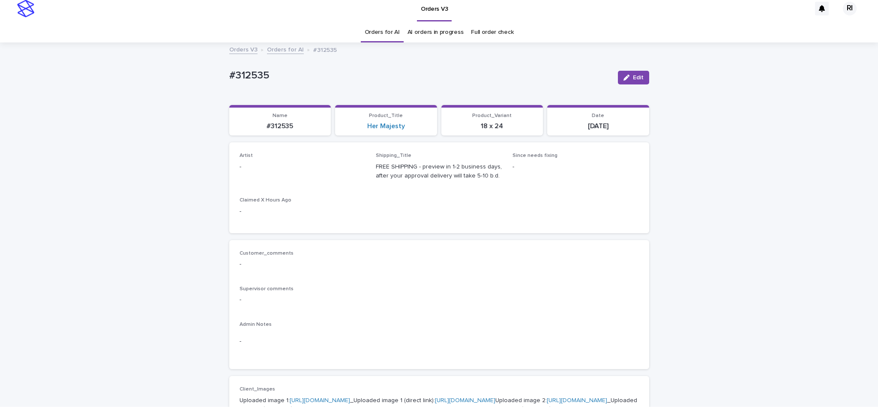
scroll to position [27, 0]
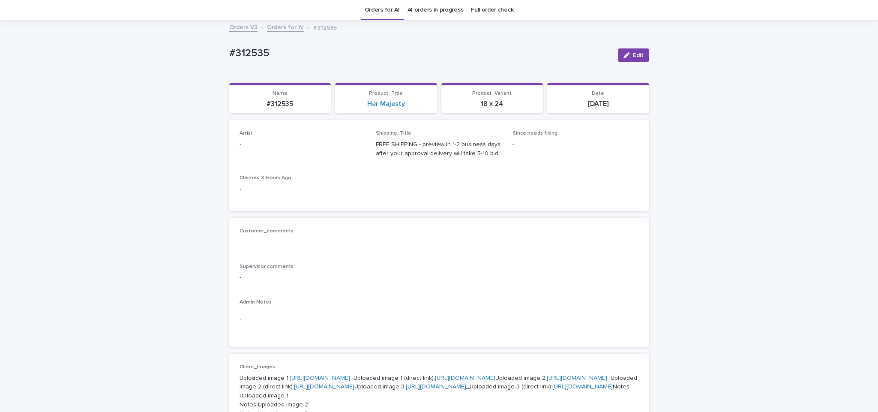
click at [624, 53] on icon "button" at bounding box center [626, 55] width 6 height 6
paste input "****"
type input "****"
click at [628, 53] on span "Save" at bounding box center [635, 55] width 14 height 6
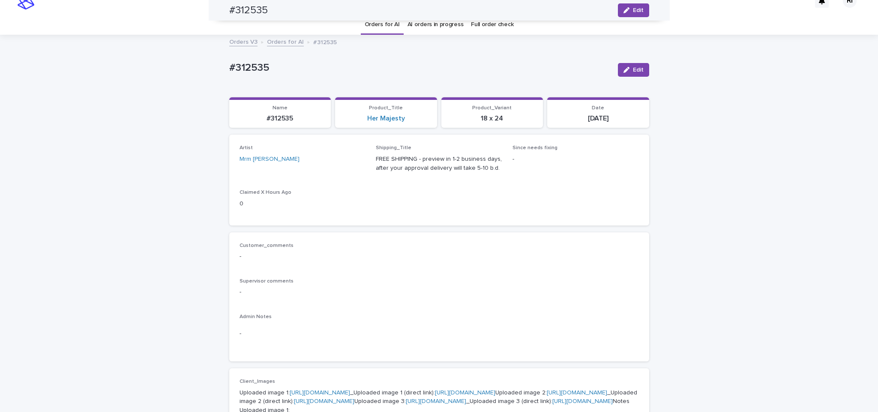
scroll to position [0, 0]
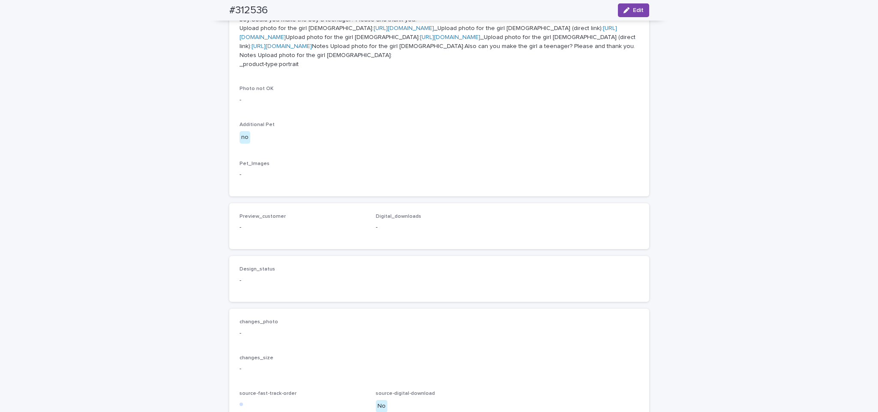
scroll to position [478, 0]
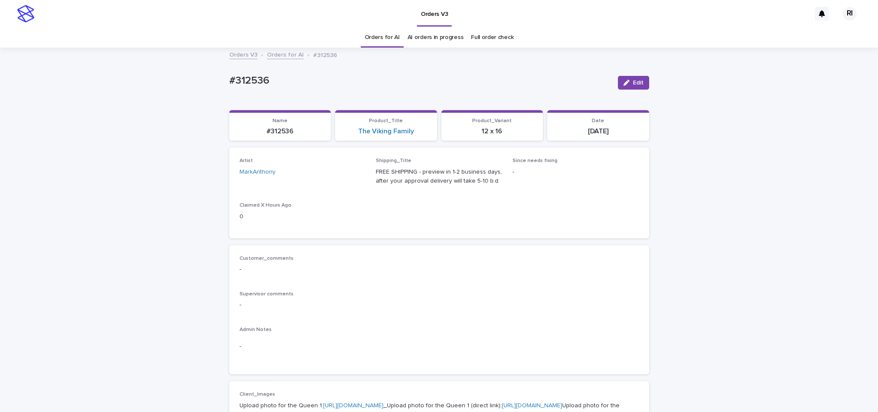
click at [633, 85] on span "Edit" at bounding box center [638, 83] width 11 height 6
type input "****"
click at [623, 82] on div "button" at bounding box center [623, 83] width 9 height 6
